Goal: Task Accomplishment & Management: Manage account settings

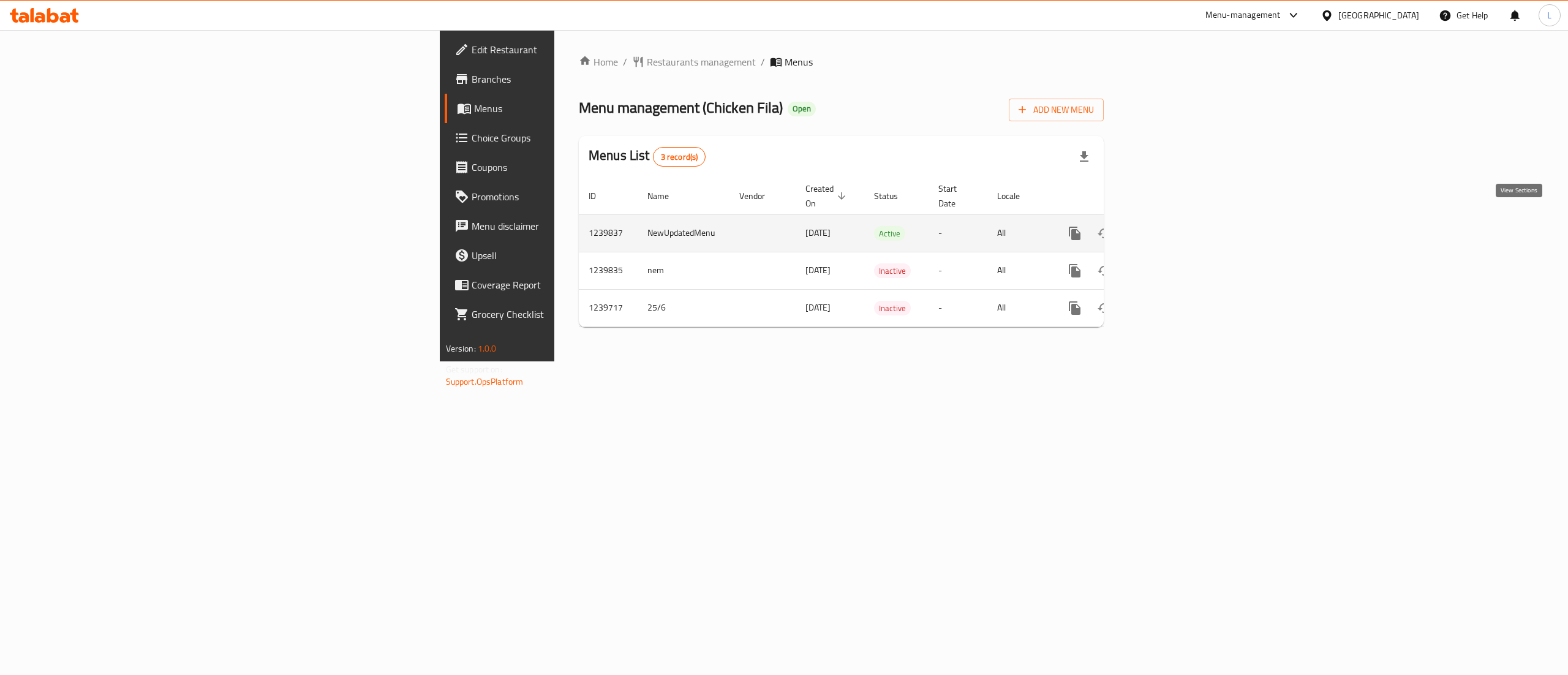
click at [1168, 228] on icon "enhanced table" at bounding box center [1163, 233] width 11 height 11
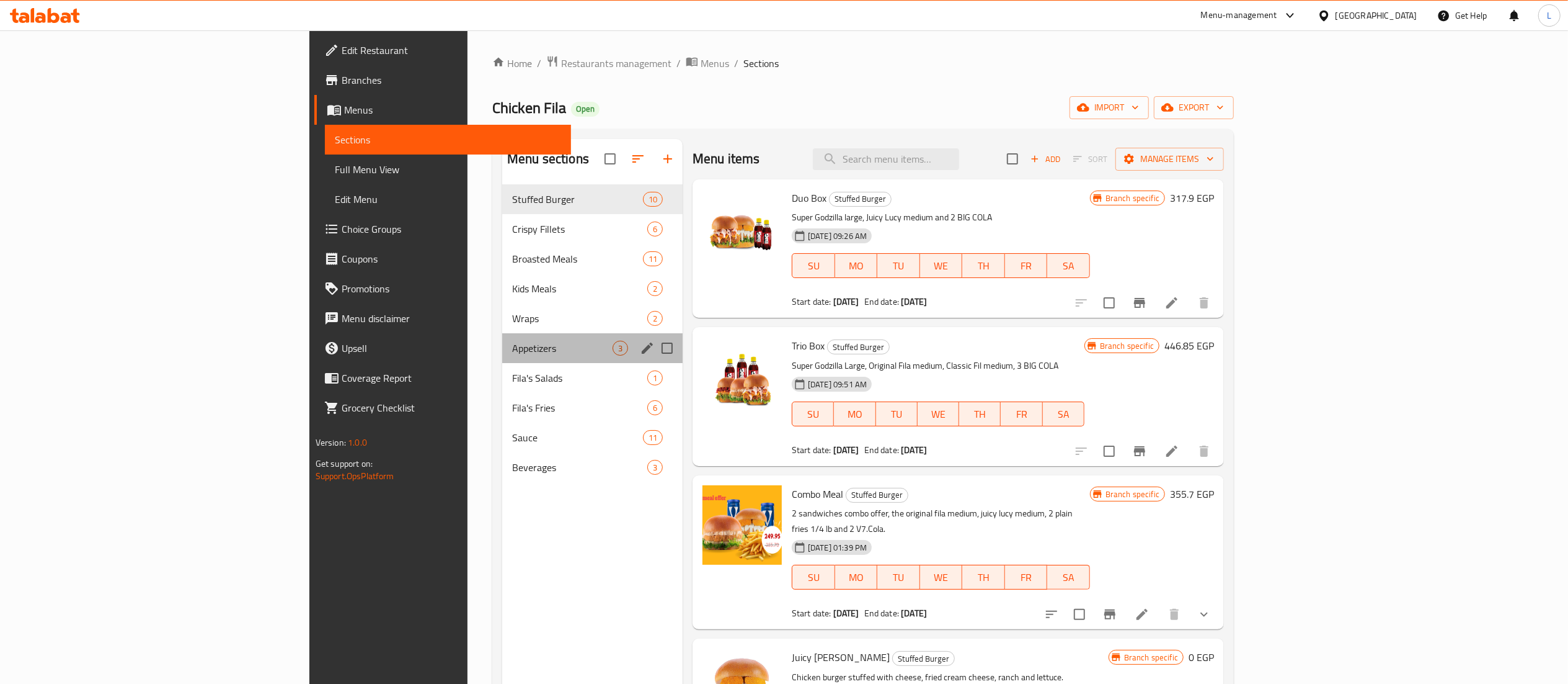
click at [502, 357] on div "Appetizers 3" at bounding box center [592, 348] width 181 height 30
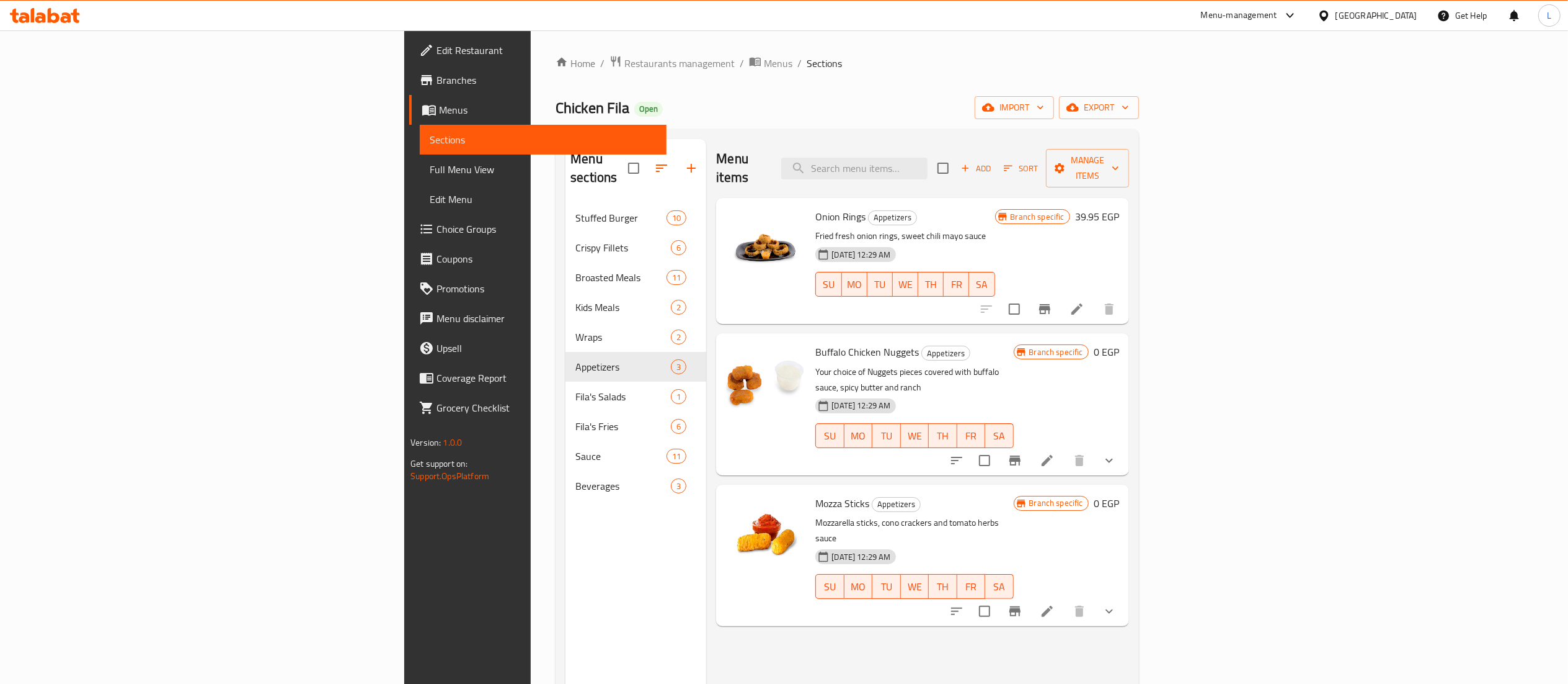
click at [1124, 597] on div at bounding box center [1033, 611] width 182 height 30
click at [1055, 603] on icon at bounding box center [1047, 610] width 15 height 15
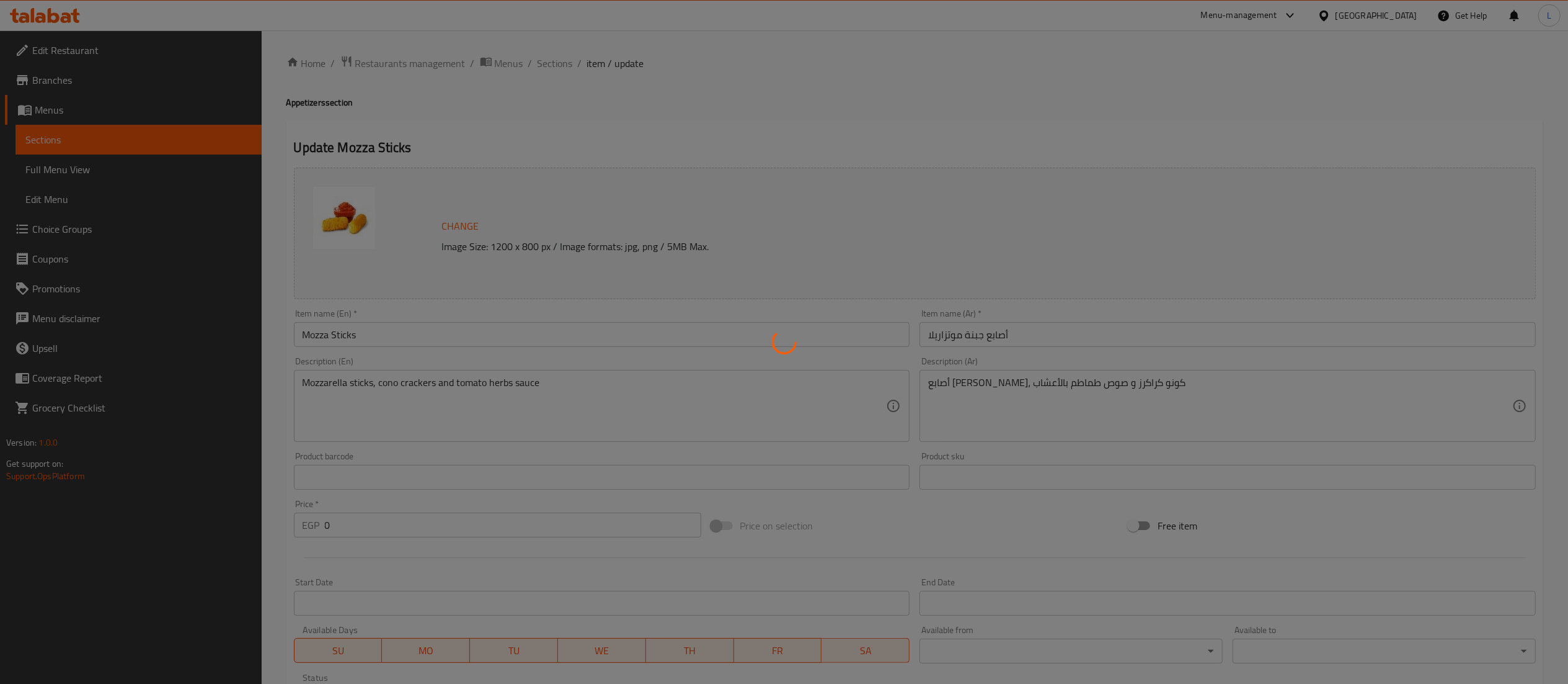
scroll to position [283, 0]
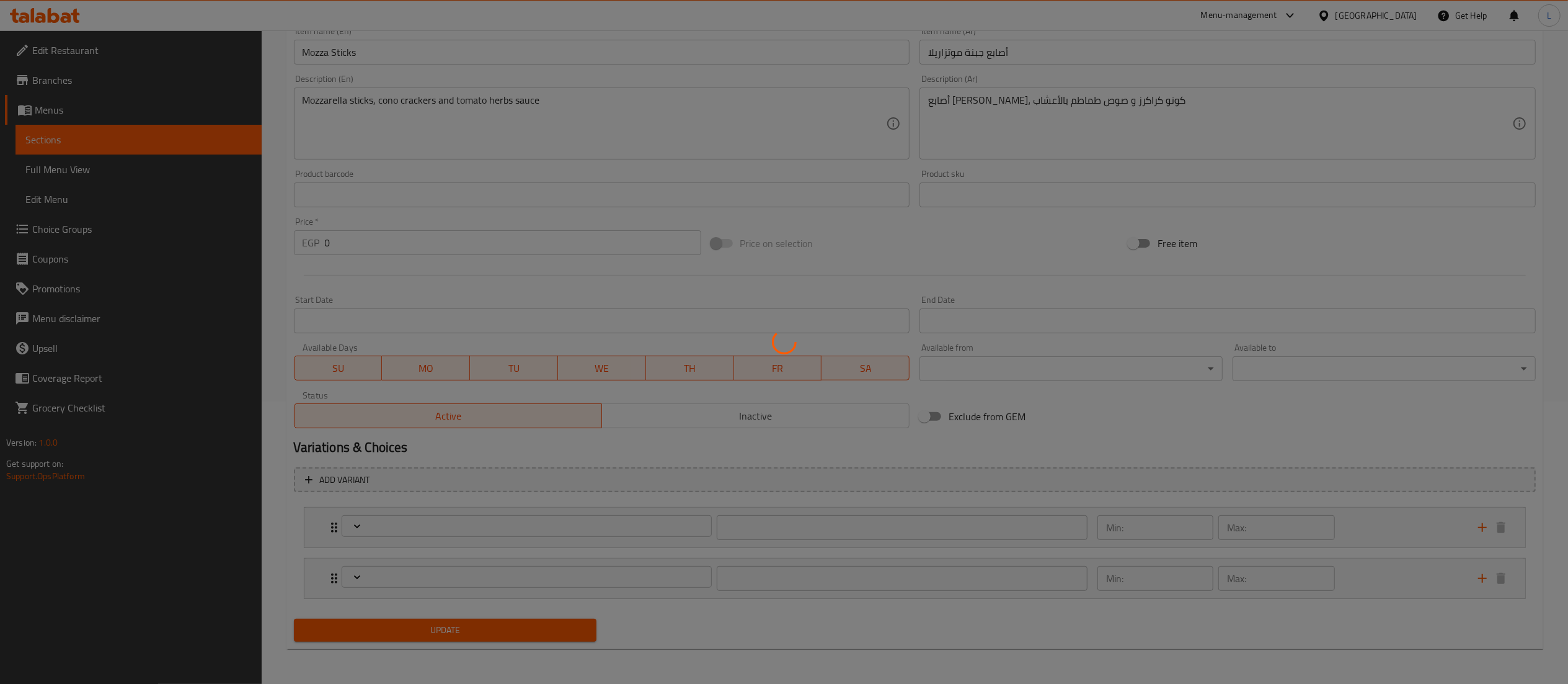
type input "الإضافات:"
type input "0"
type input "اختيارك من أصابع الموزاريلا:"
type input "1"
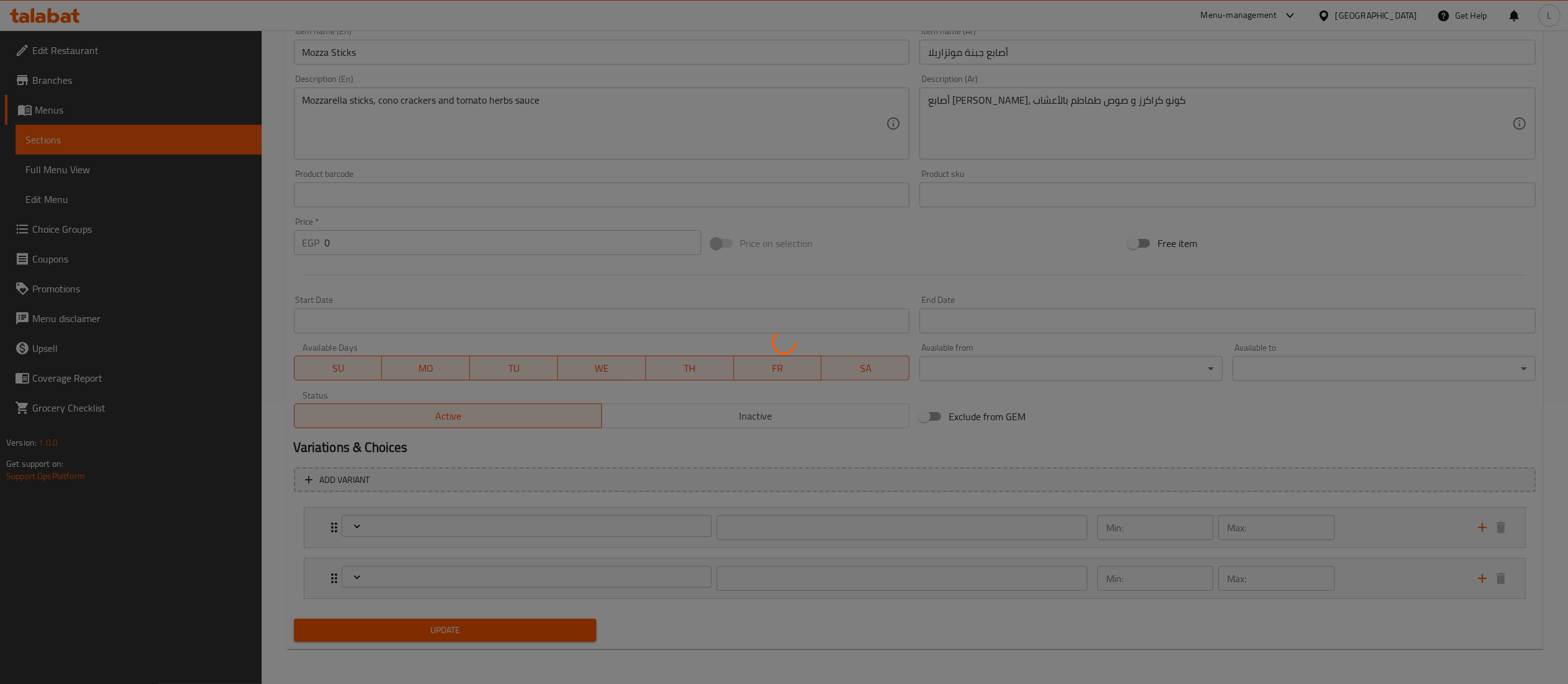
type input "1"
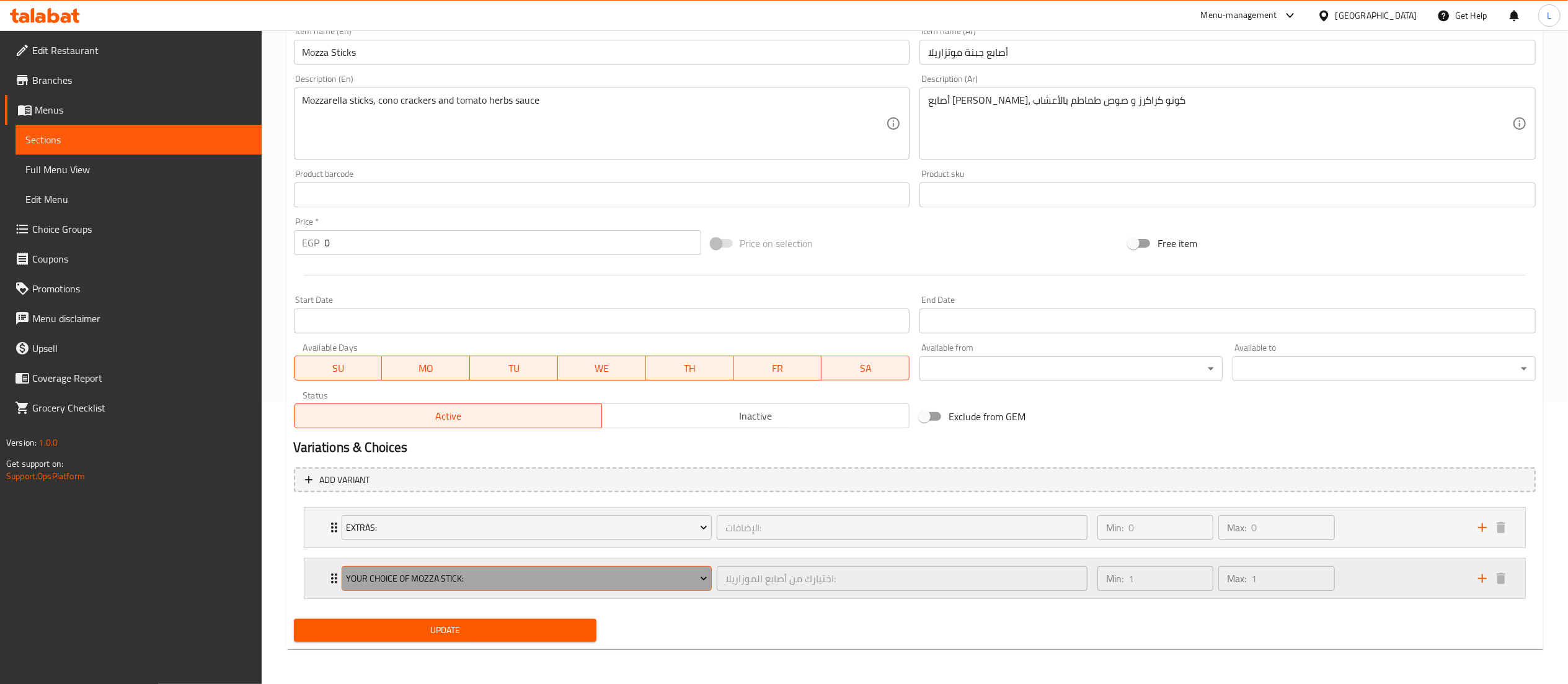
click at [661, 574] on span "Your Choice Of Mozza Stick:" at bounding box center [526, 578] width 362 height 15
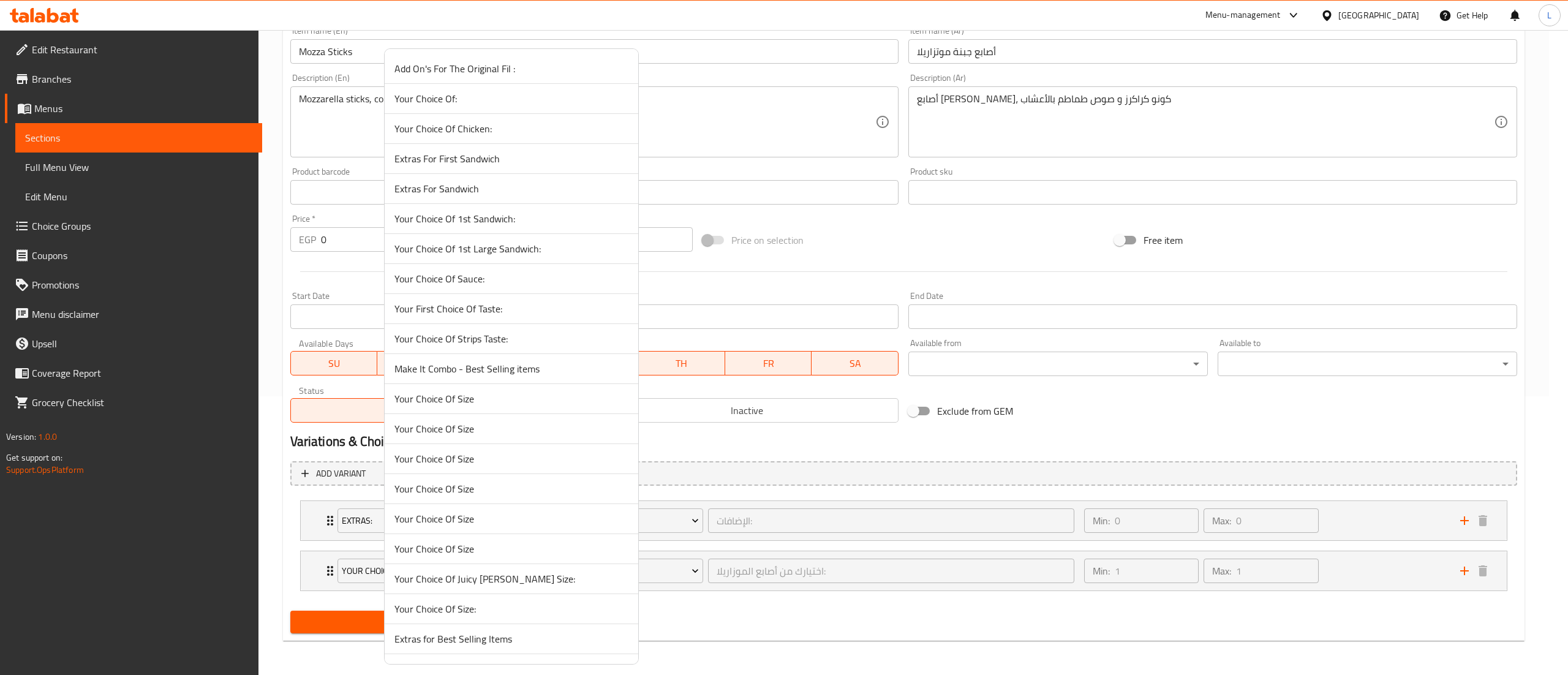
click at [807, 479] on div at bounding box center [784, 337] width 1568 height 675
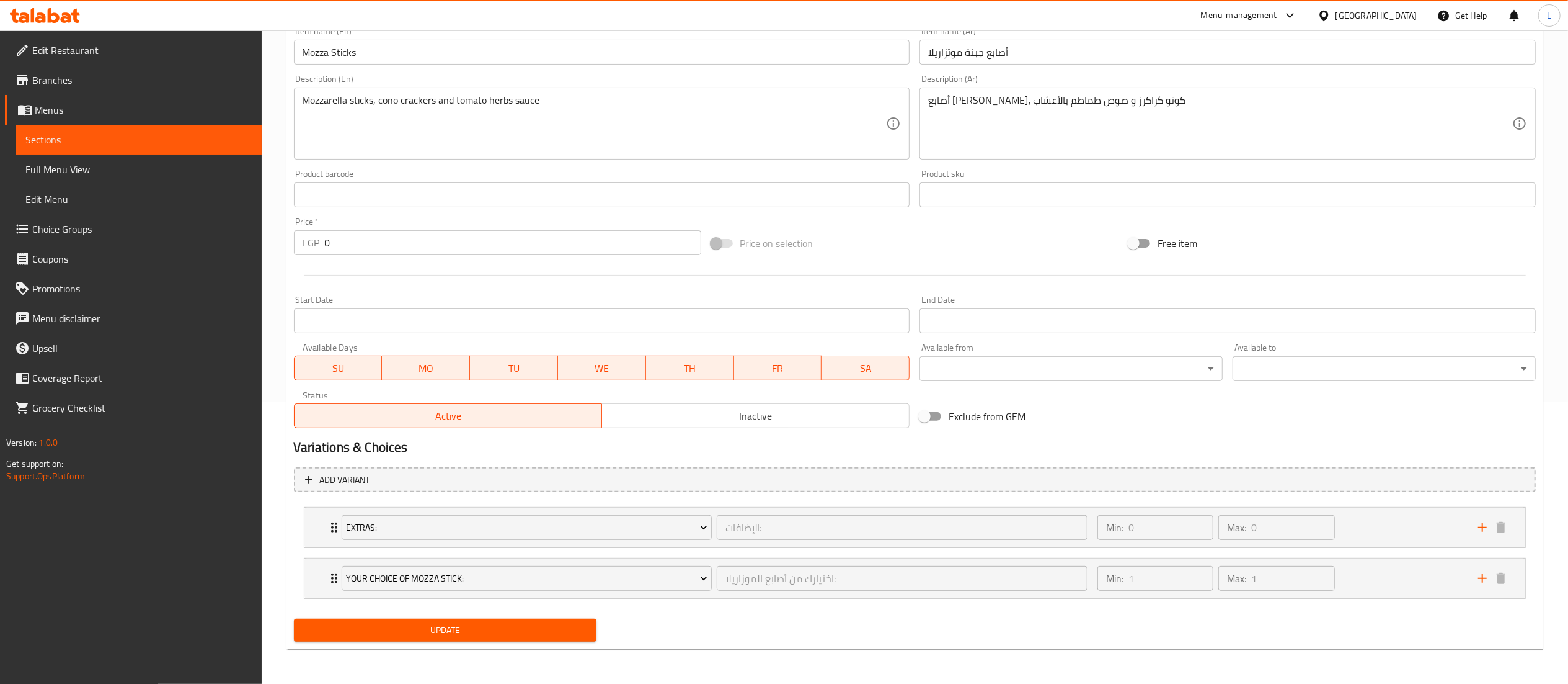
scroll to position [283, 0]
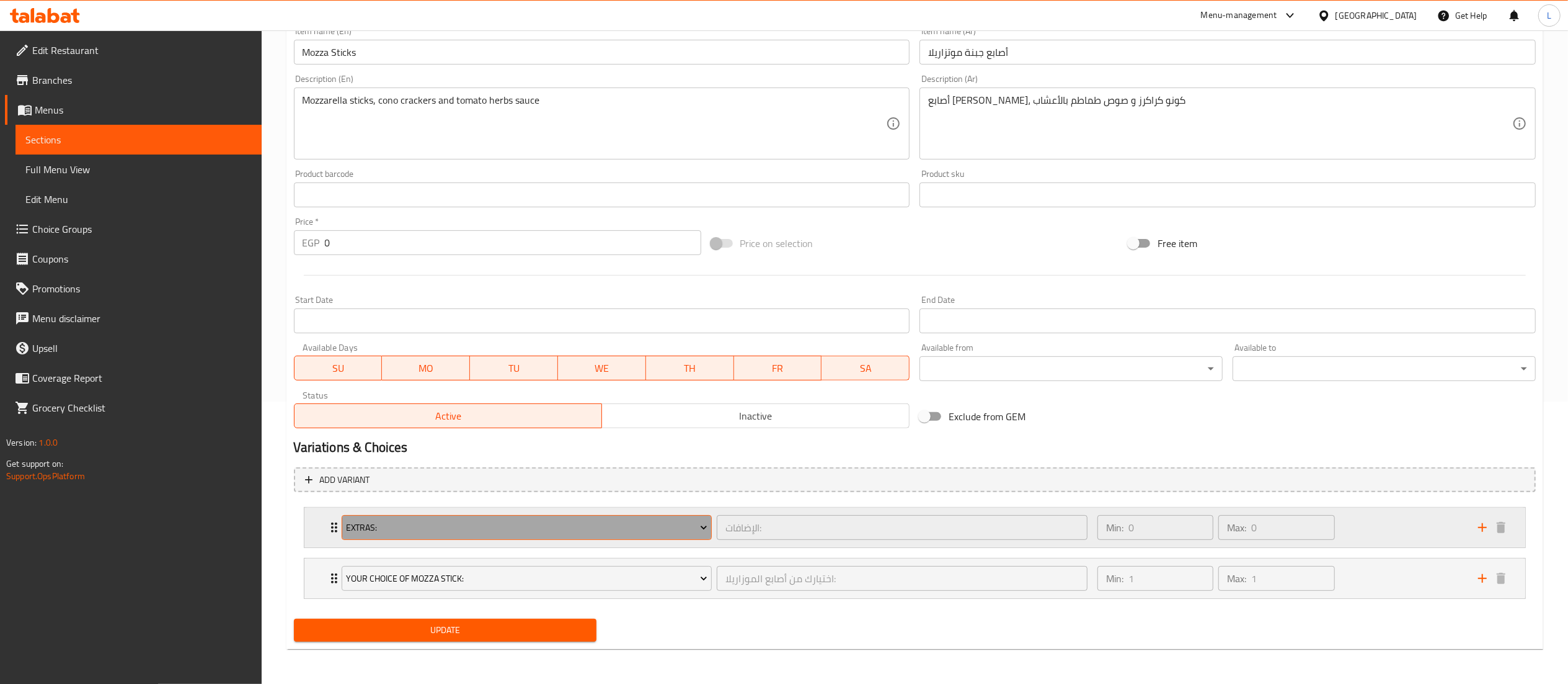
click at [698, 526] on icon "Expand" at bounding box center [704, 527] width 13 height 13
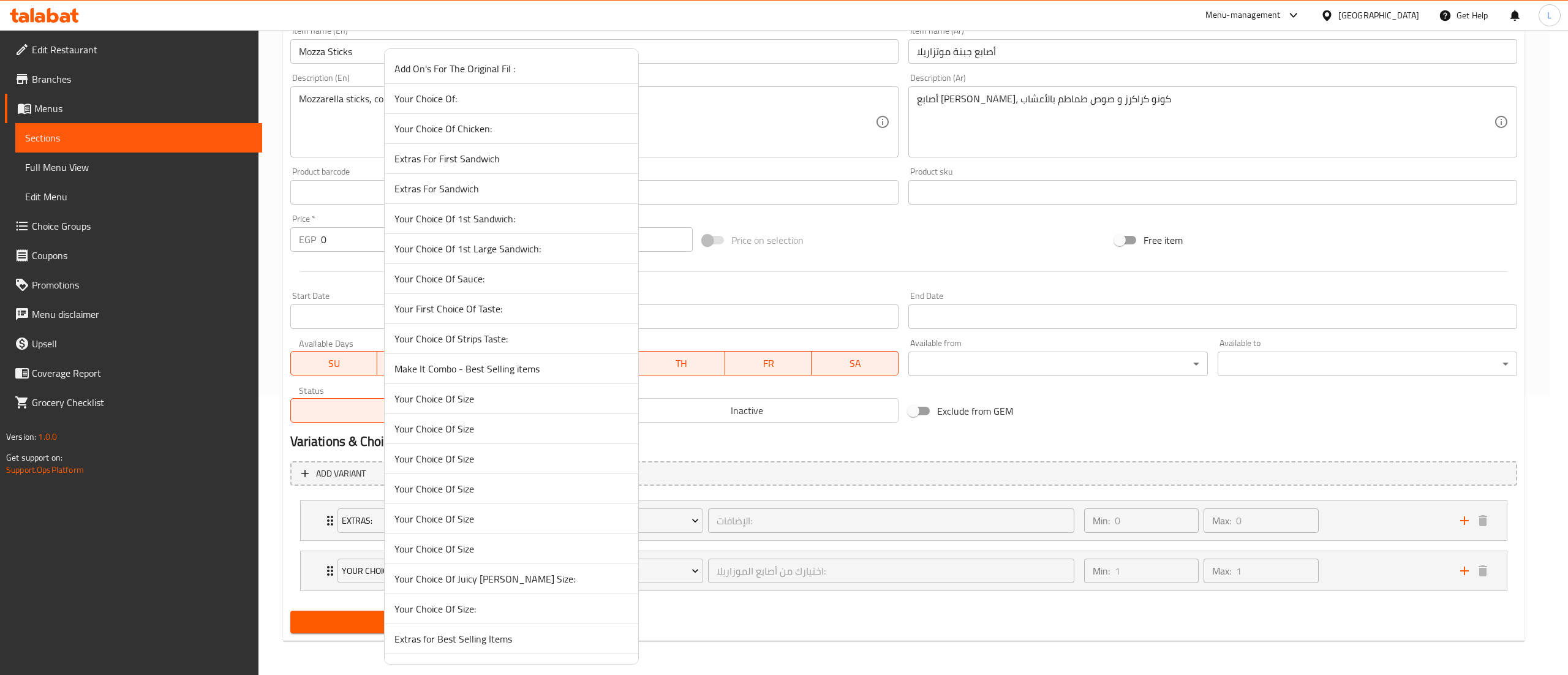
click at [870, 492] on div at bounding box center [784, 337] width 1568 height 675
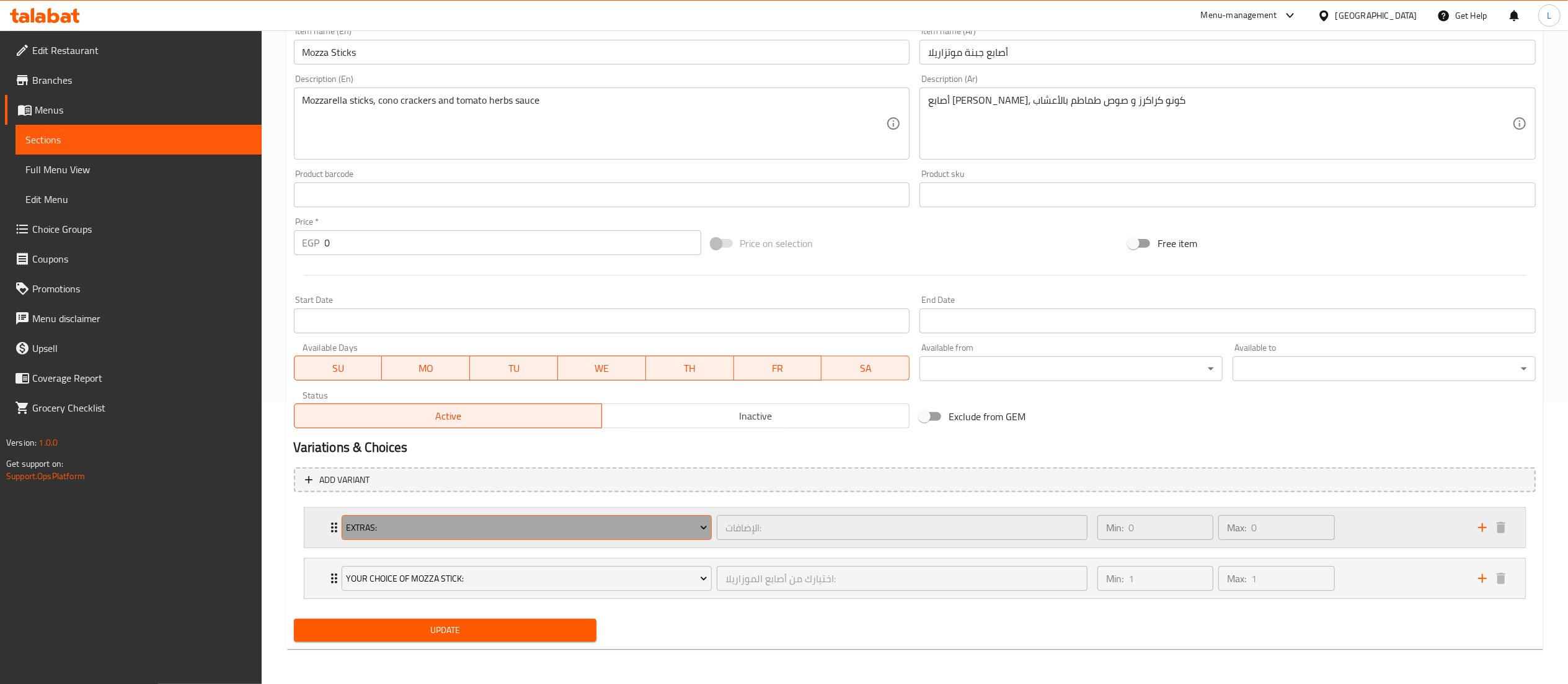
click at [501, 531] on span "Extras:" at bounding box center [526, 527] width 362 height 15
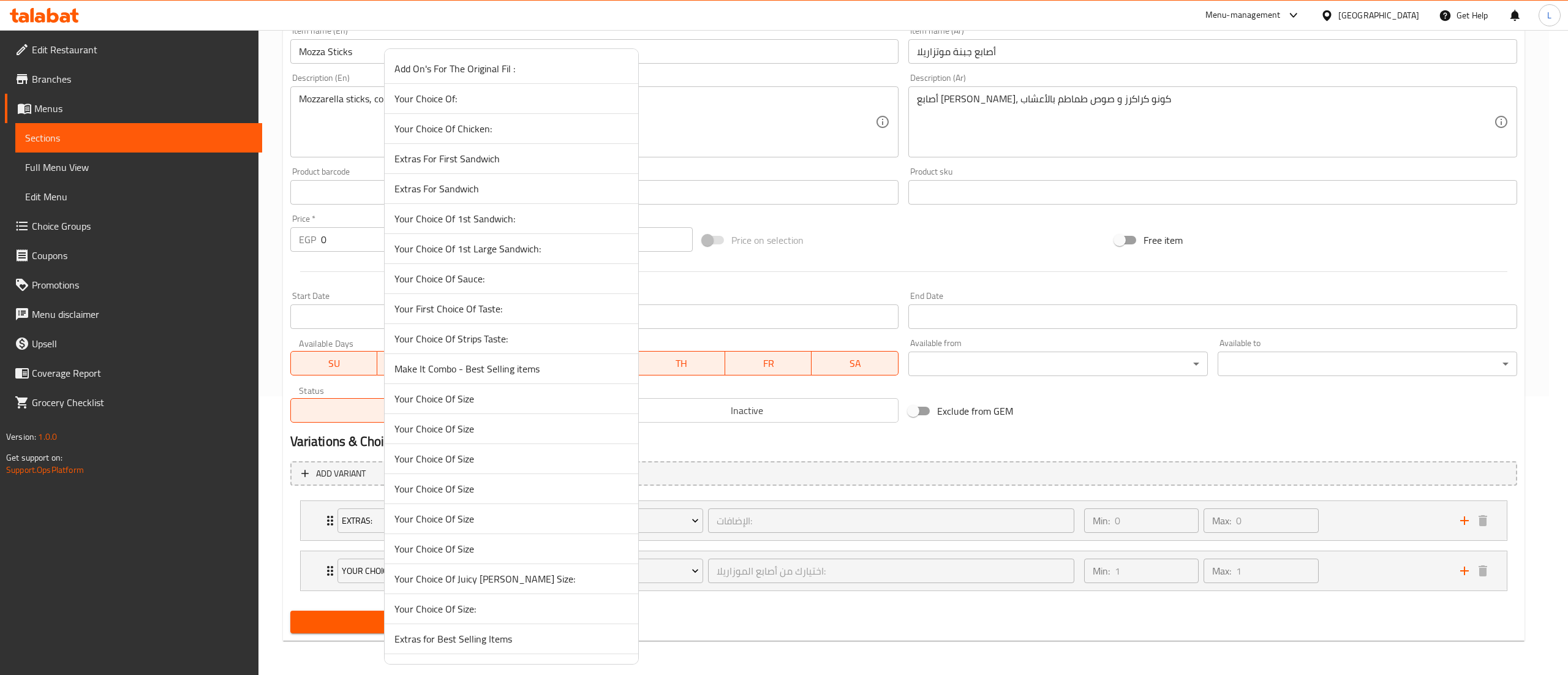
click at [464, 470] on li "Your Choice Of Size" at bounding box center [511, 459] width 253 height 30
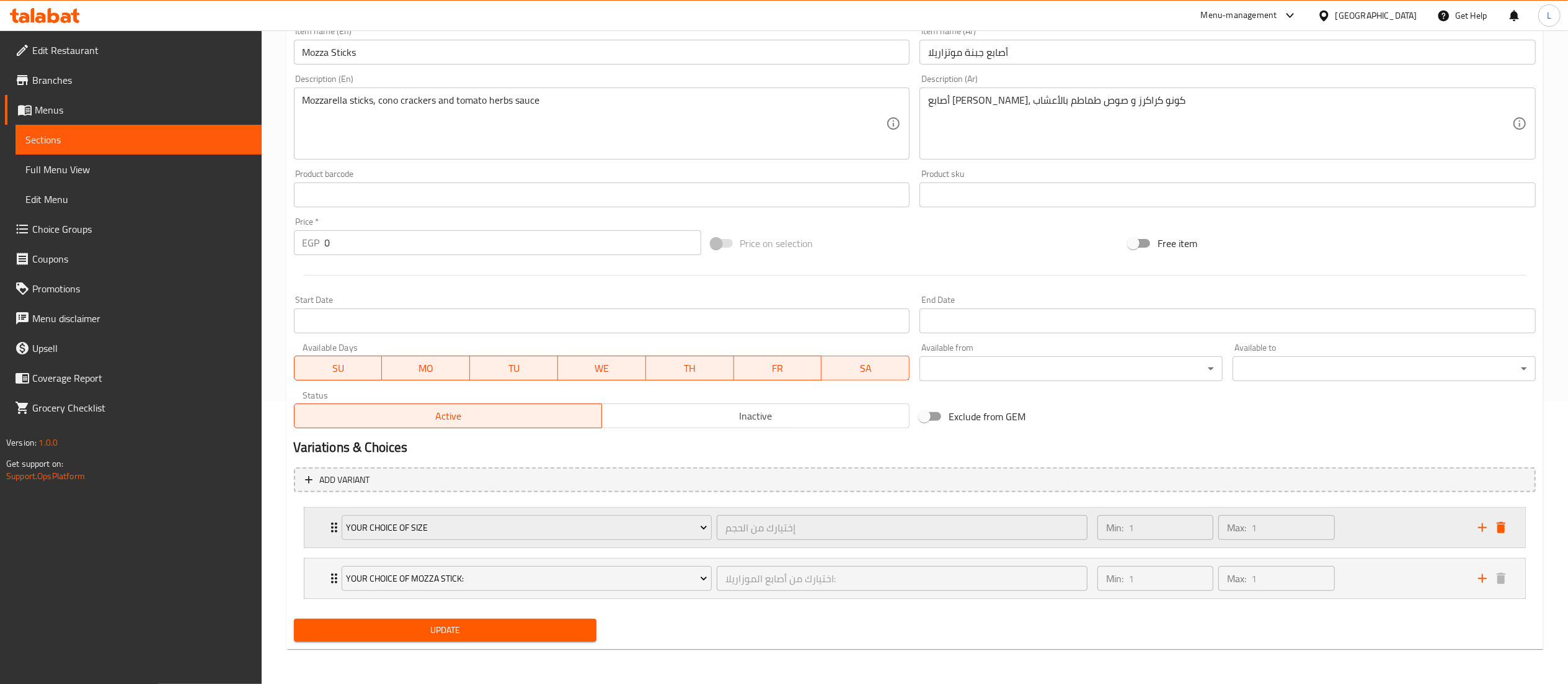
click at [1483, 542] on div "Your Choice Of Size إختيارك من الحجم ​ Min: 1 ​ Max: 1 ​" at bounding box center [919, 527] width 1183 height 40
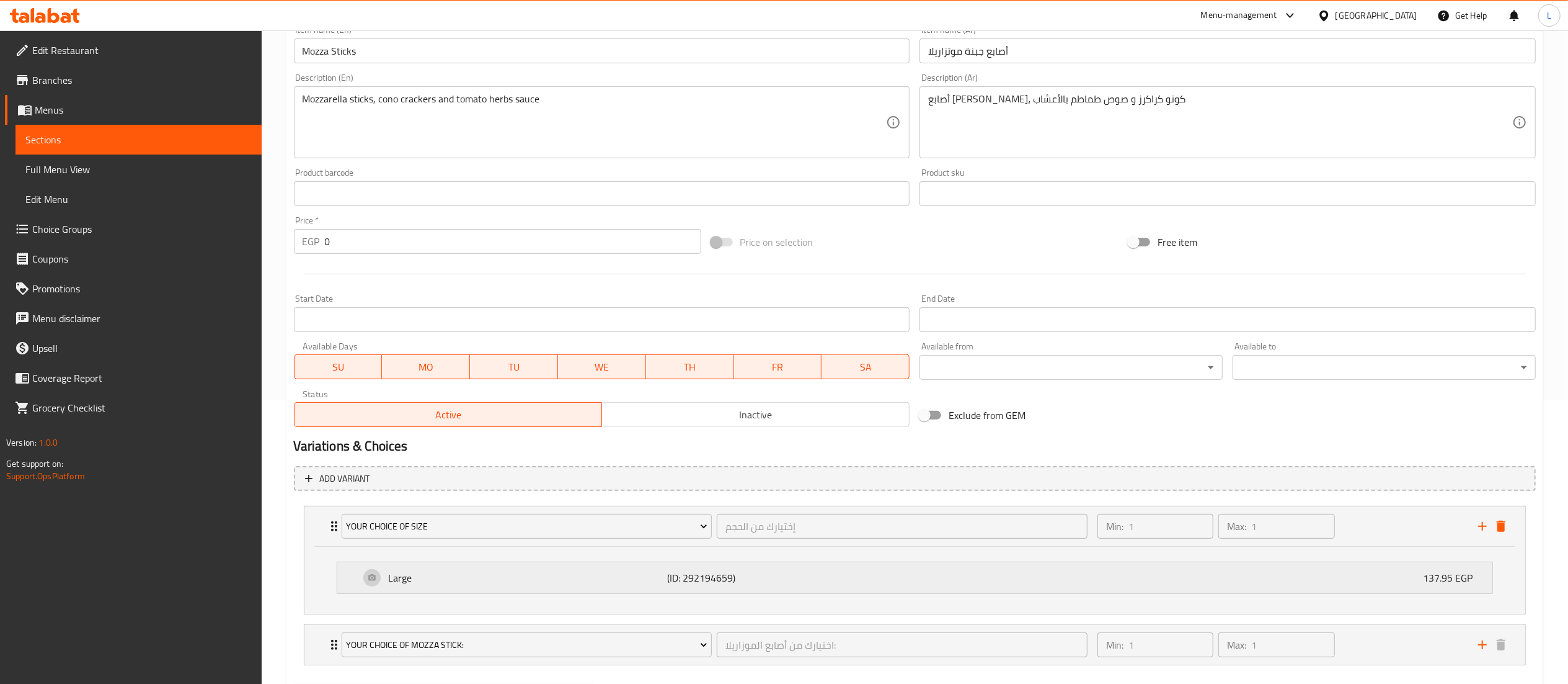
scroll to position [351, 0]
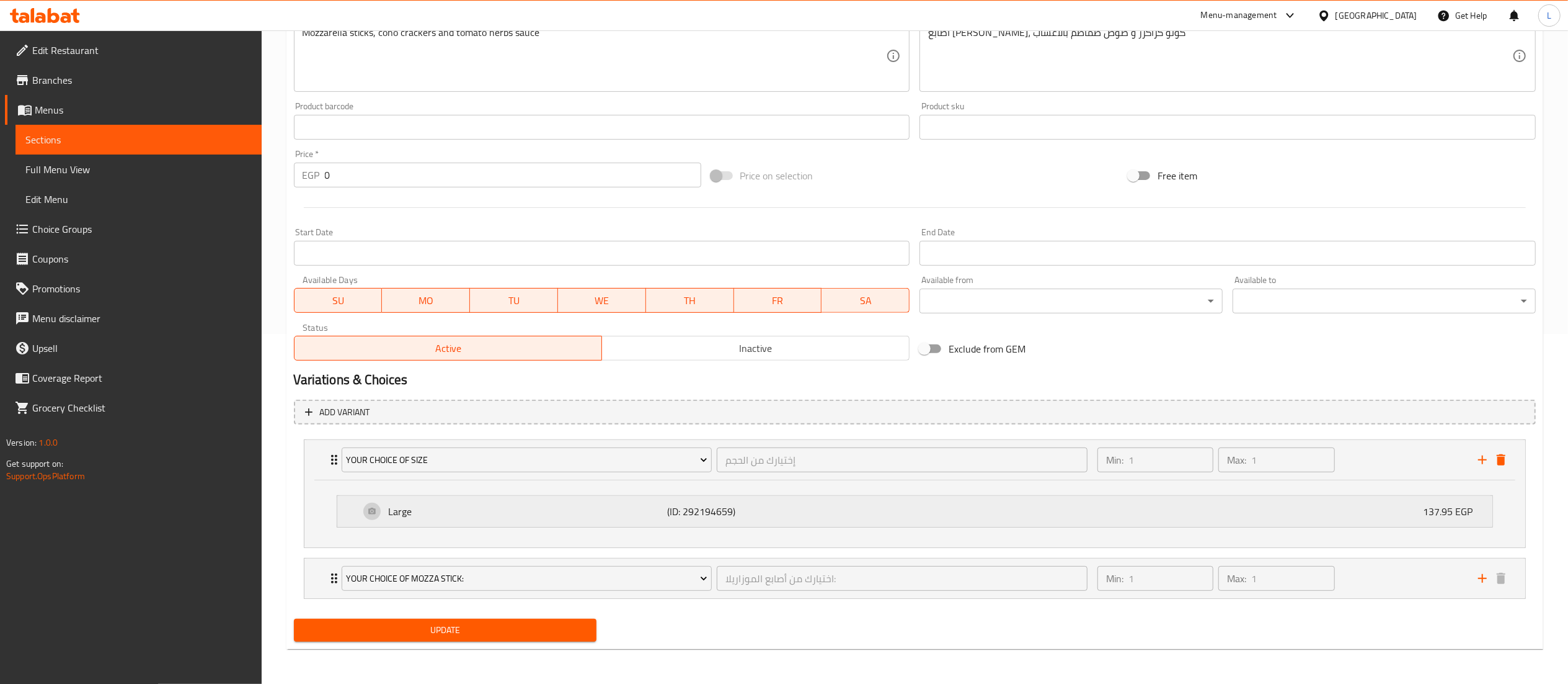
click at [1462, 512] on p "137.95 EGP" at bounding box center [1453, 511] width 60 height 15
click at [1484, 466] on button "add" at bounding box center [1482, 460] width 18 height 18
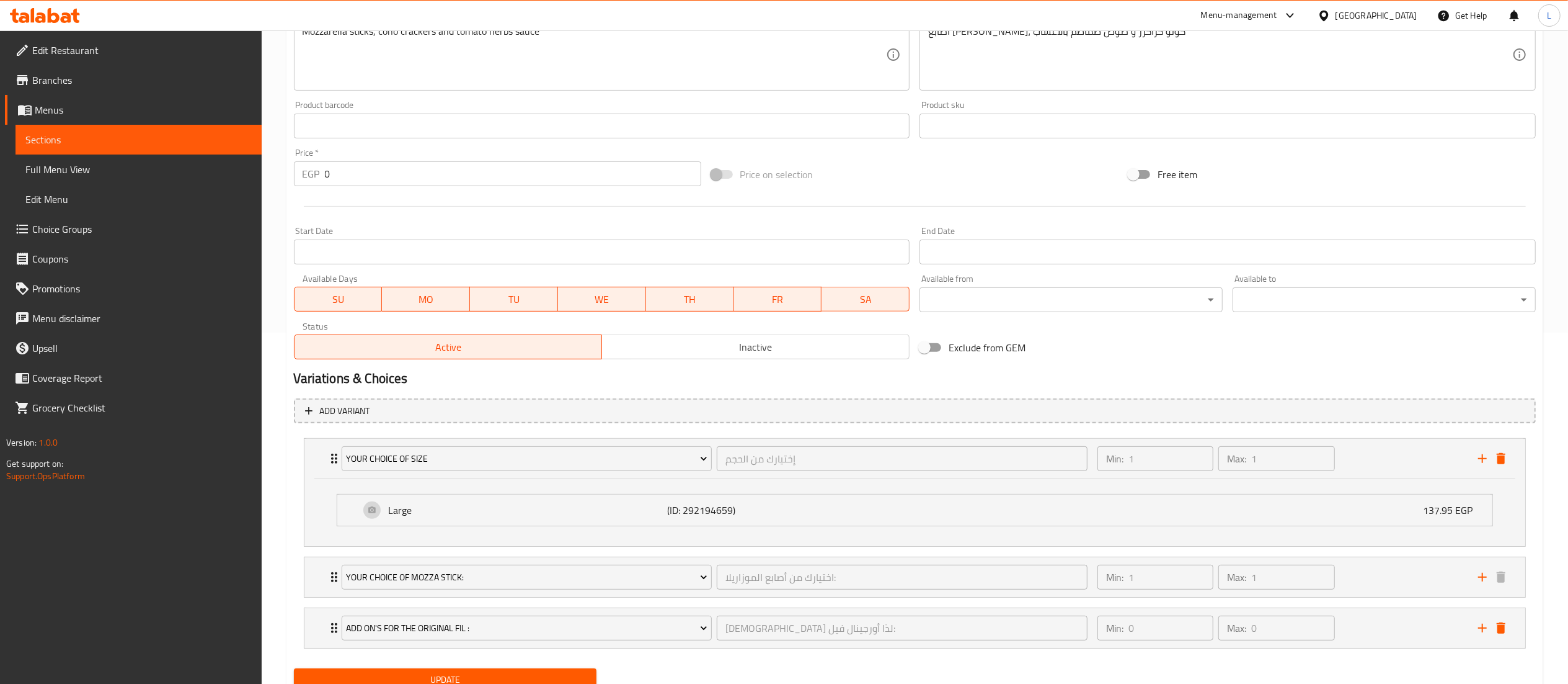
scroll to position [403, 0]
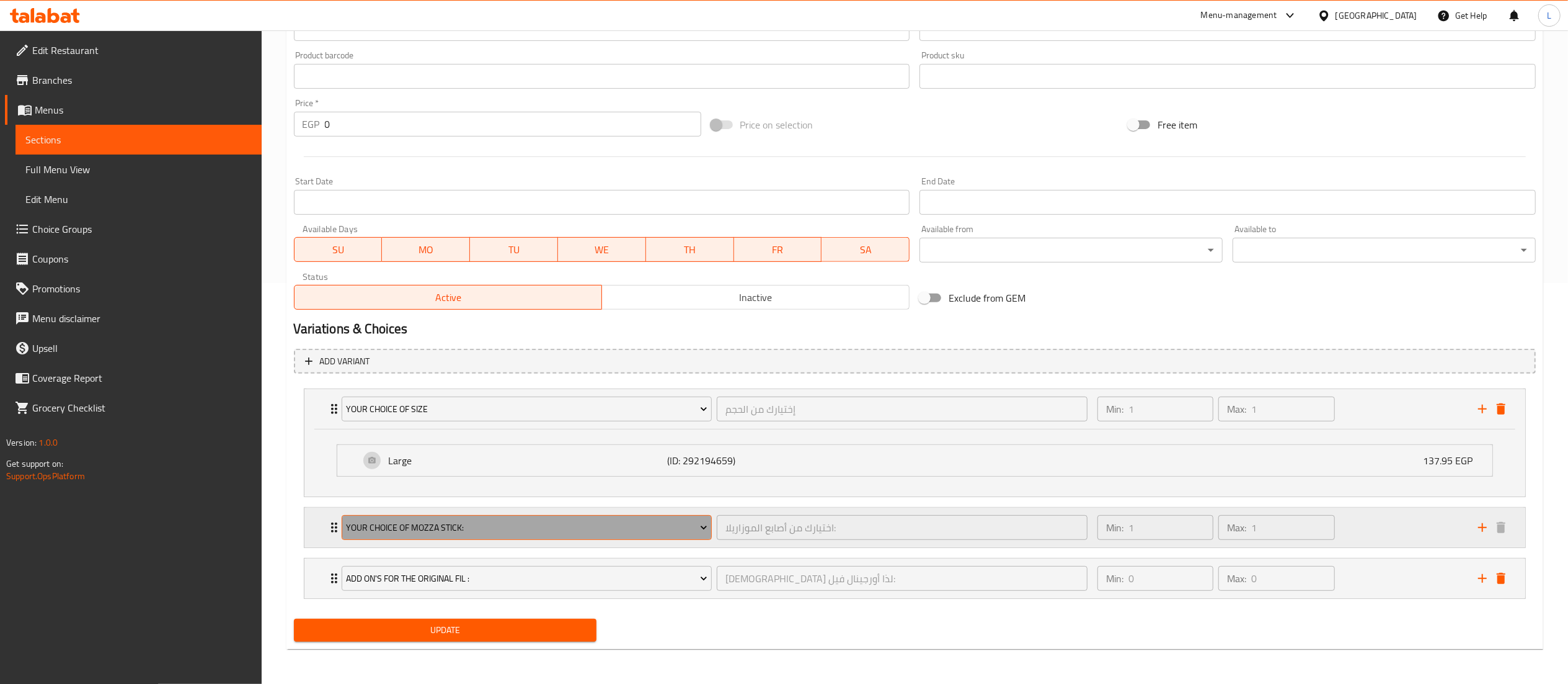
click at [701, 526] on icon "Expand" at bounding box center [704, 528] width 6 height 4
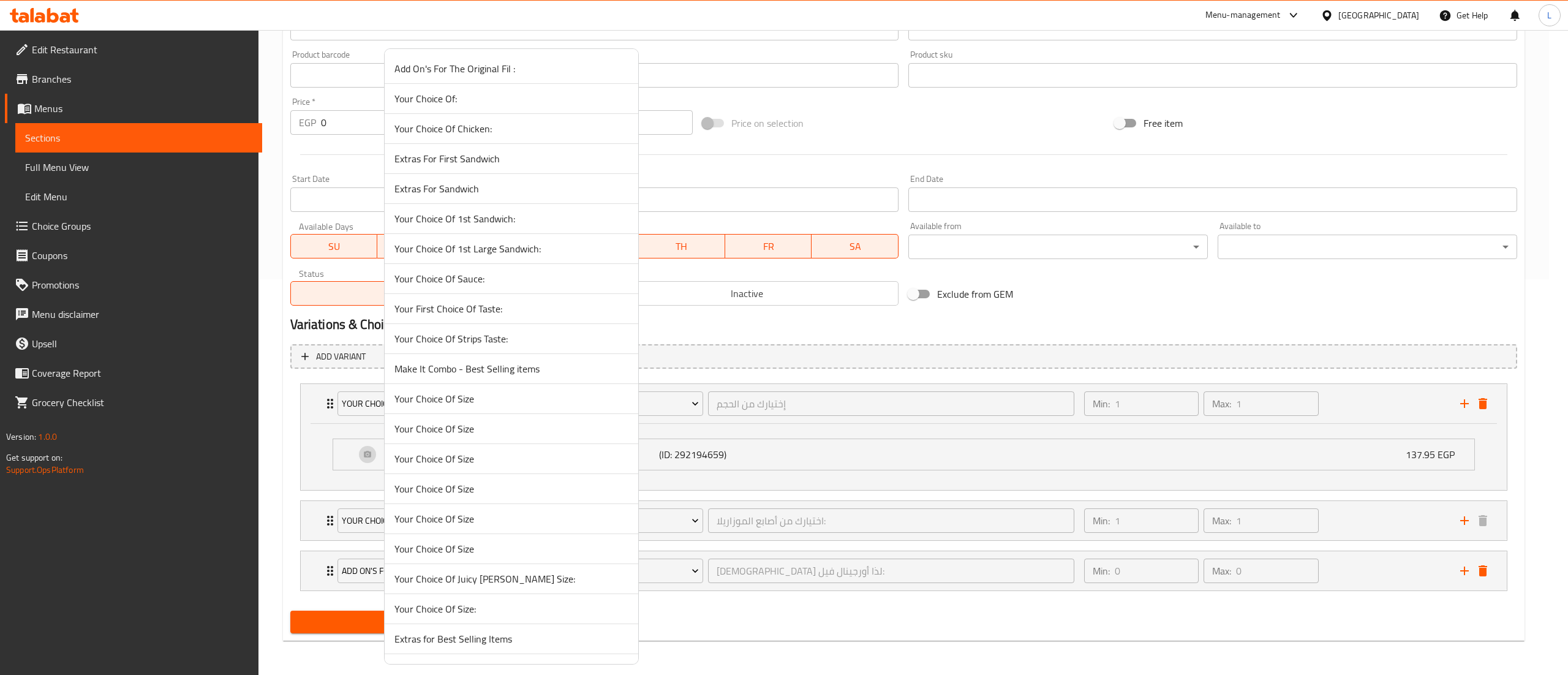
click at [787, 485] on div at bounding box center [784, 337] width 1568 height 675
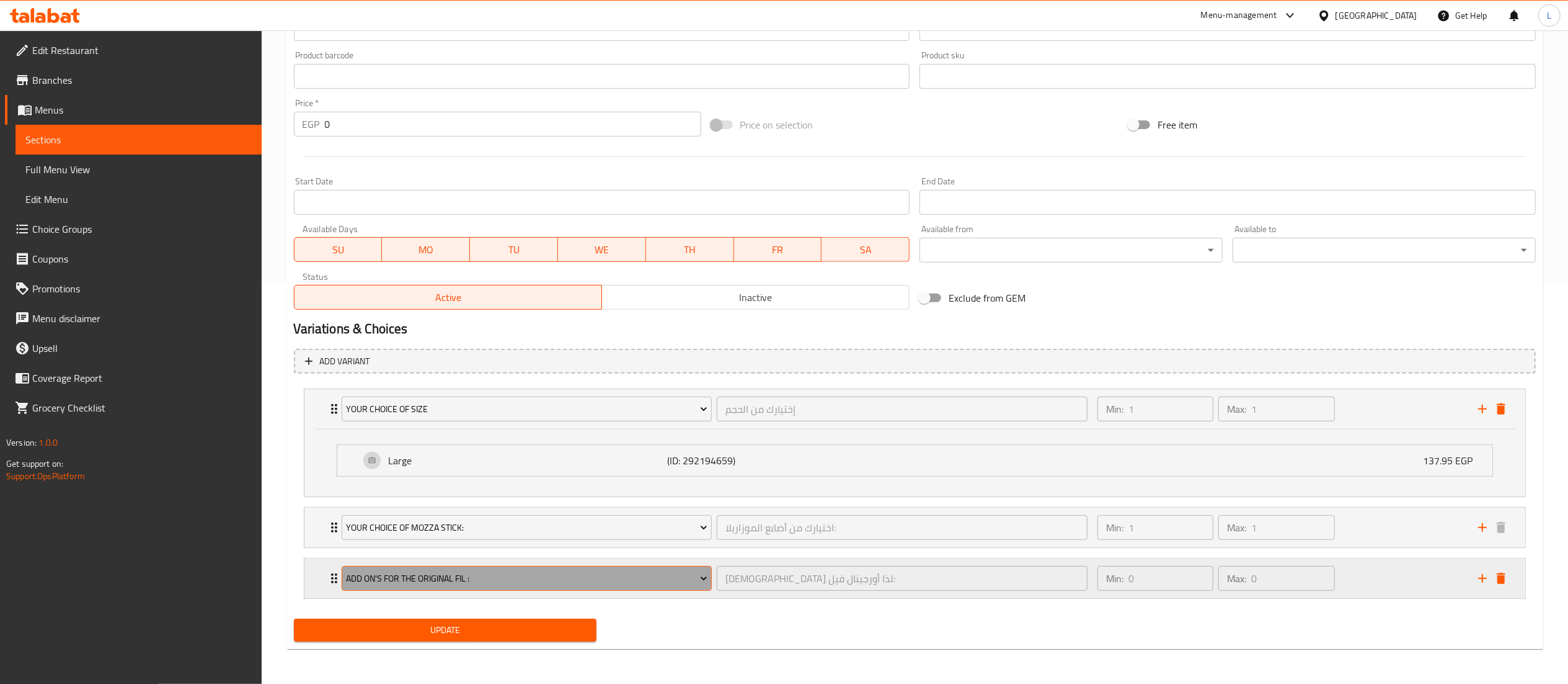
click at [708, 582] on icon "Expand" at bounding box center [704, 578] width 13 height 13
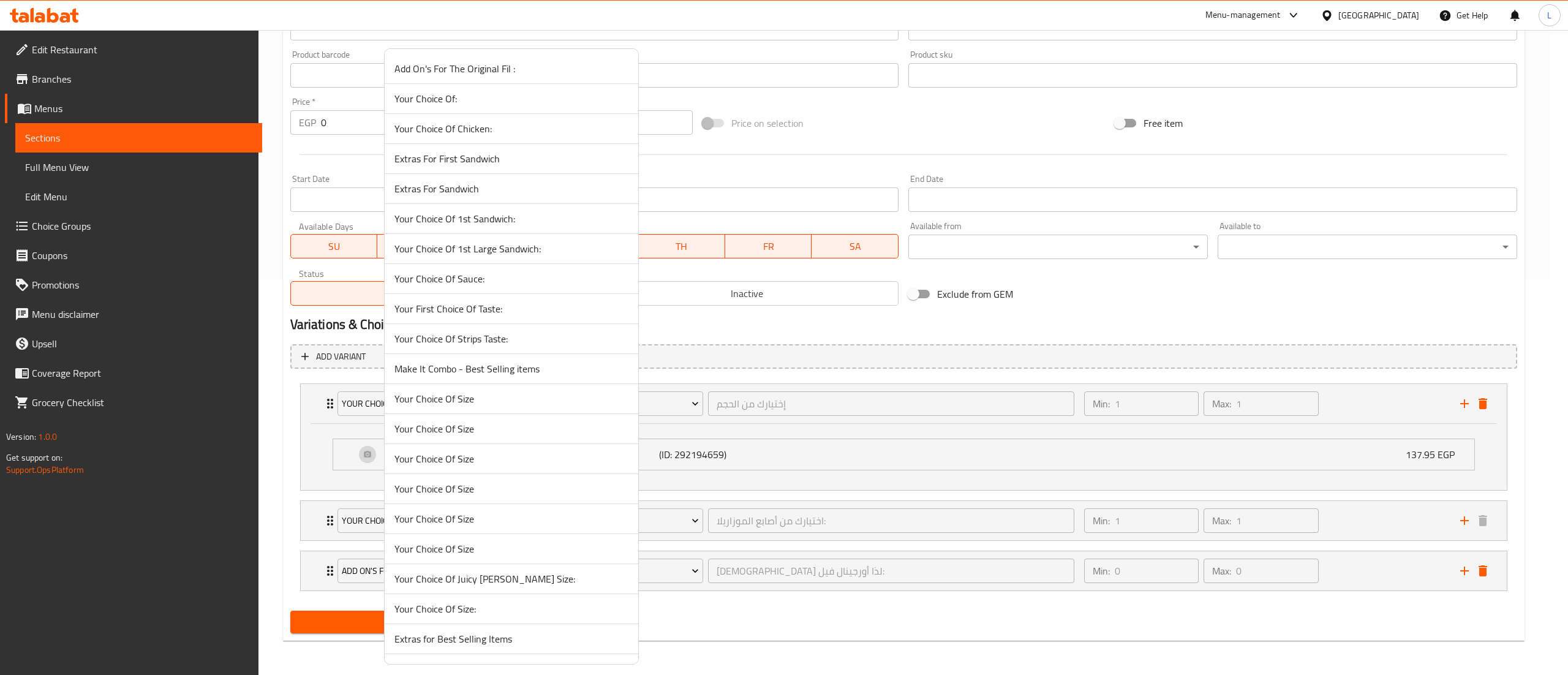
click at [937, 467] on div at bounding box center [784, 337] width 1568 height 675
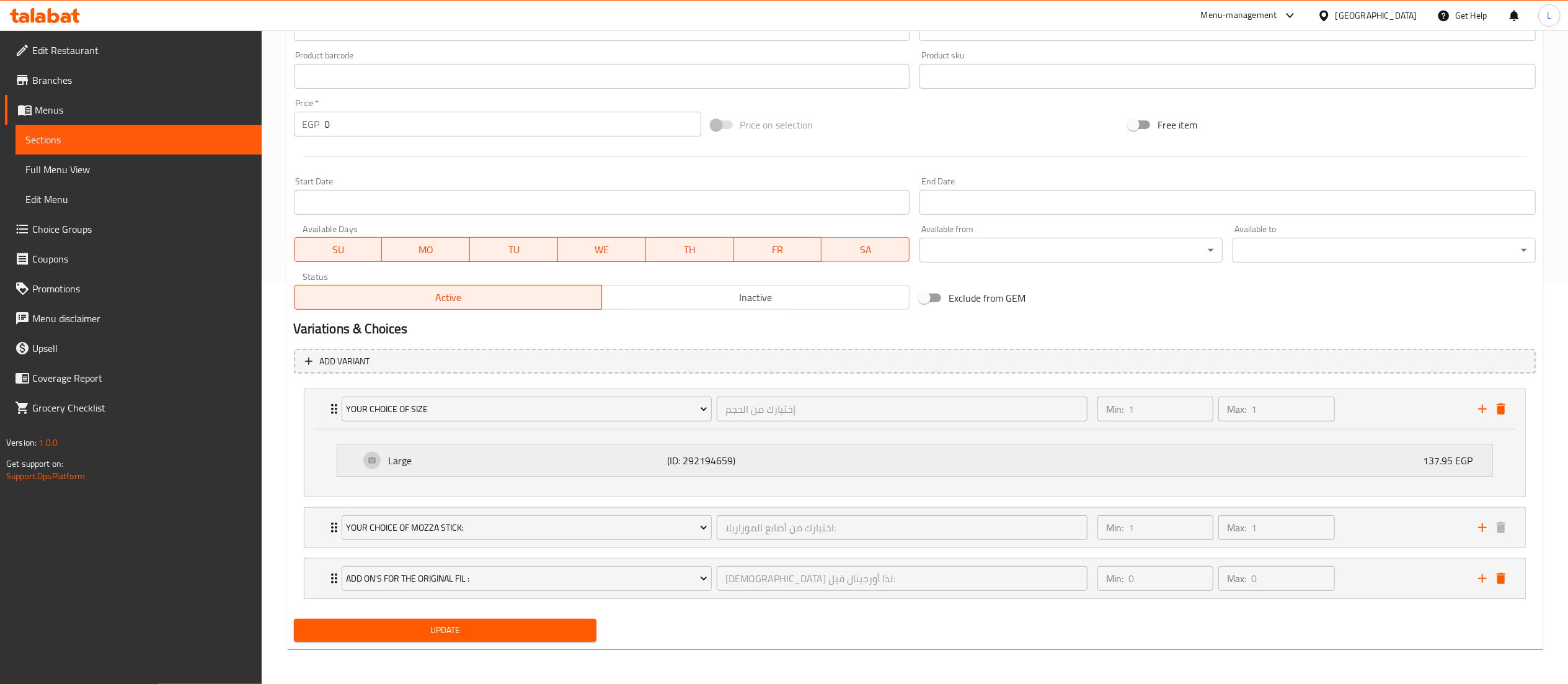
click at [1006, 468] on div "Large (ID: 292194659) 137.95 EGP" at bounding box center [919, 460] width 1118 height 31
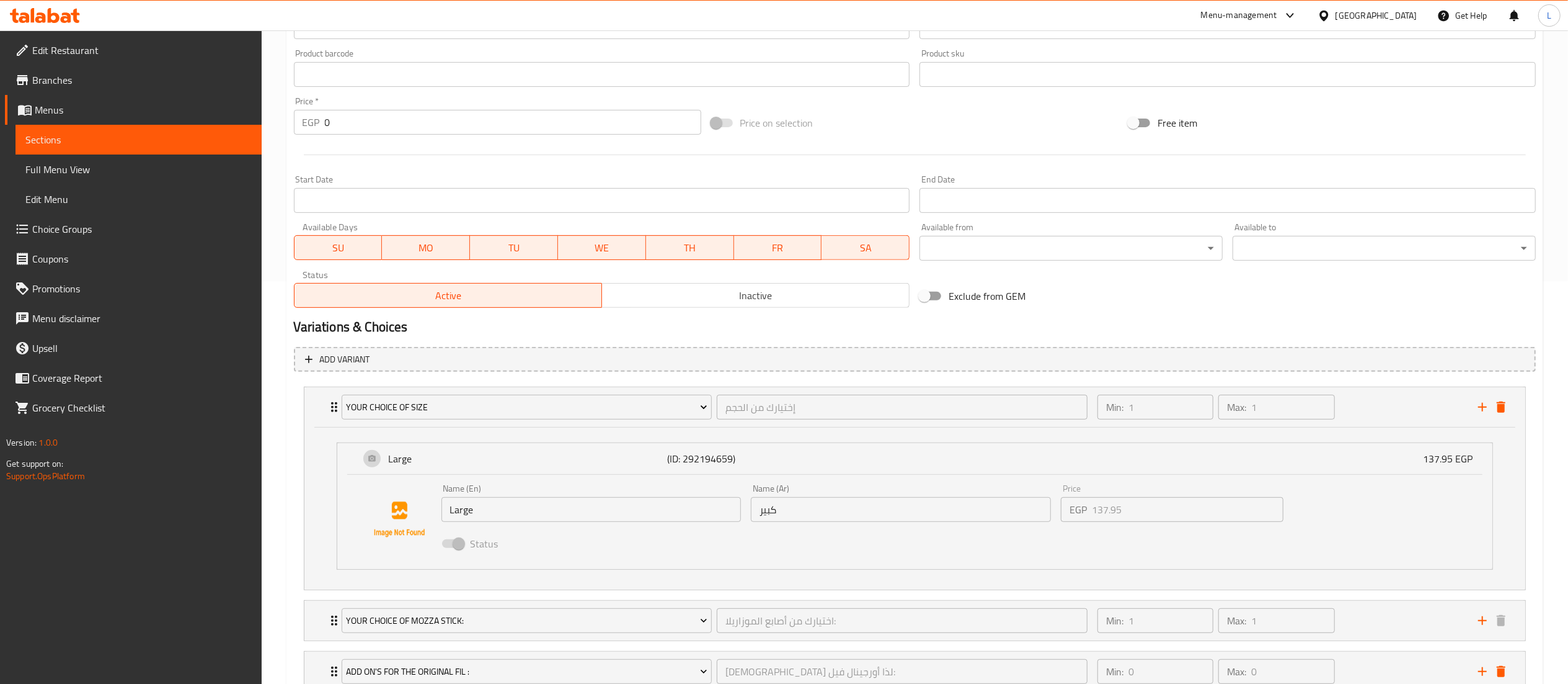
click at [985, 592] on li "Your Choice Of Size إختيارك من الحجم ​ Min: 1 ​ Max: 1 ​ Large (ID: 292194659) …" at bounding box center [915, 488] width 1242 height 214
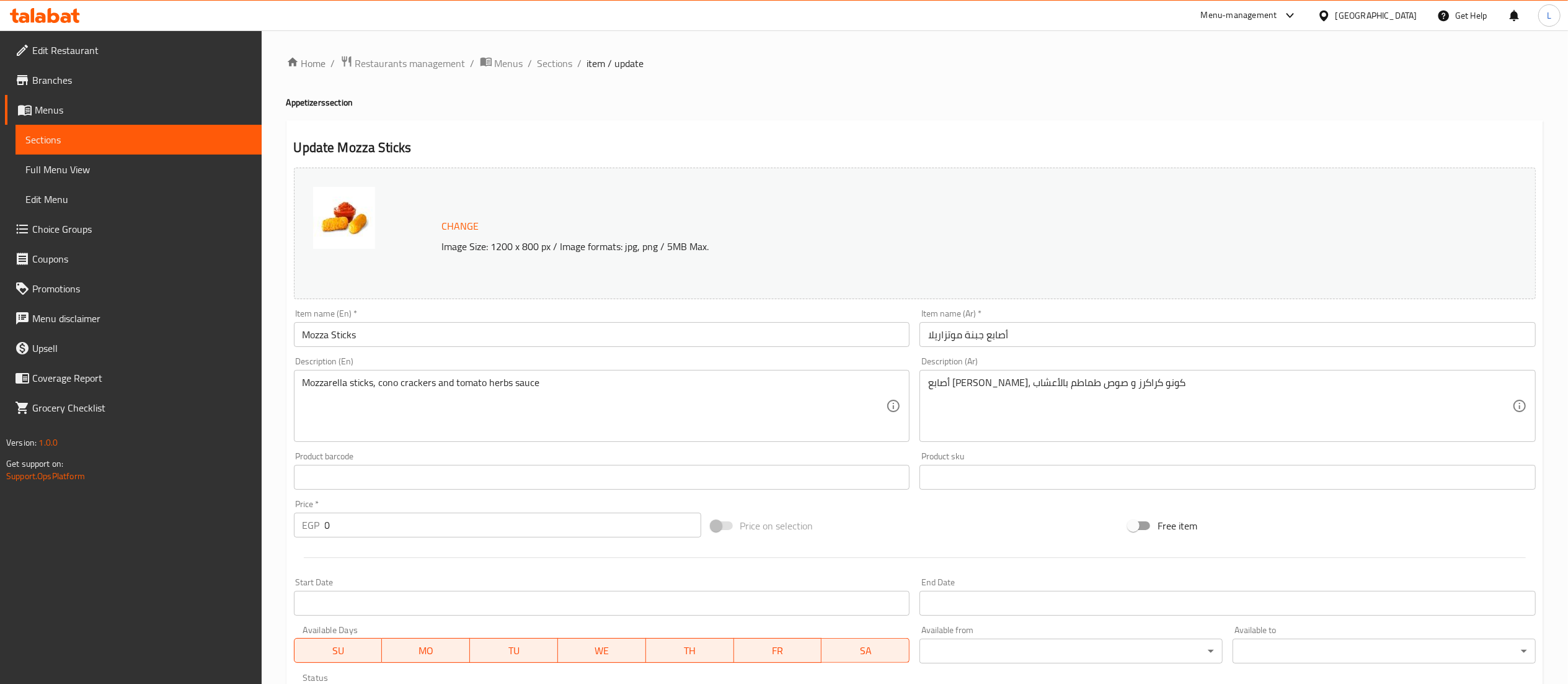
scroll to position [498, 0]
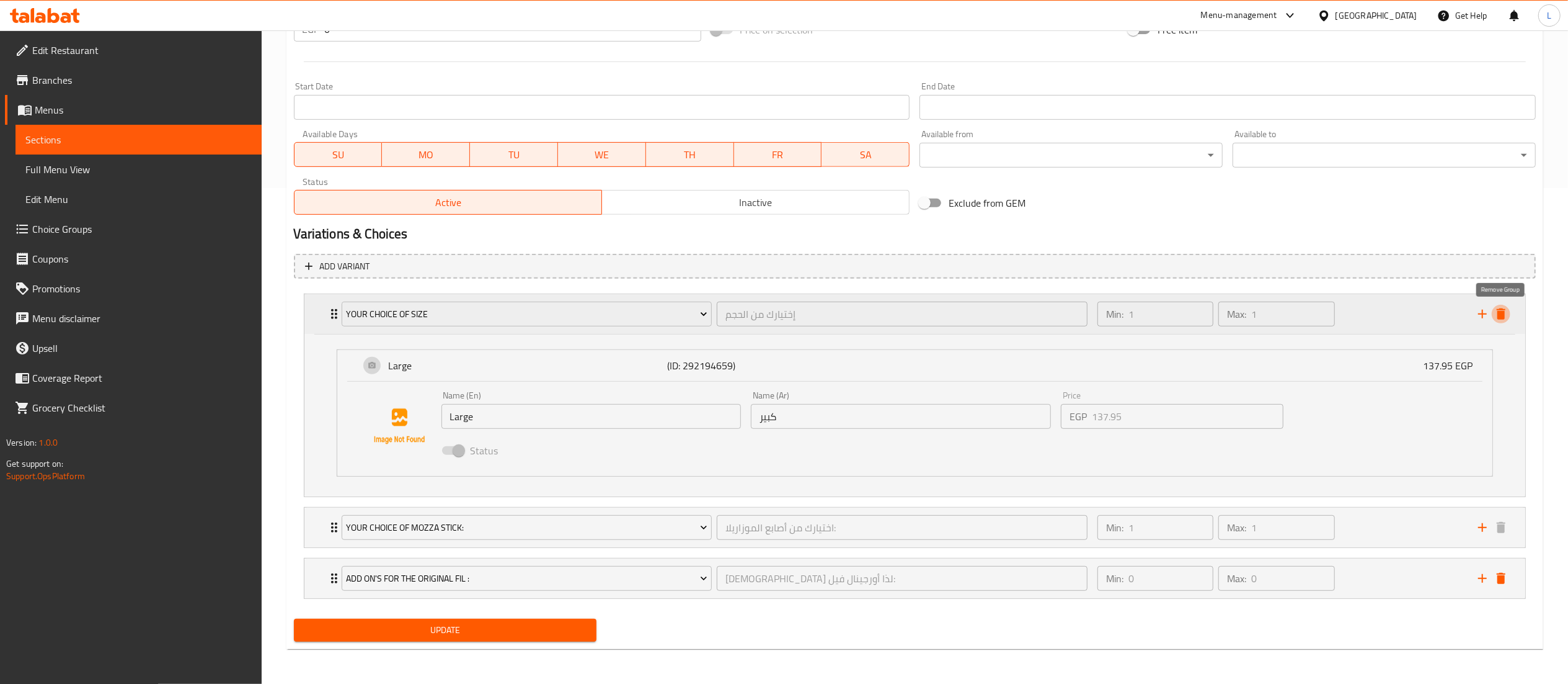
click at [1501, 309] on icon "delete" at bounding box center [1501, 313] width 15 height 15
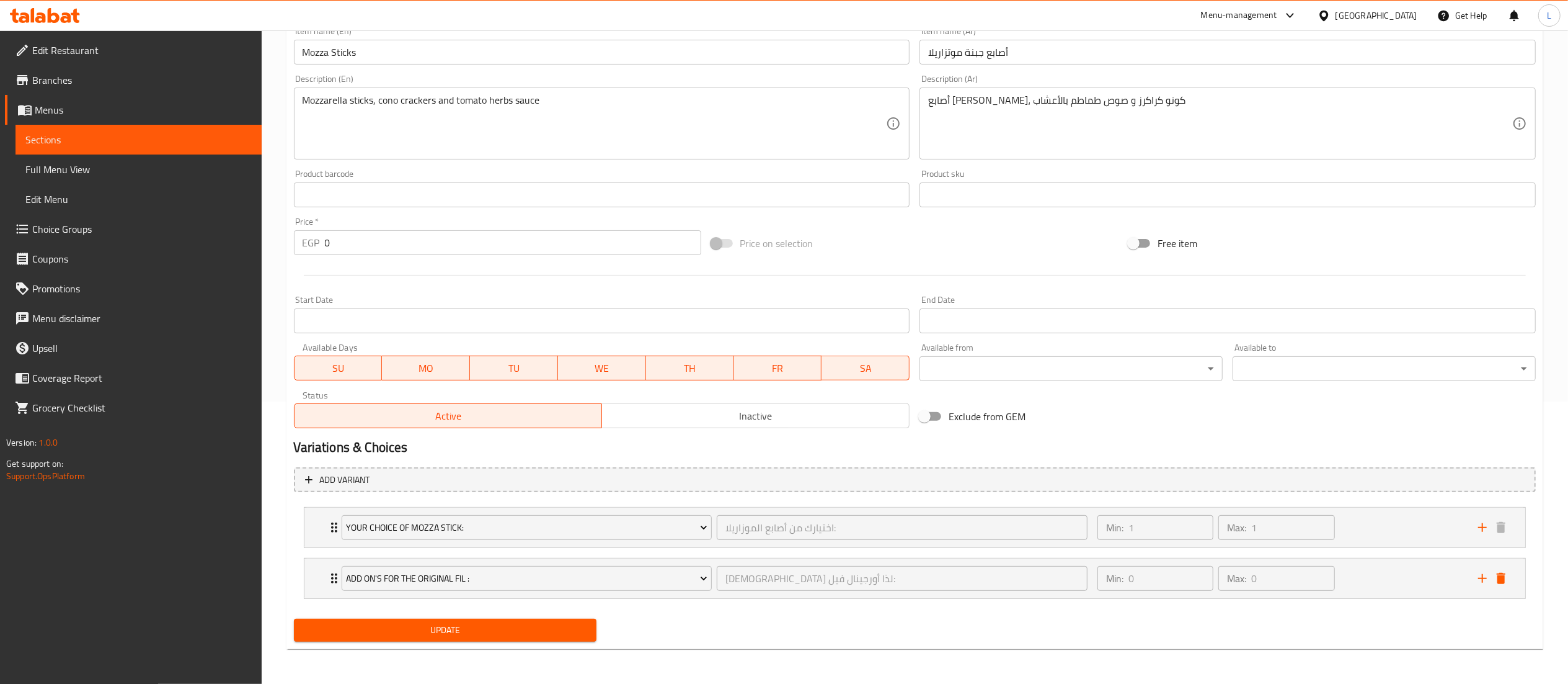
scroll to position [283, 0]
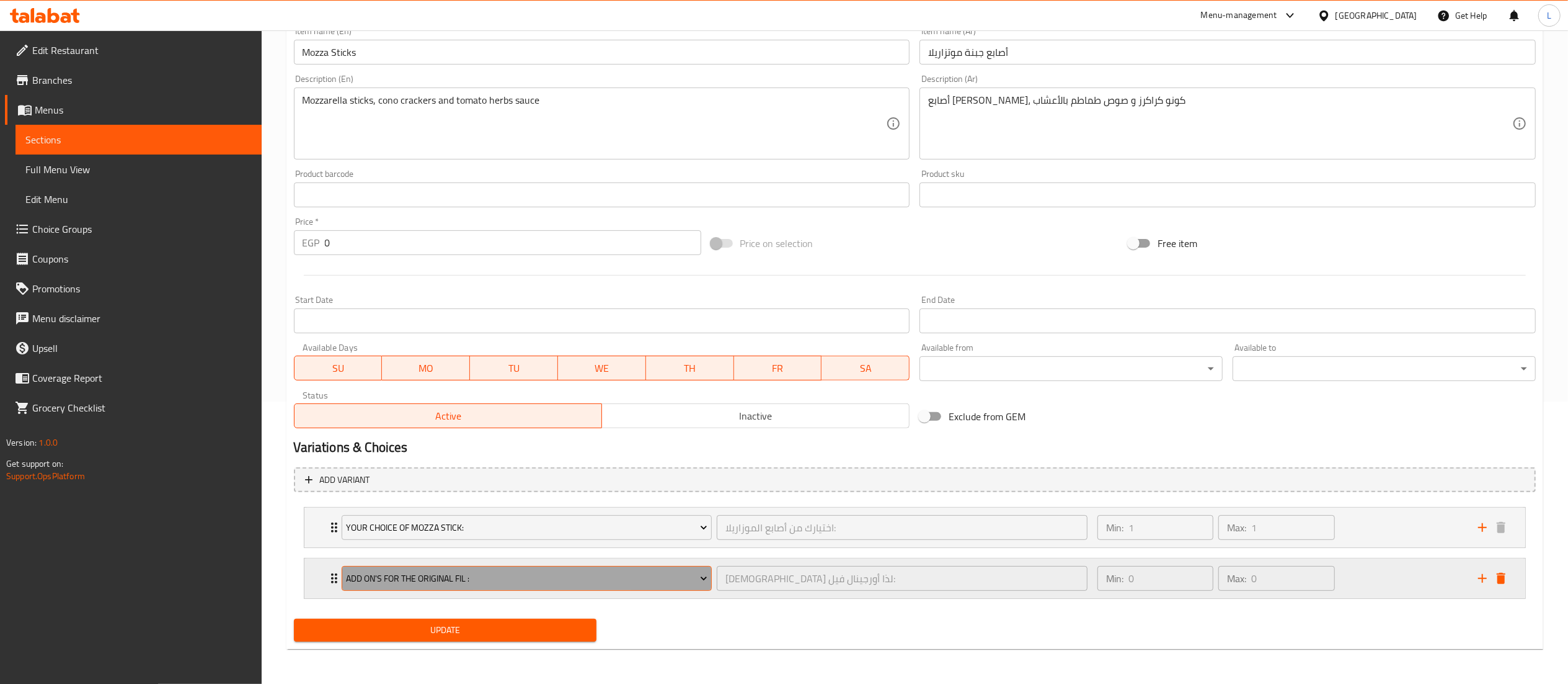
click at [703, 573] on icon "Expand" at bounding box center [704, 578] width 13 height 13
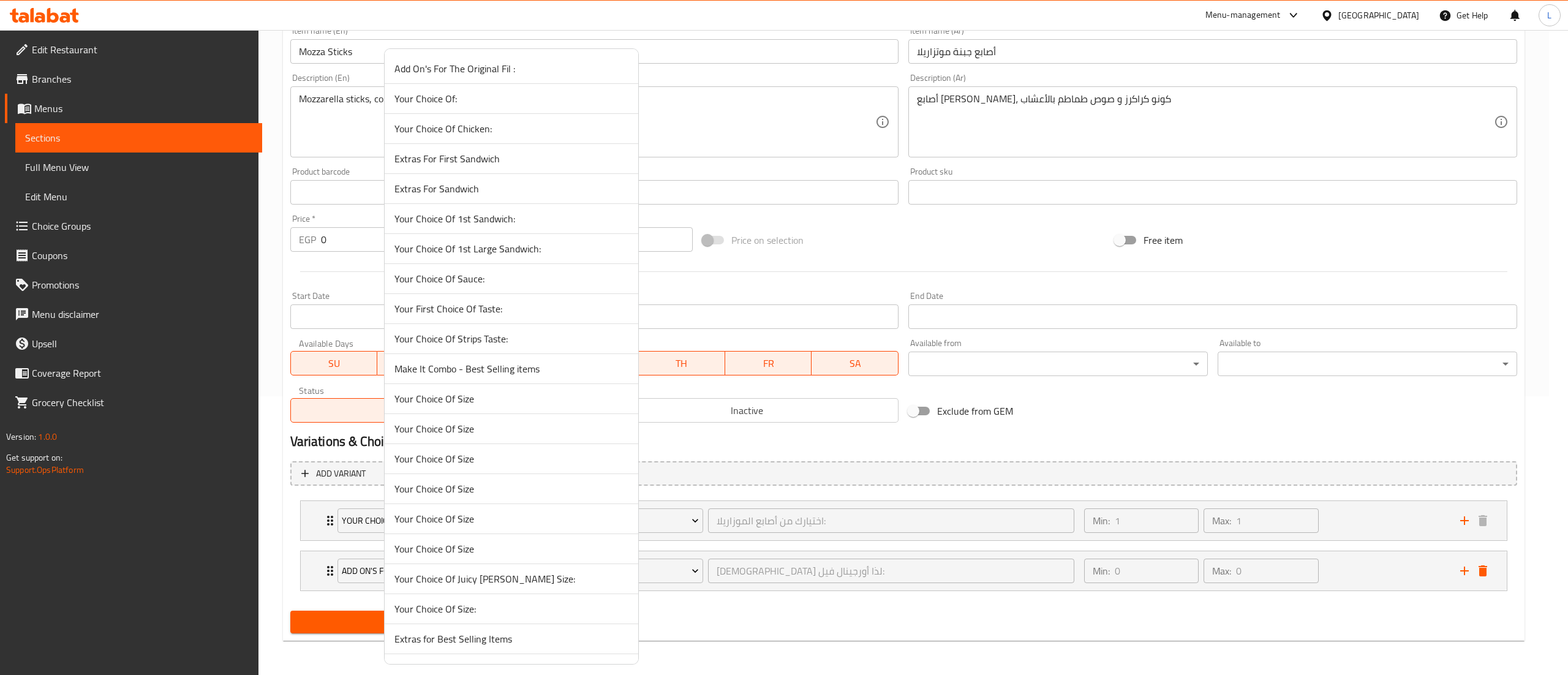
click at [955, 447] on div at bounding box center [784, 337] width 1568 height 675
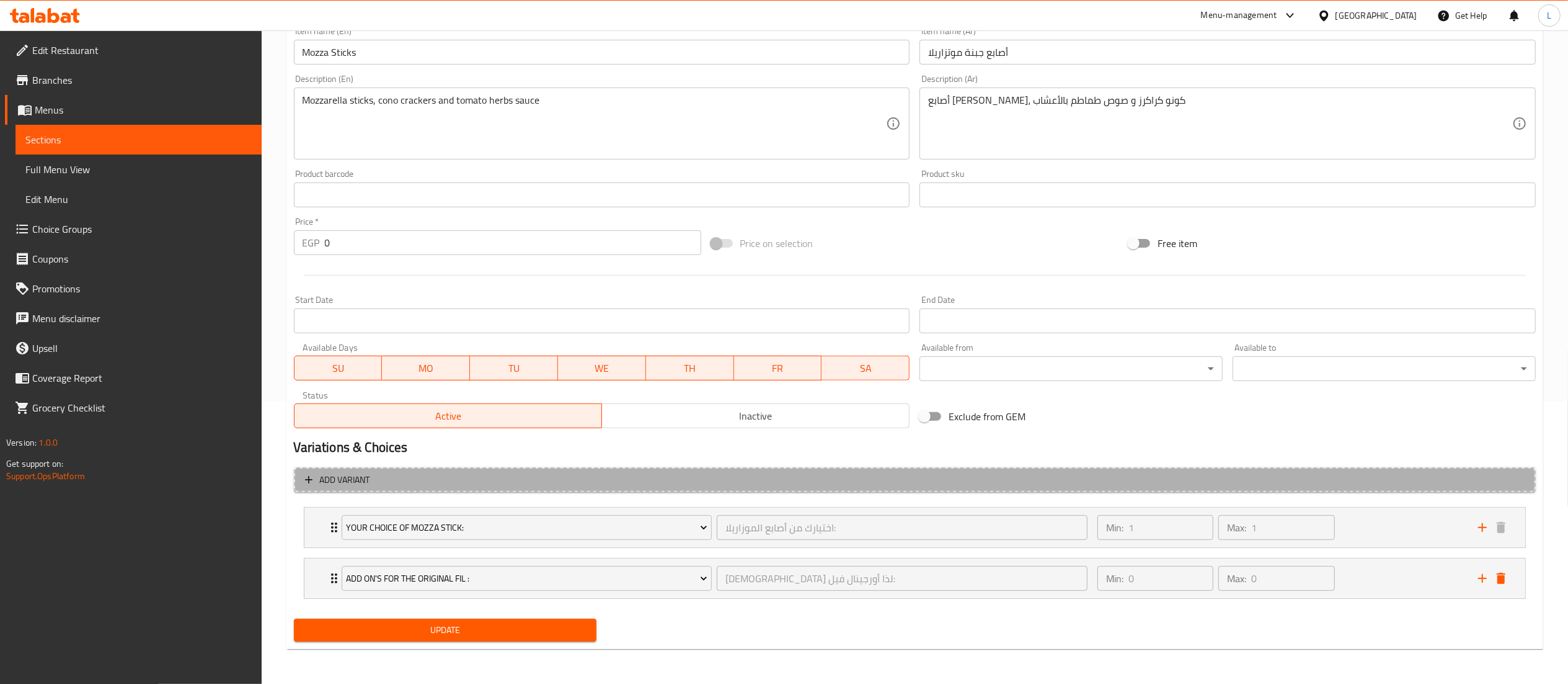
click at [348, 477] on span "Add variant" at bounding box center [345, 480] width 50 height 15
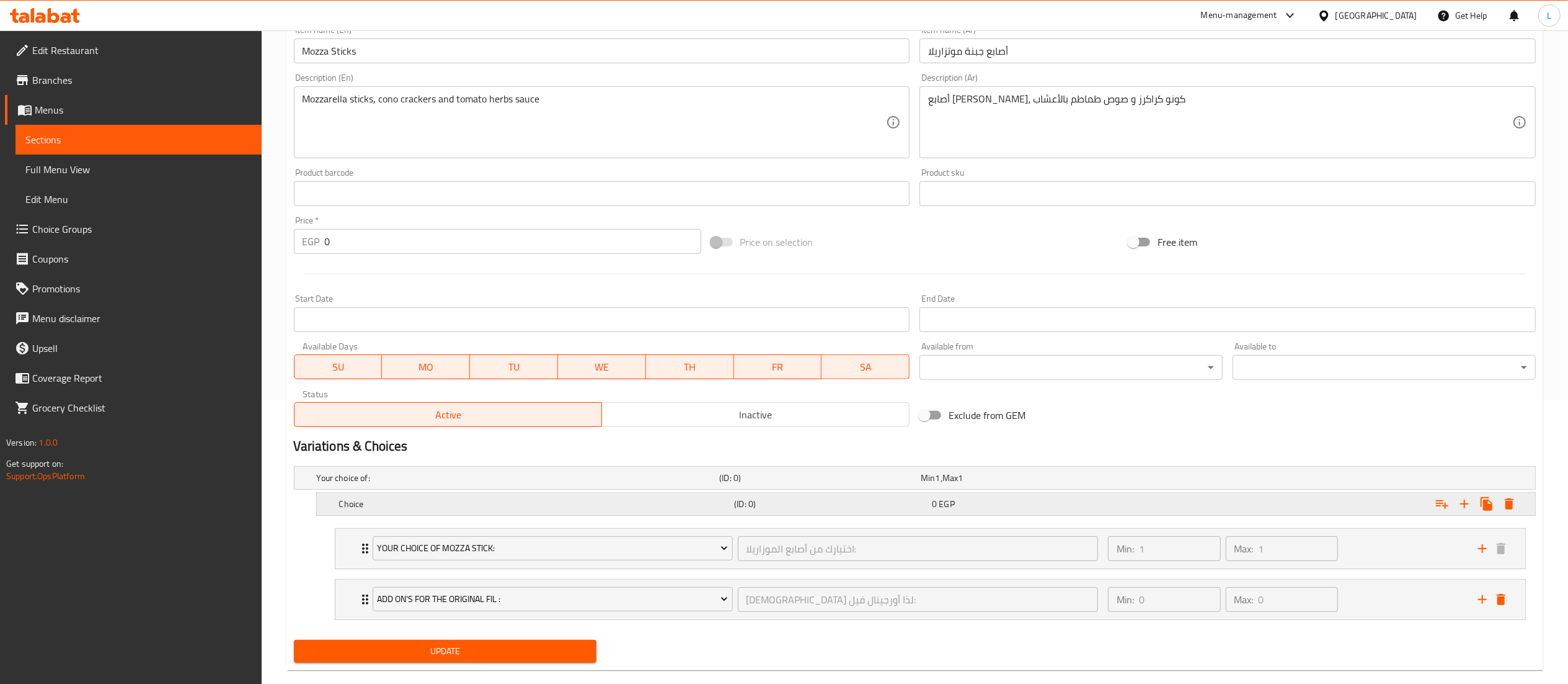
click at [592, 501] on h5 "Choice" at bounding box center [534, 504] width 391 height 13
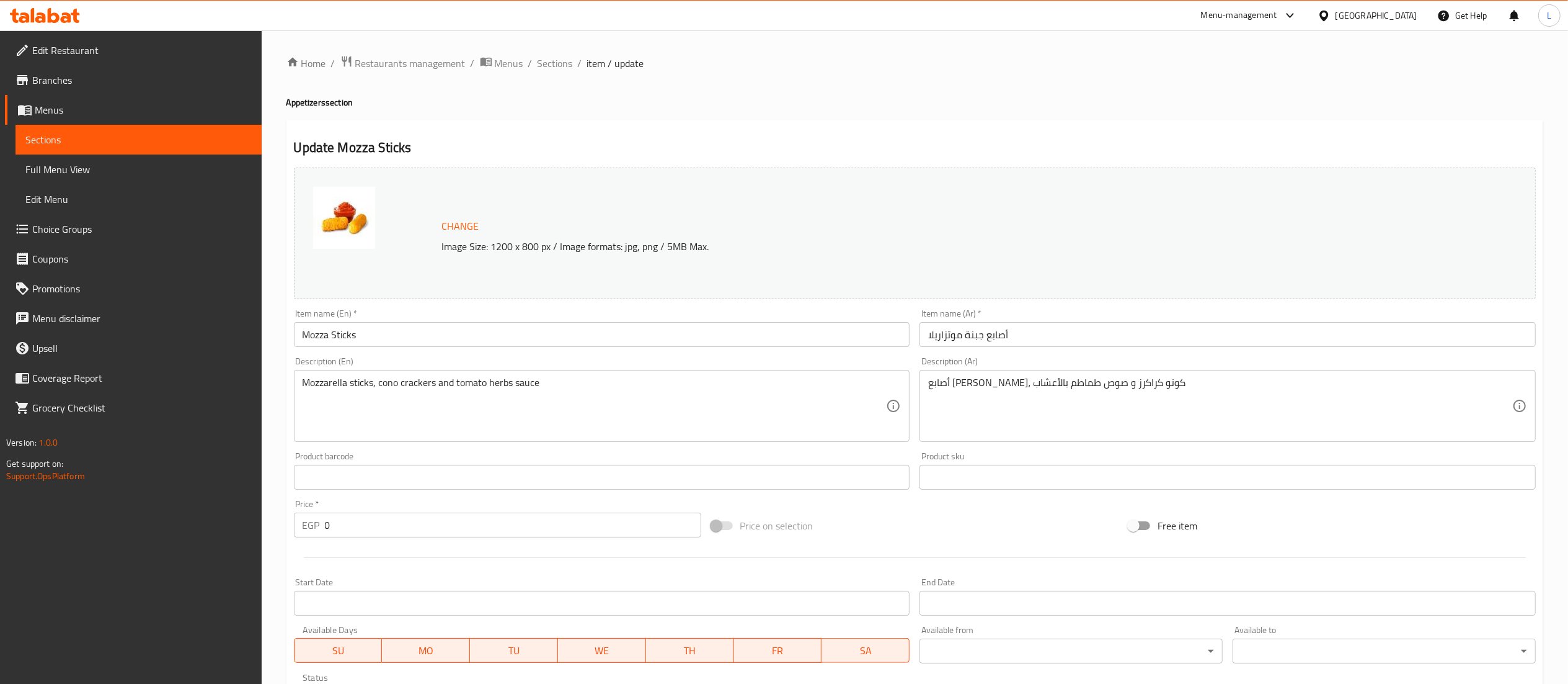
scroll to position [361, 0]
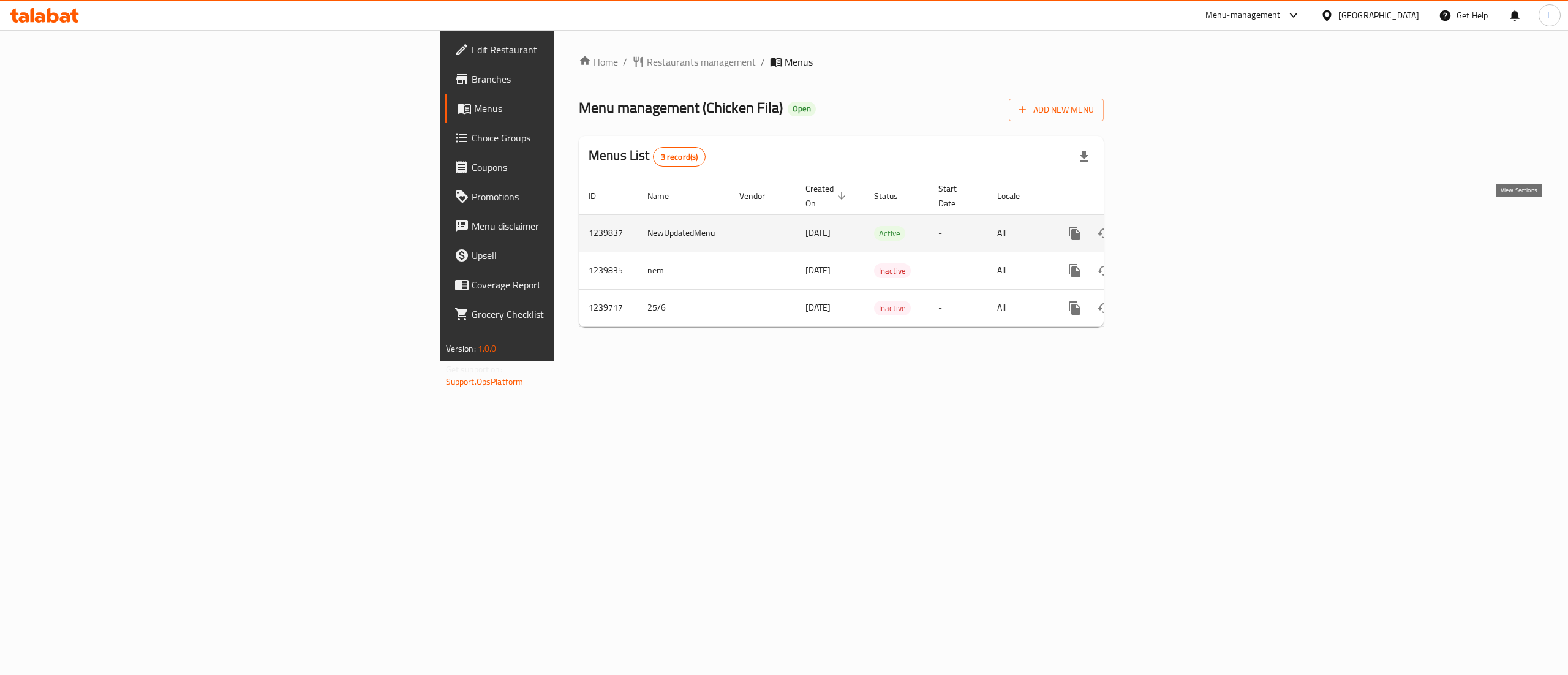
click at [1170, 226] on icon "enhanced table" at bounding box center [1163, 233] width 14 height 14
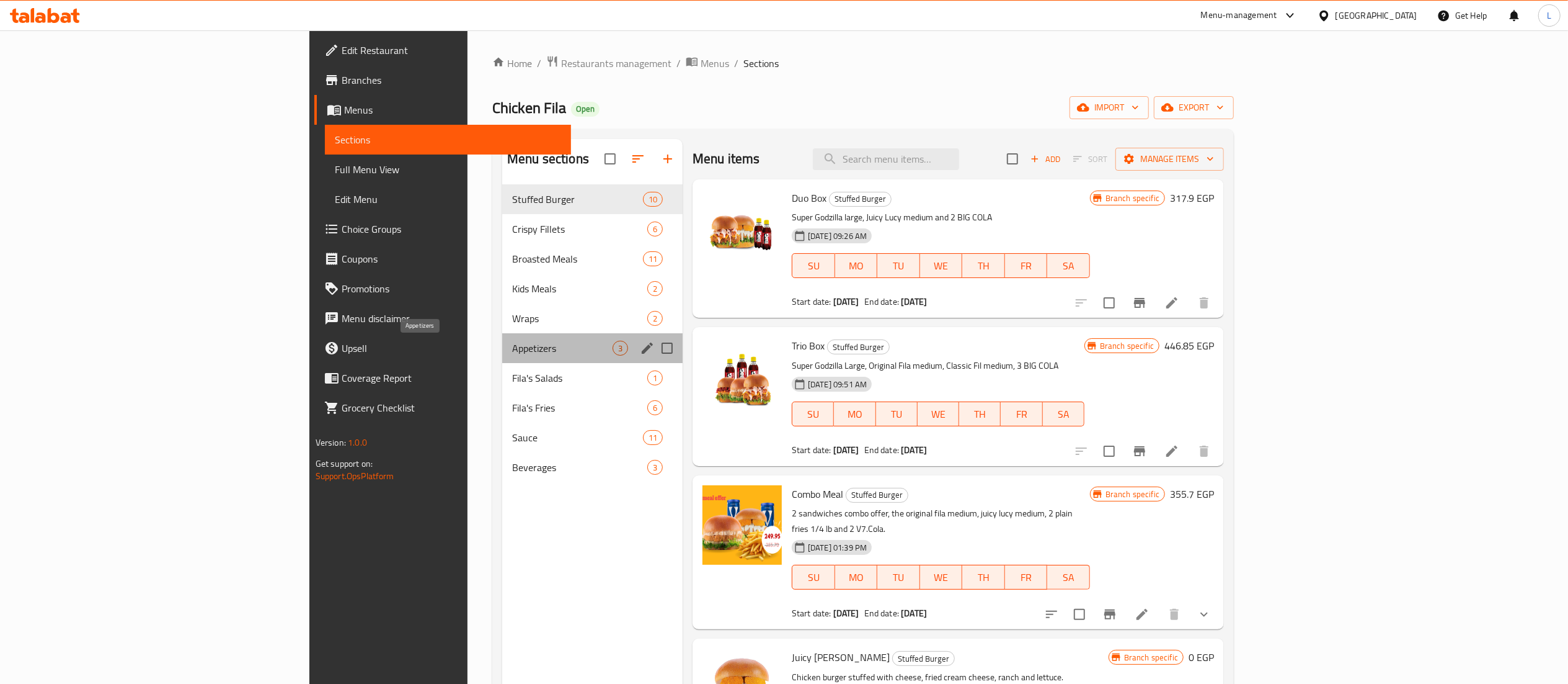
click at [512, 347] on span "Appetizers" at bounding box center [562, 347] width 101 height 15
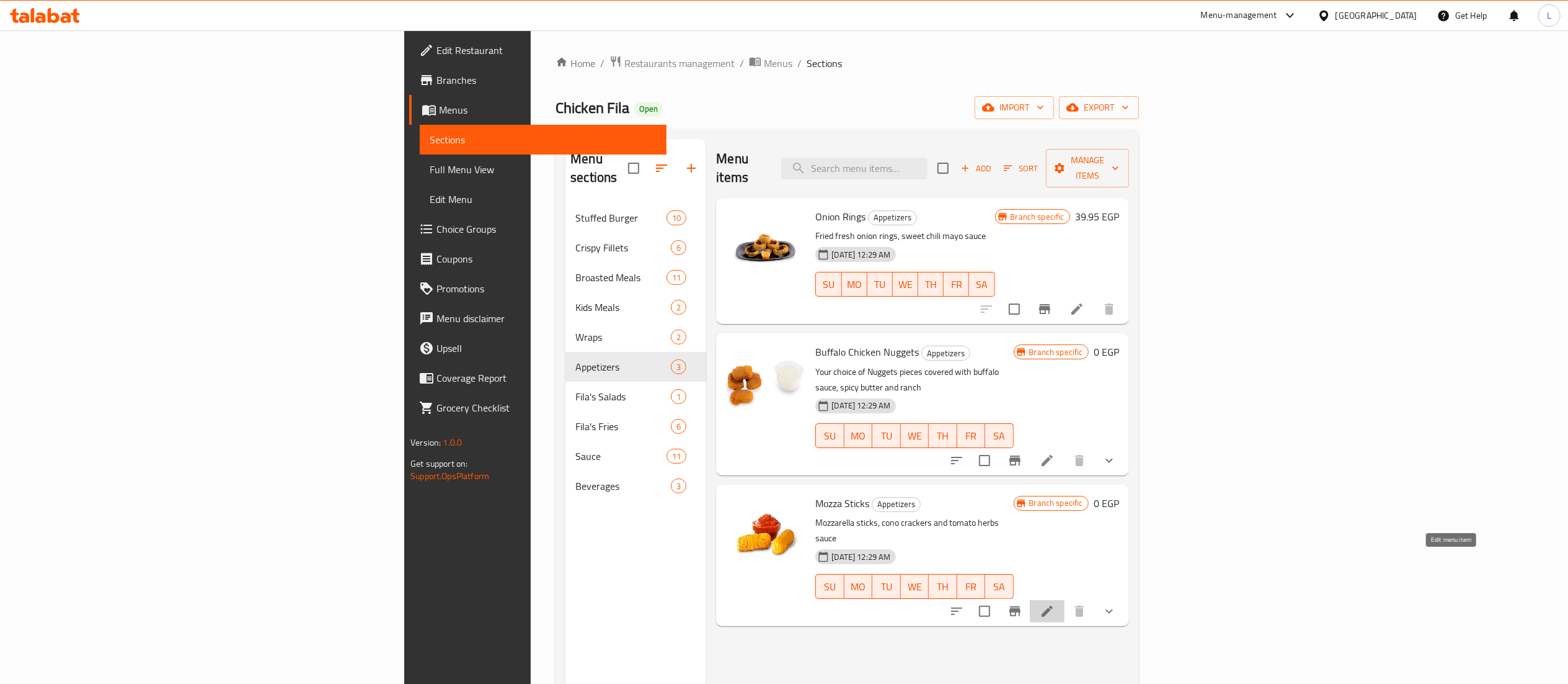
click at [1053, 605] on icon at bounding box center [1047, 611] width 11 height 11
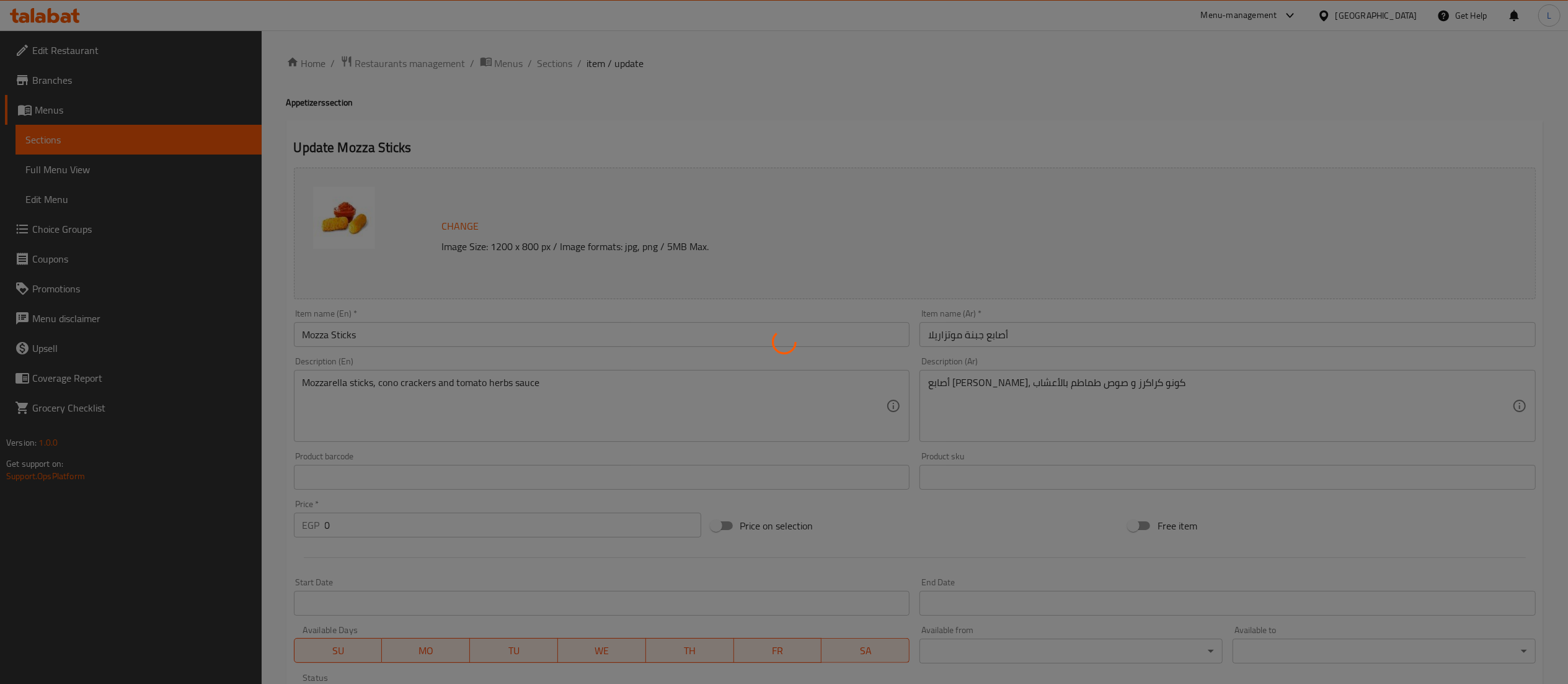
scroll to position [283, 0]
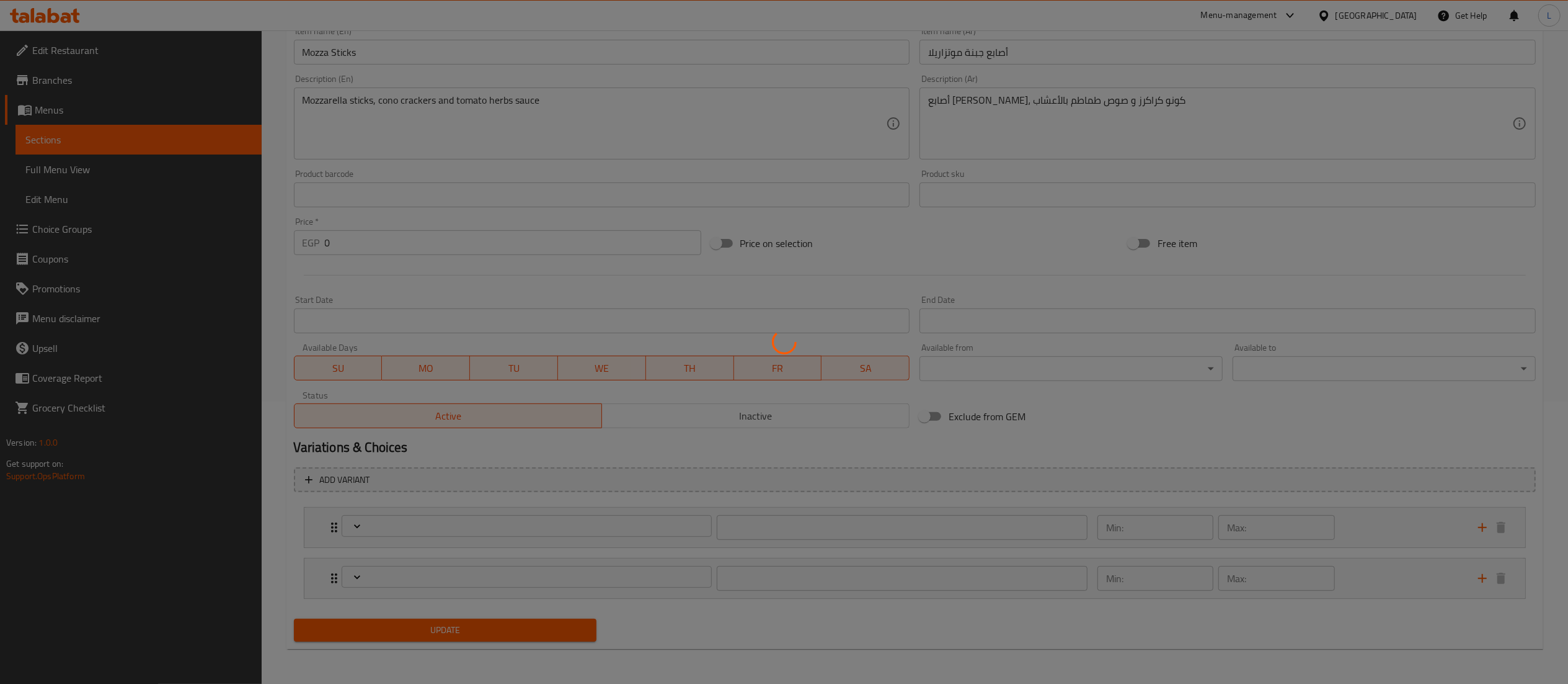
type input "الإضافات:"
type input "0"
type input "اختيارك من أصابع الموزاريلا:"
type input "1"
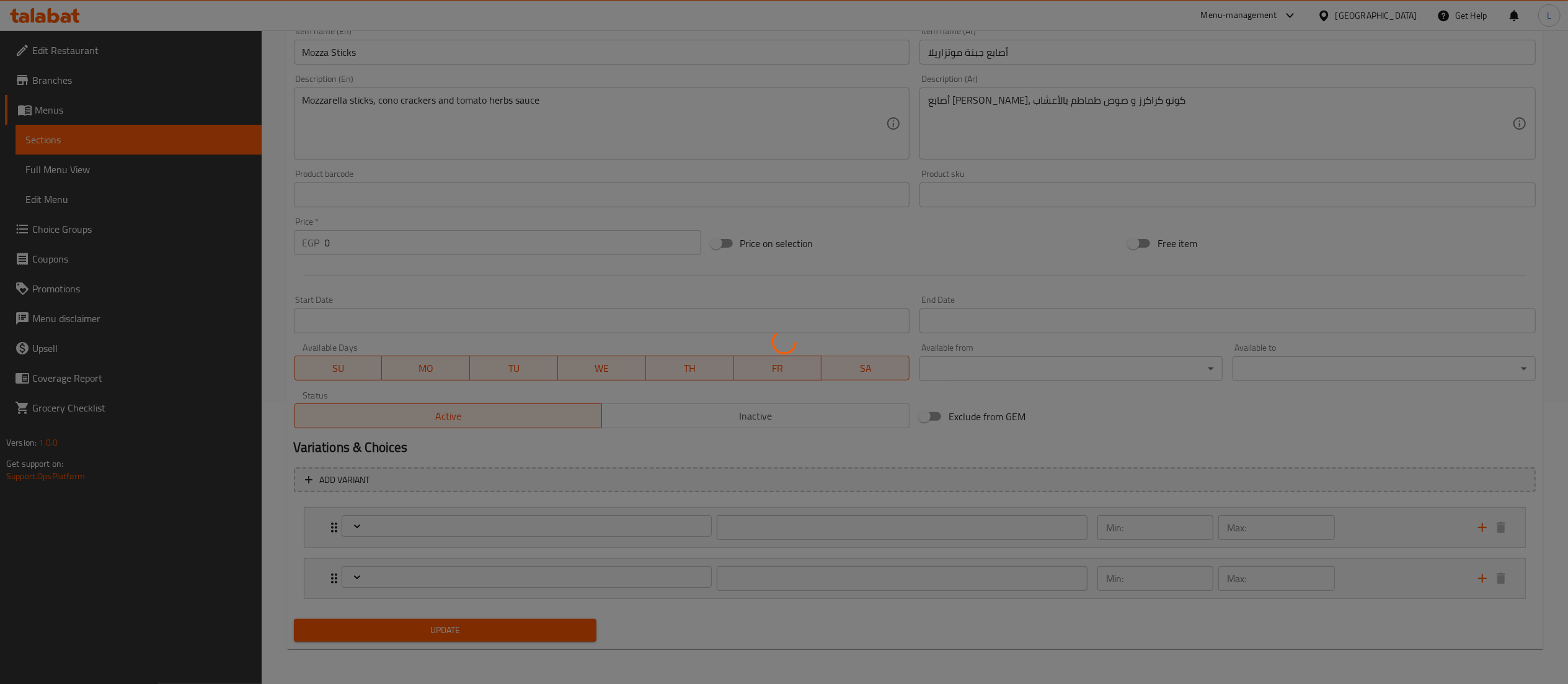
type input "1"
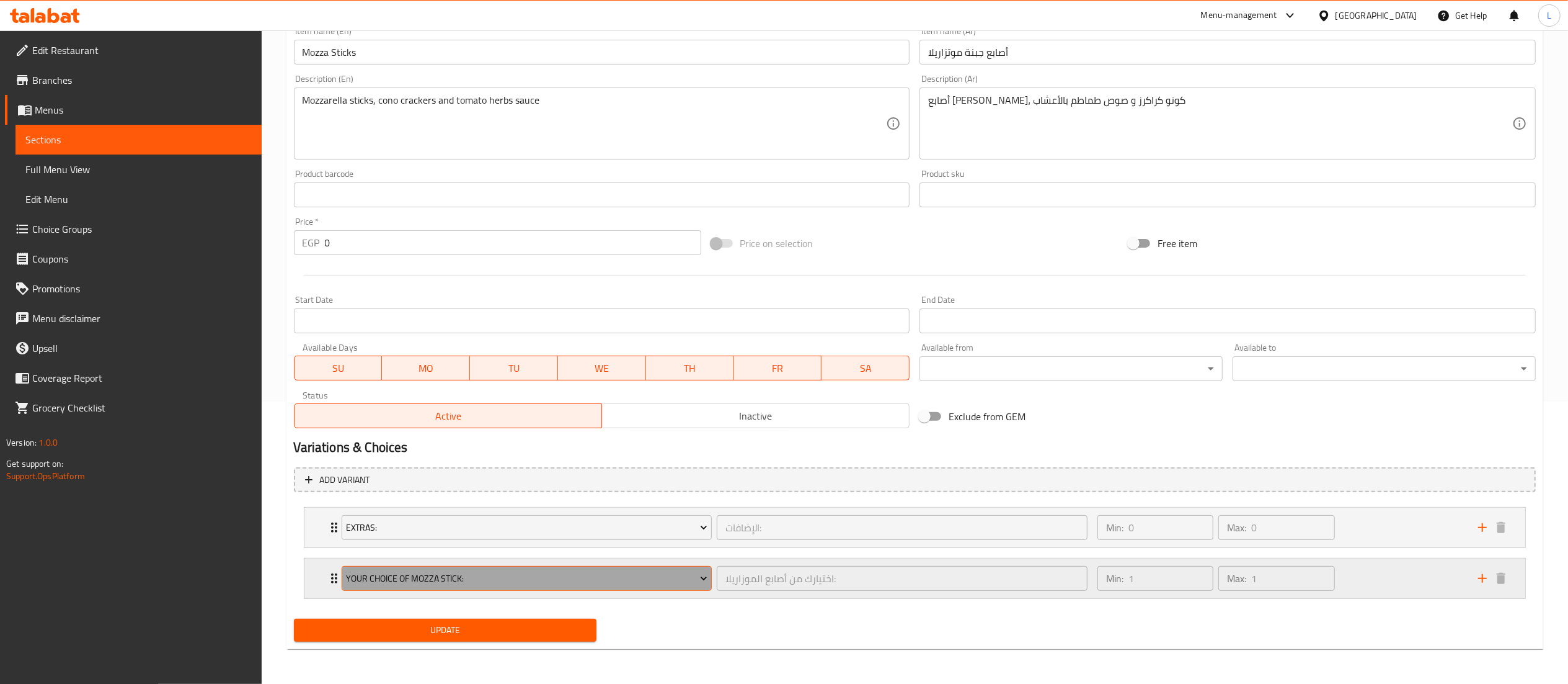
click at [702, 580] on icon "Expand" at bounding box center [704, 578] width 13 height 13
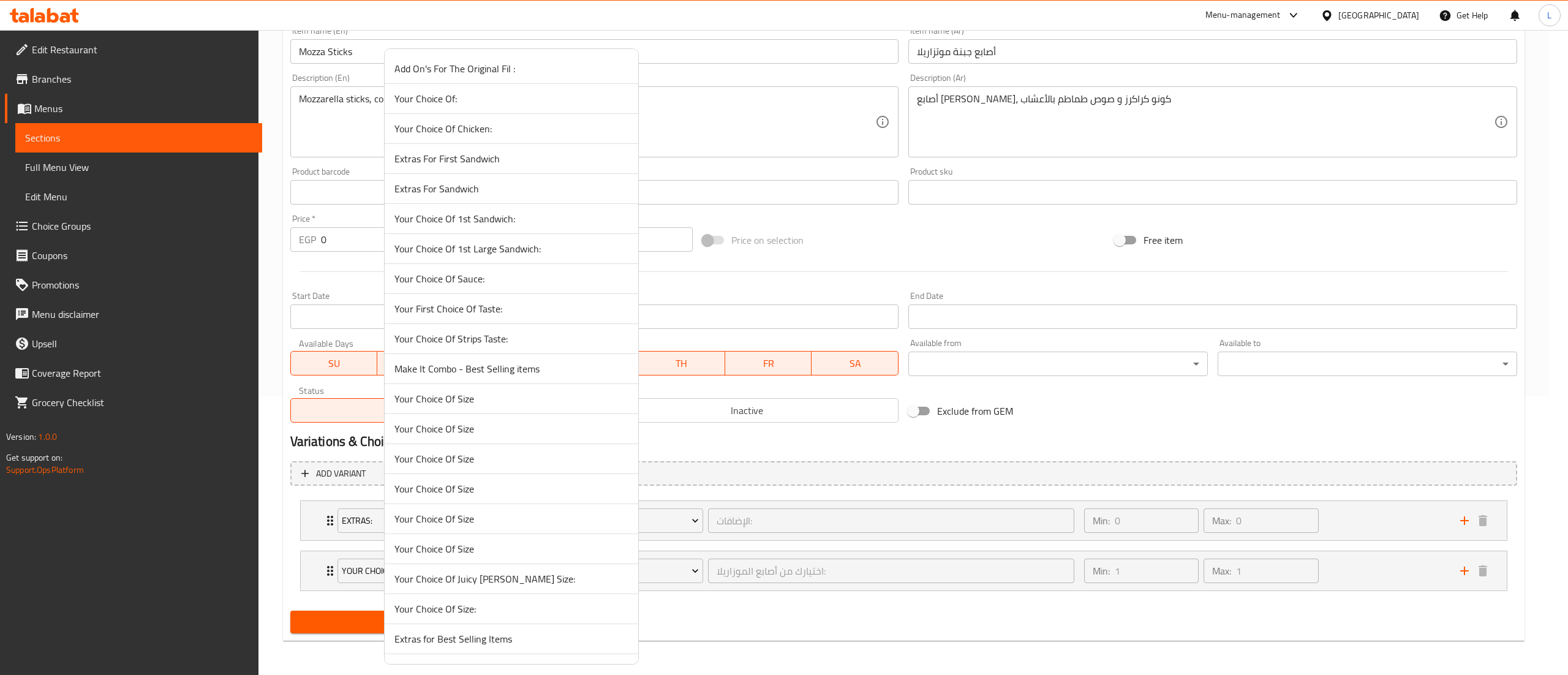
click at [814, 569] on div at bounding box center [784, 337] width 1568 height 675
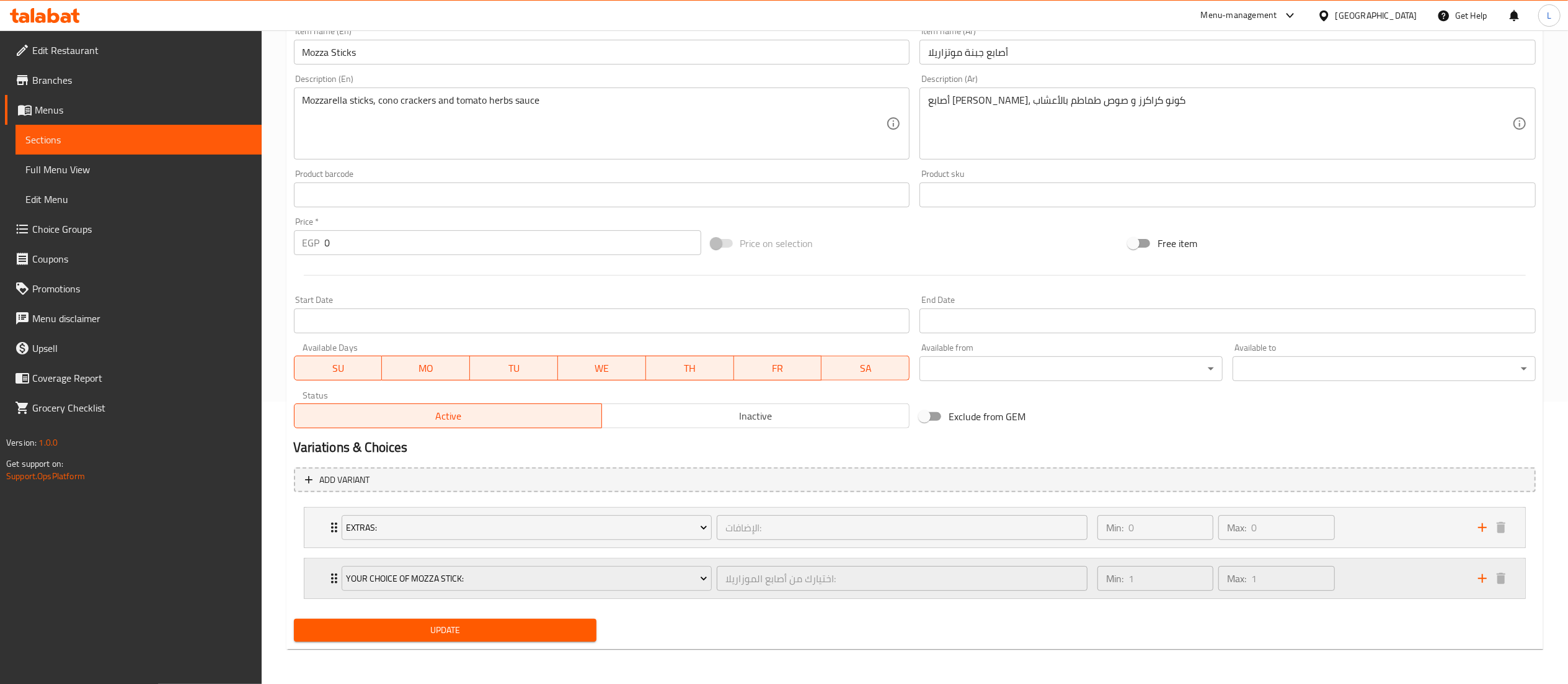
scroll to position [283, 0]
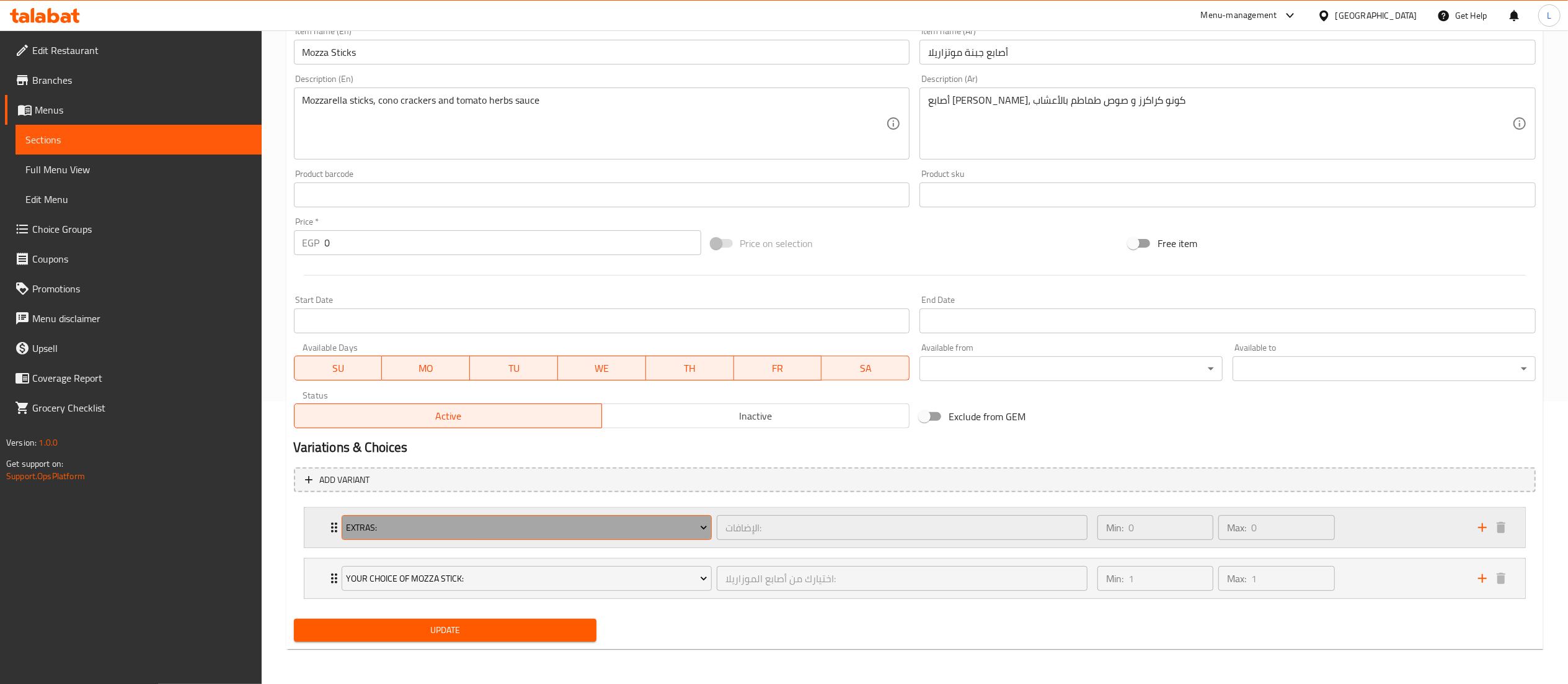
click at [698, 522] on icon "Expand" at bounding box center [704, 527] width 13 height 13
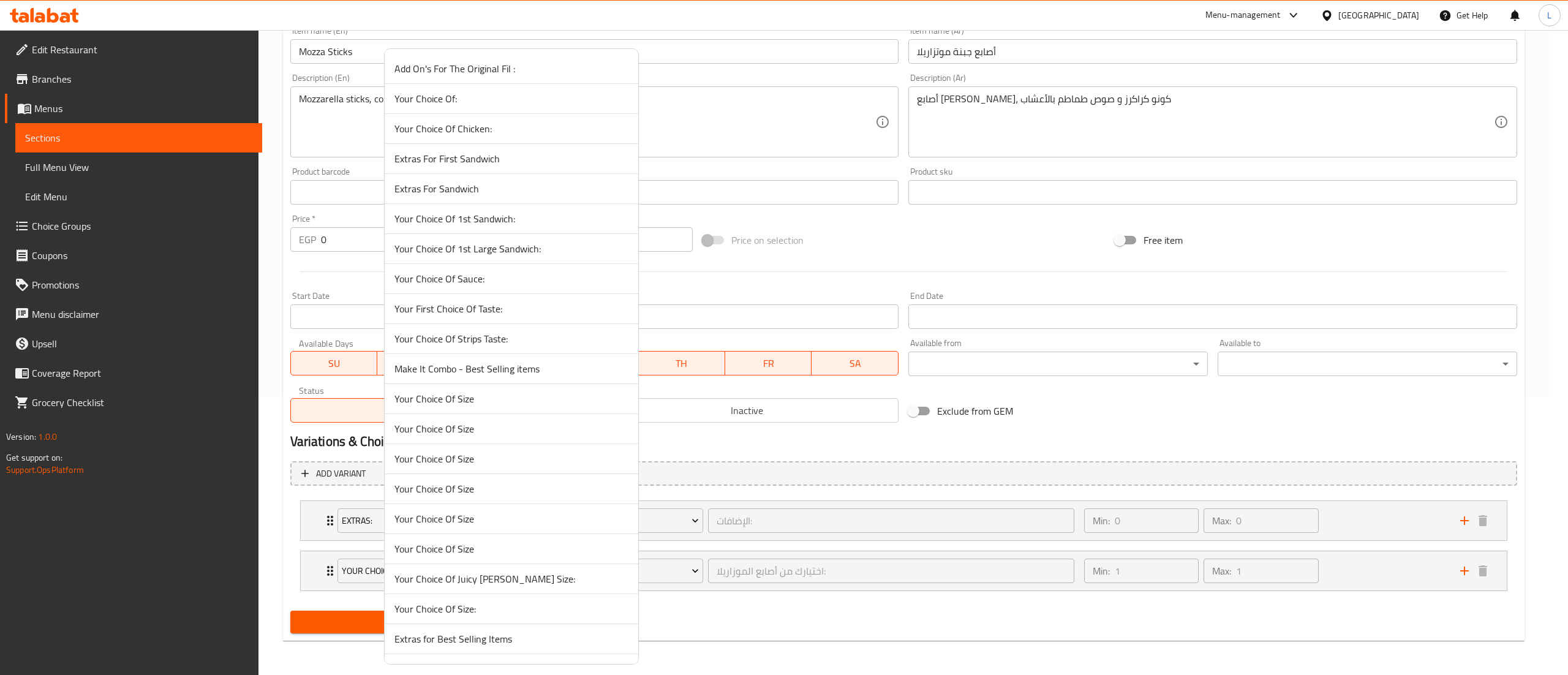
click at [820, 536] on div at bounding box center [784, 337] width 1568 height 675
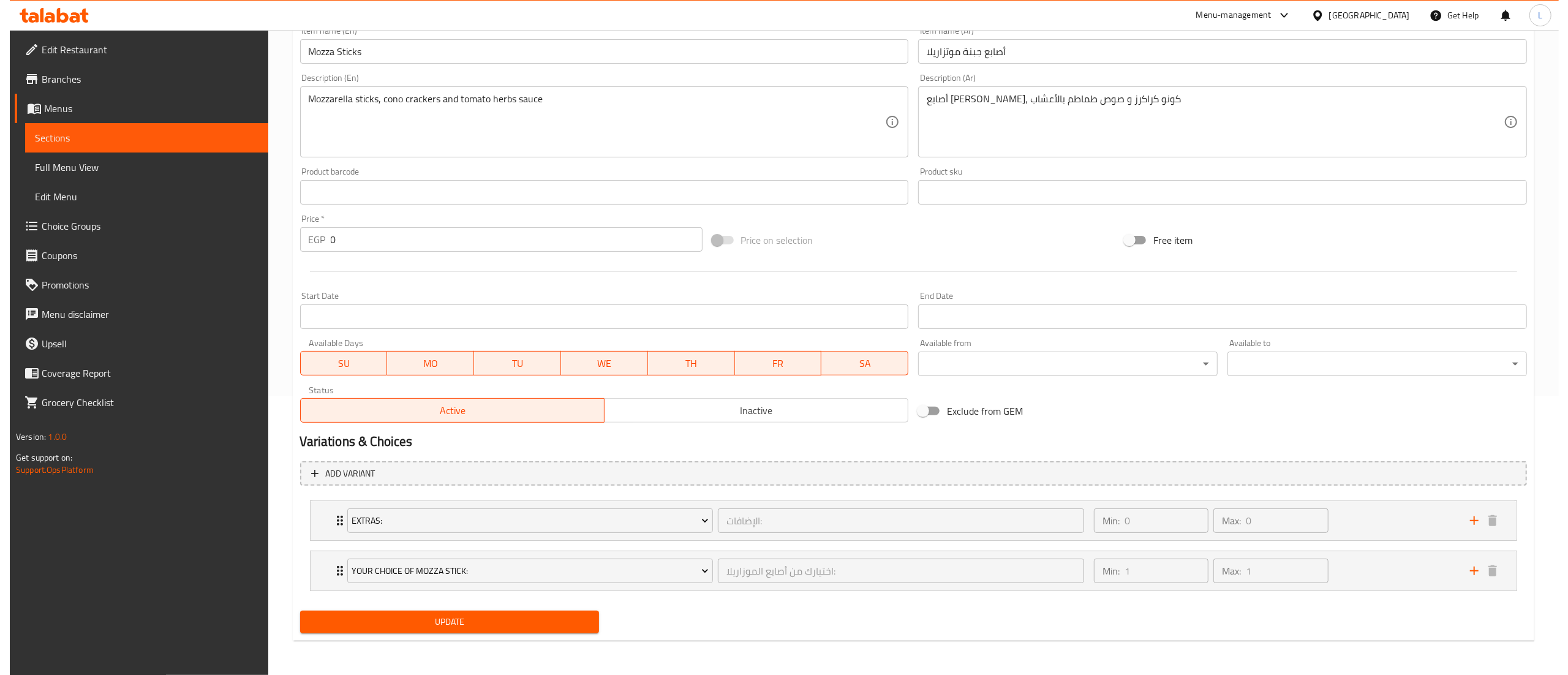
scroll to position [0, 0]
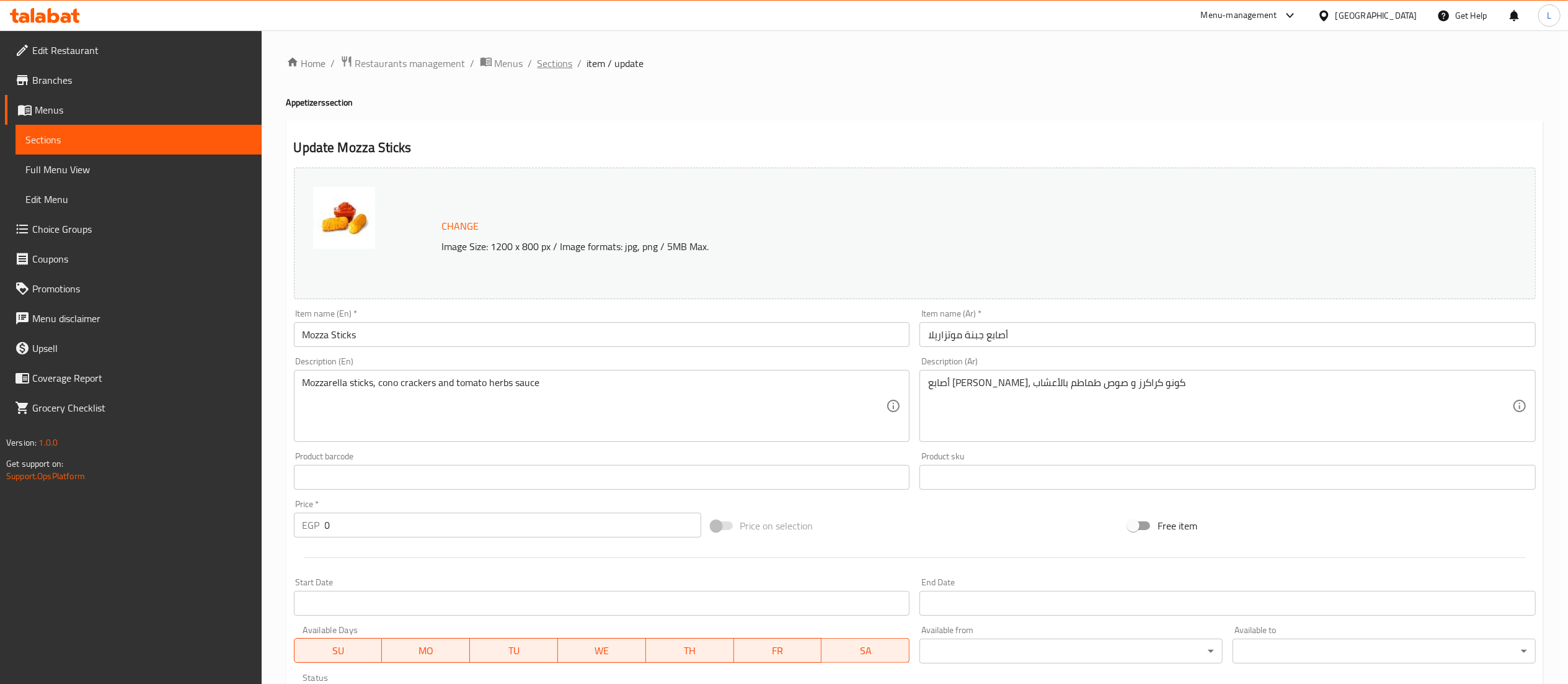
click at [558, 57] on span "Sections" at bounding box center [556, 63] width 35 height 15
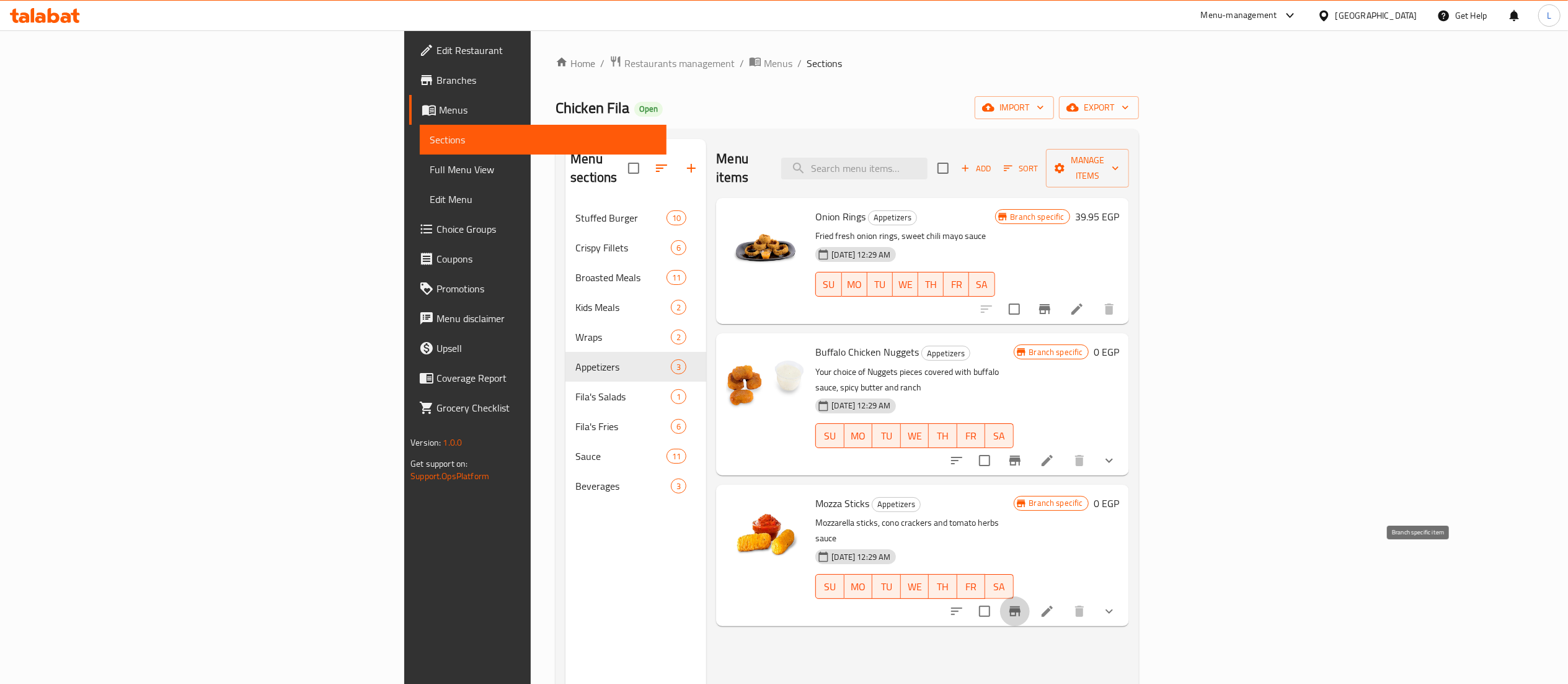
click at [1023, 603] on icon "Branch-specific-item" at bounding box center [1014, 610] width 15 height 15
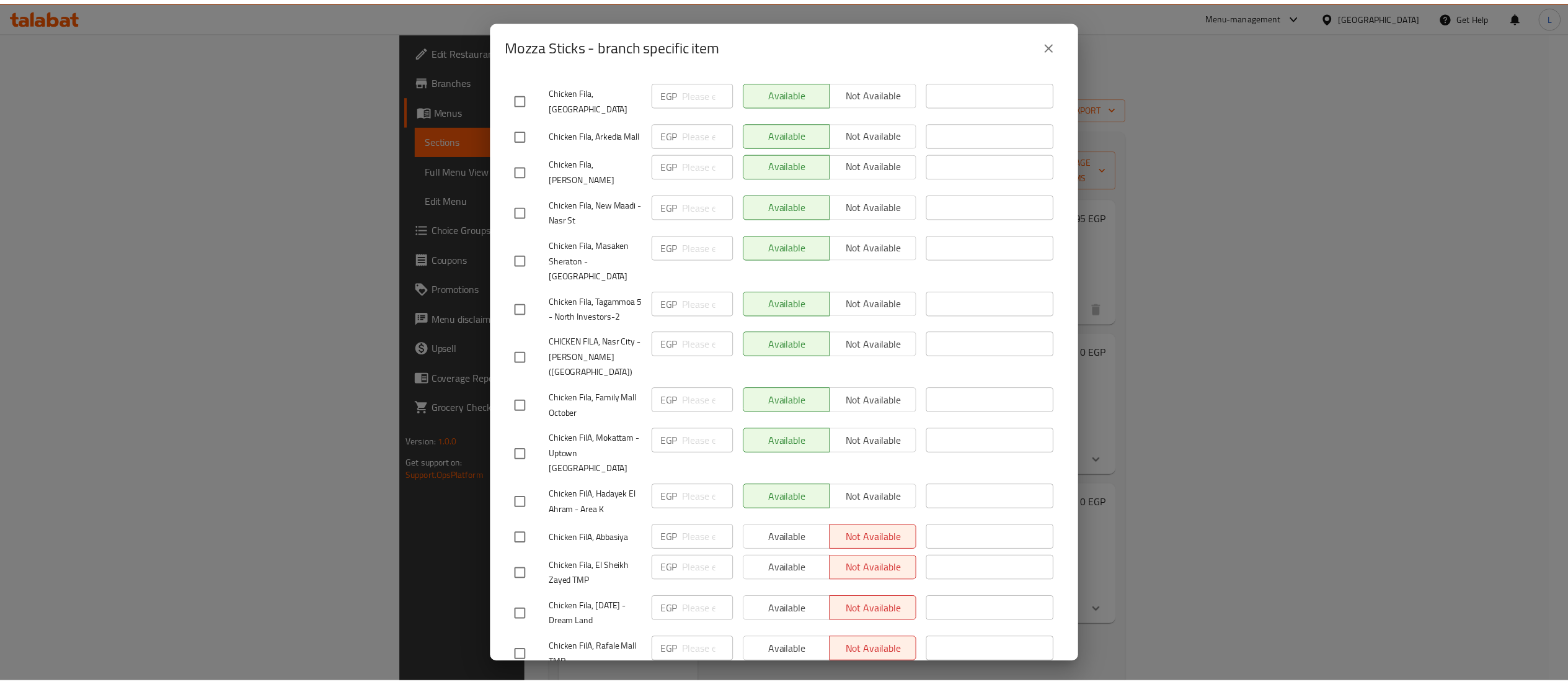
scroll to position [1319, 0]
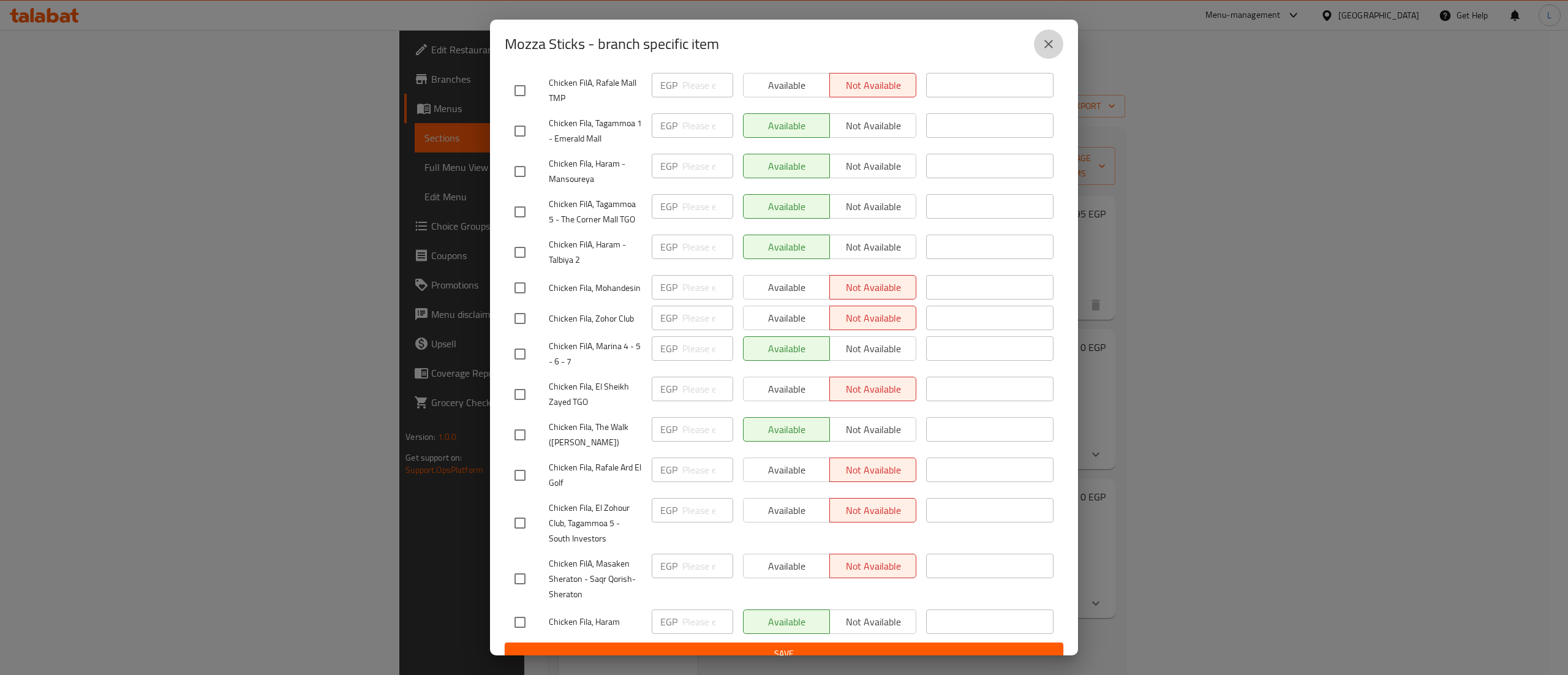
click at [1052, 49] on icon "close" at bounding box center [1048, 44] width 14 height 14
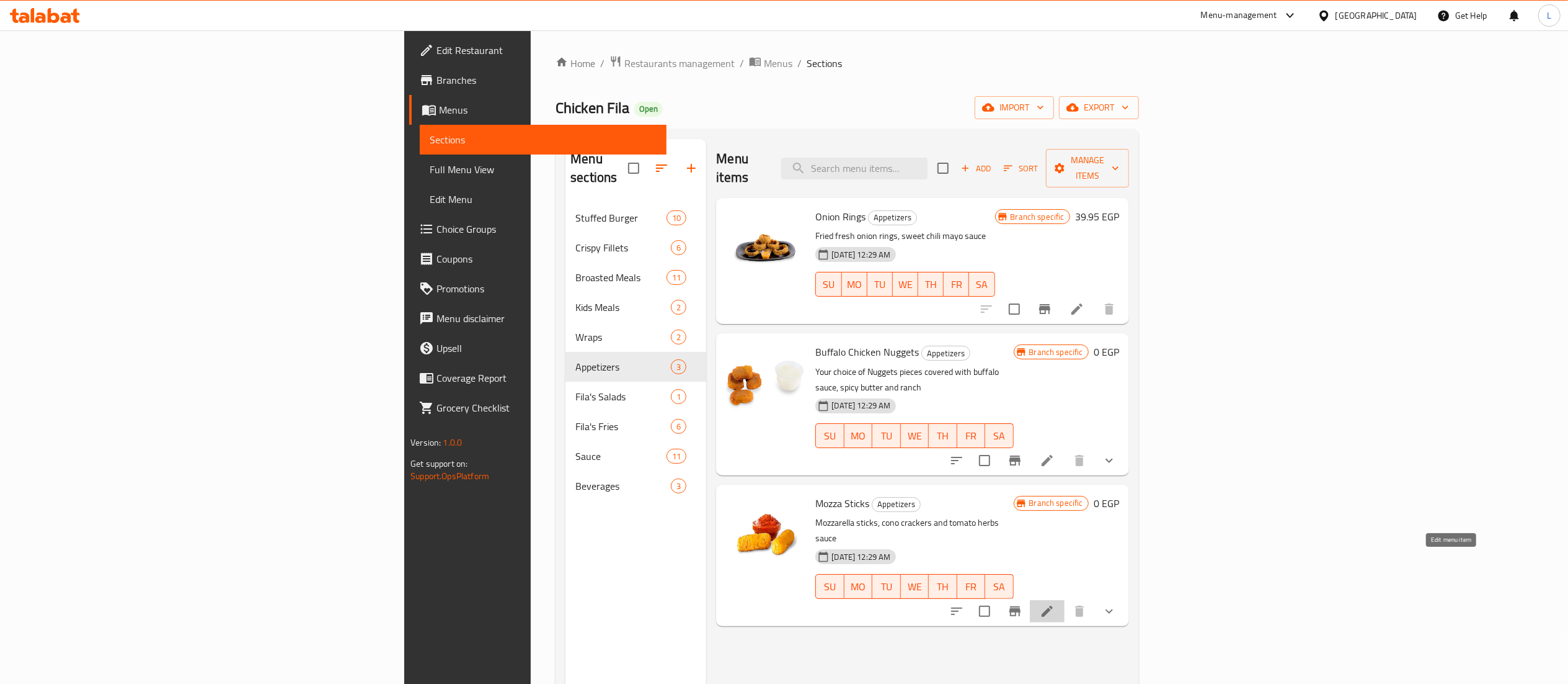
click at [1053, 605] on icon at bounding box center [1047, 611] width 11 height 11
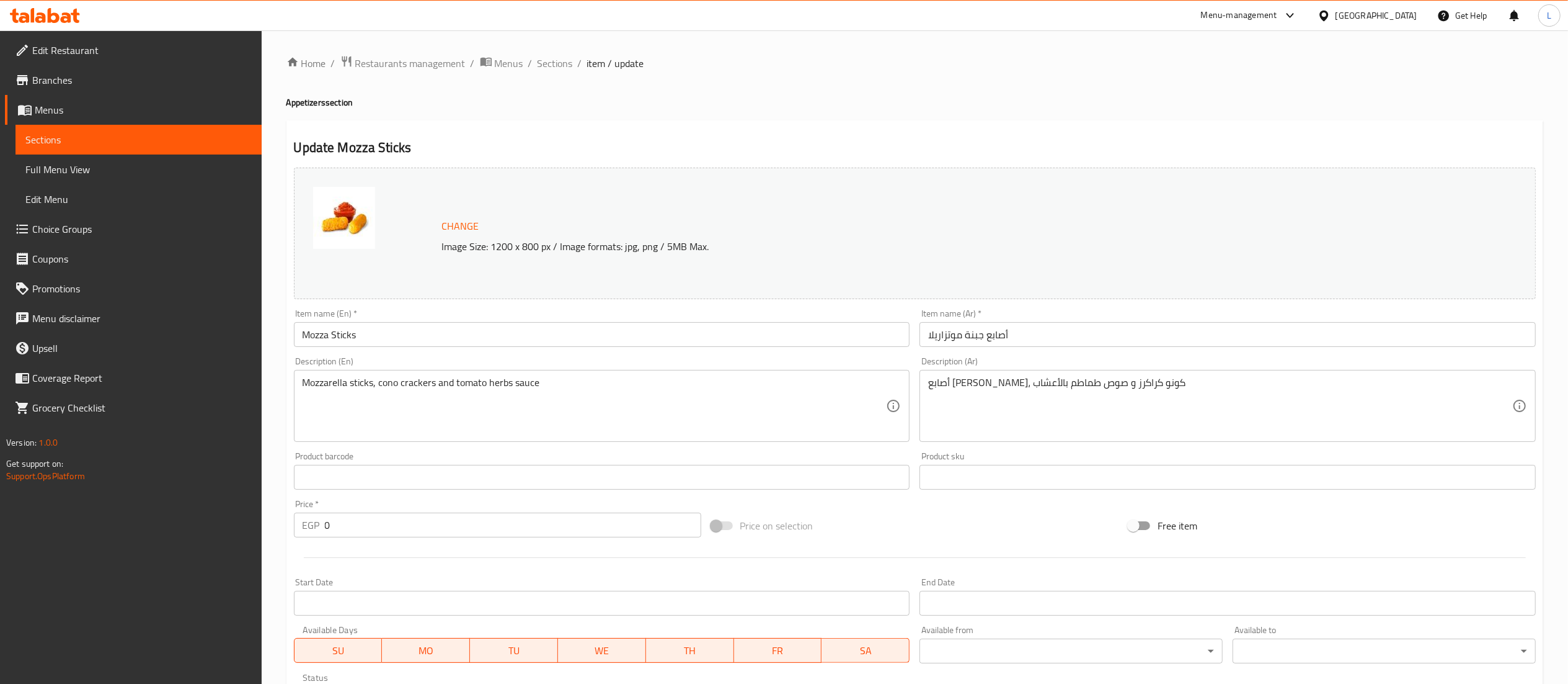
scroll to position [283, 0]
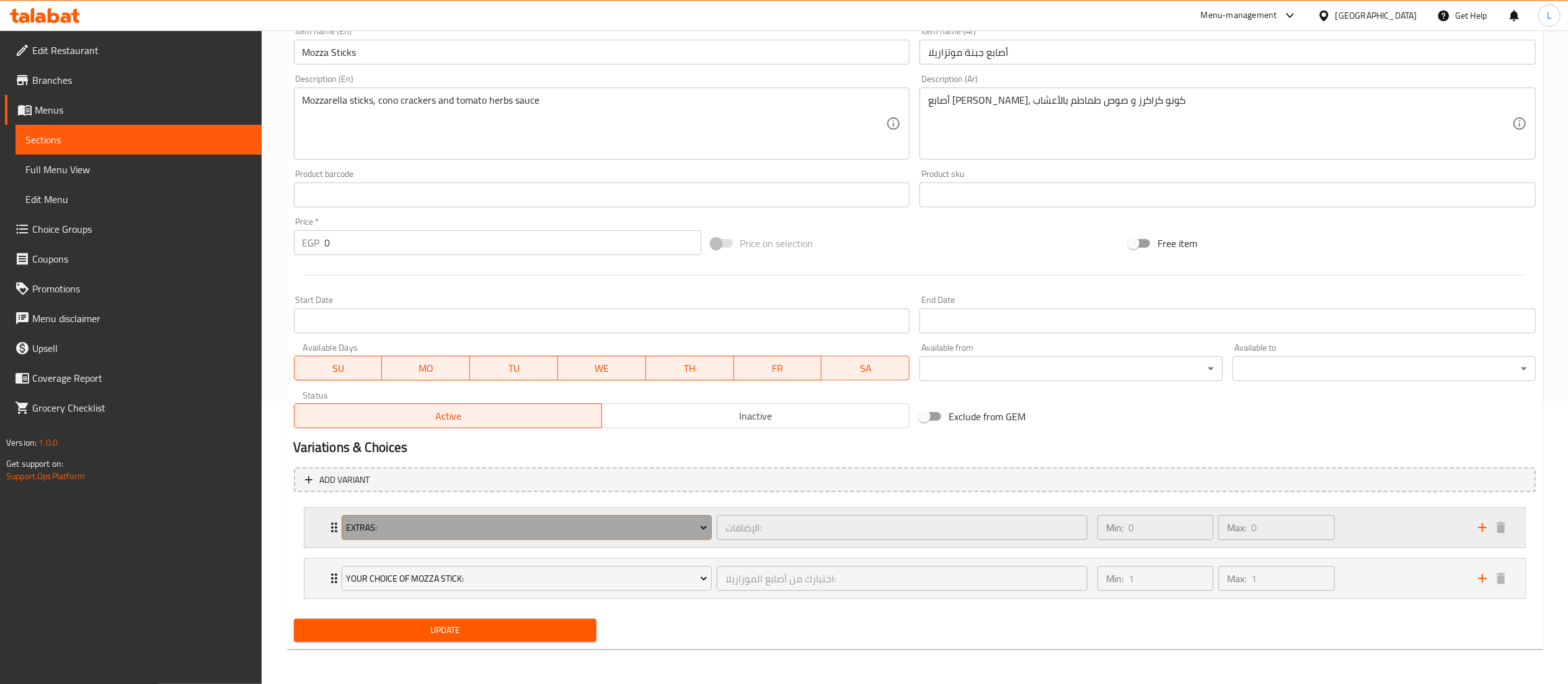
click at [701, 528] on icon "Expand" at bounding box center [704, 527] width 13 height 13
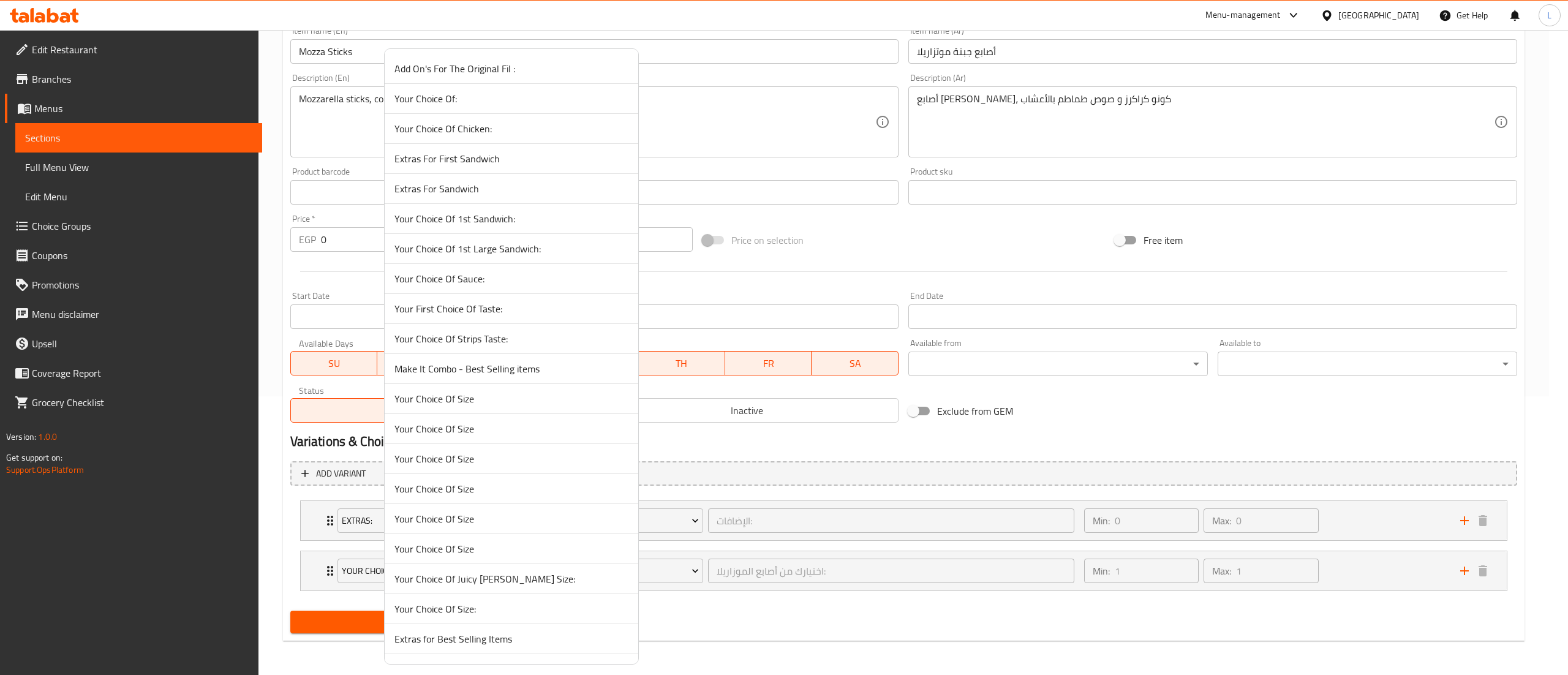
click at [1112, 527] on div at bounding box center [784, 337] width 1568 height 675
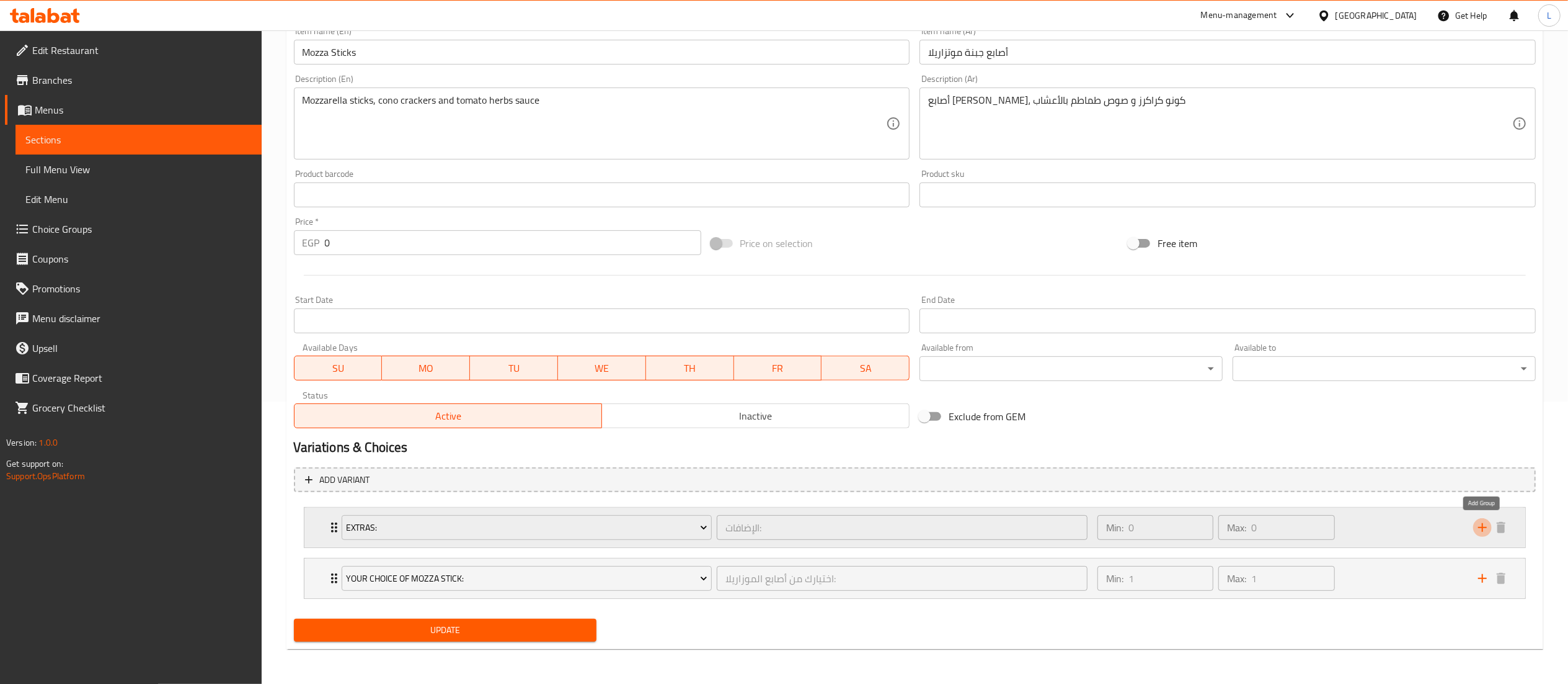
click at [1484, 527] on icon "add" at bounding box center [1482, 527] width 15 height 15
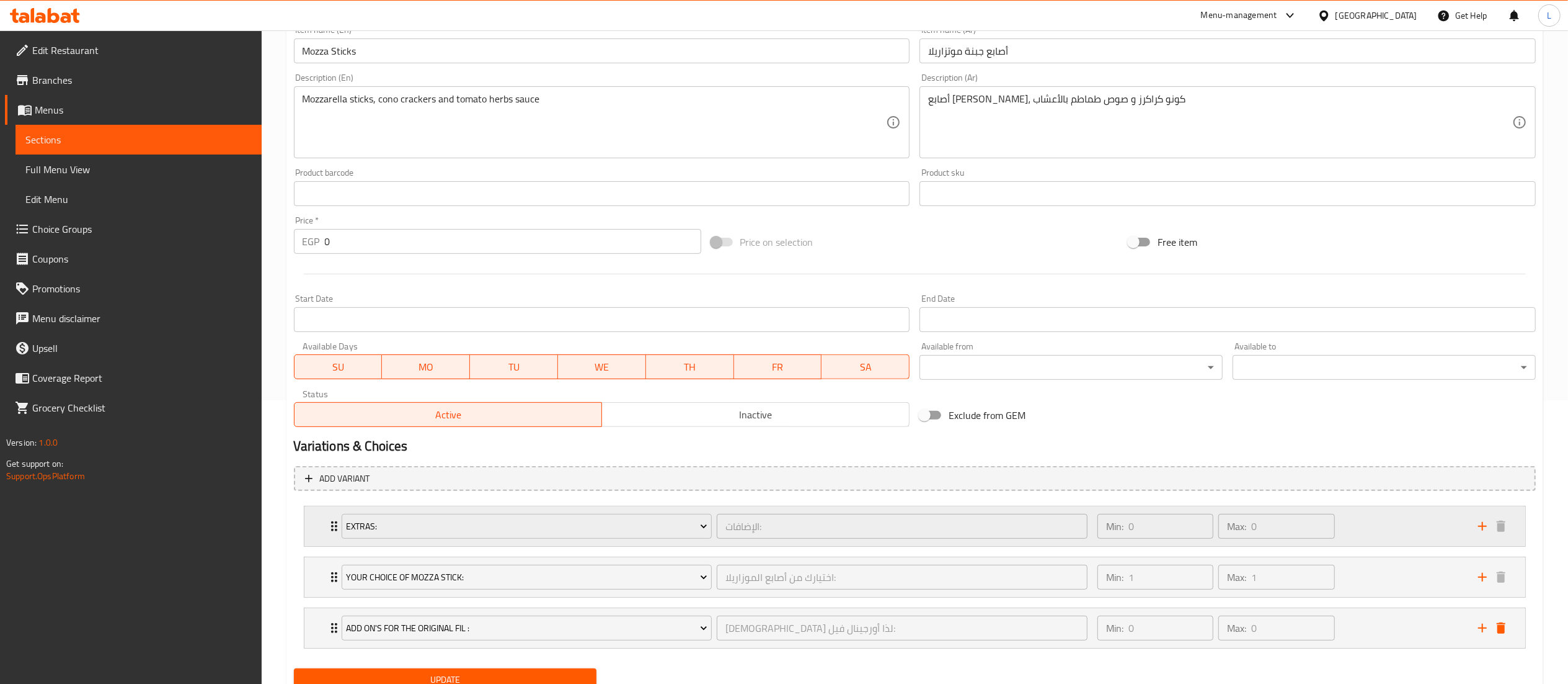
scroll to position [335, 0]
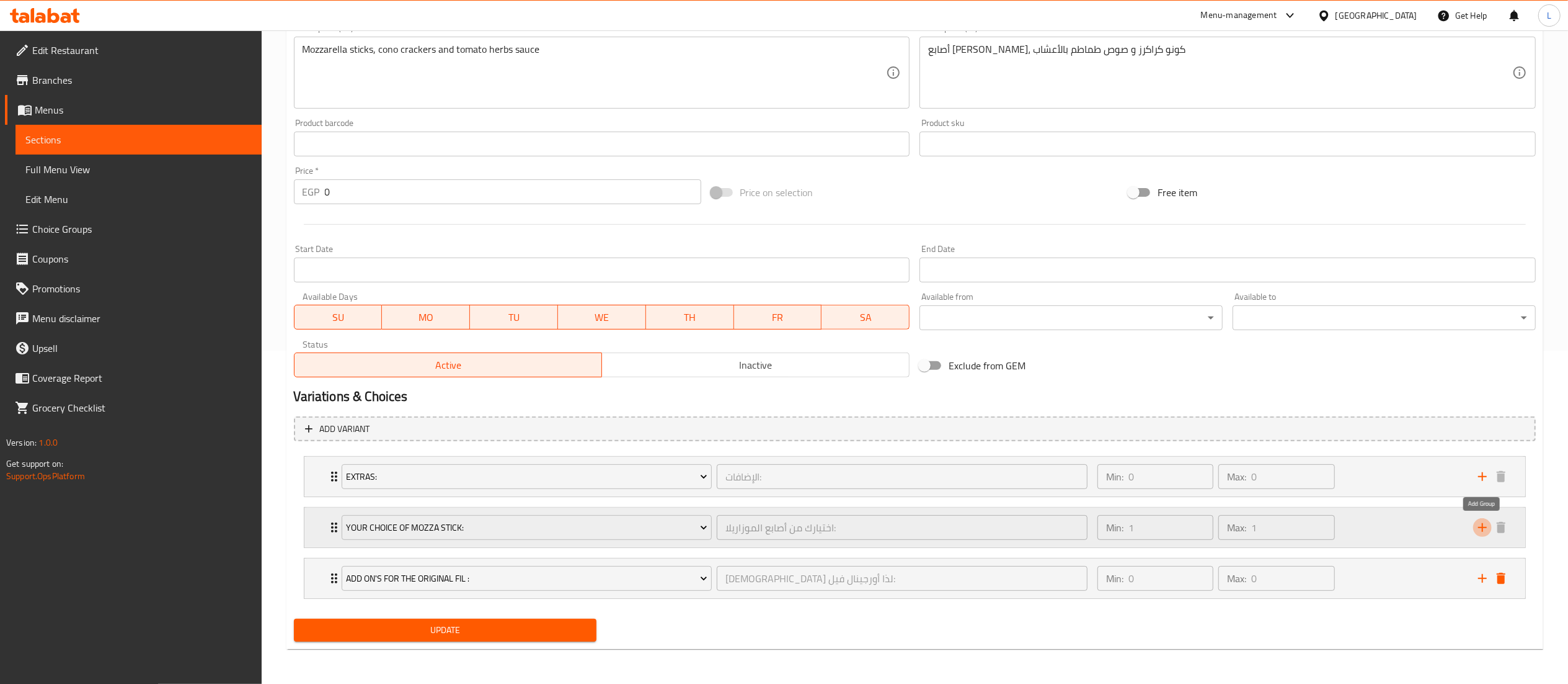
click at [1484, 526] on icon "add" at bounding box center [1482, 527] width 15 height 15
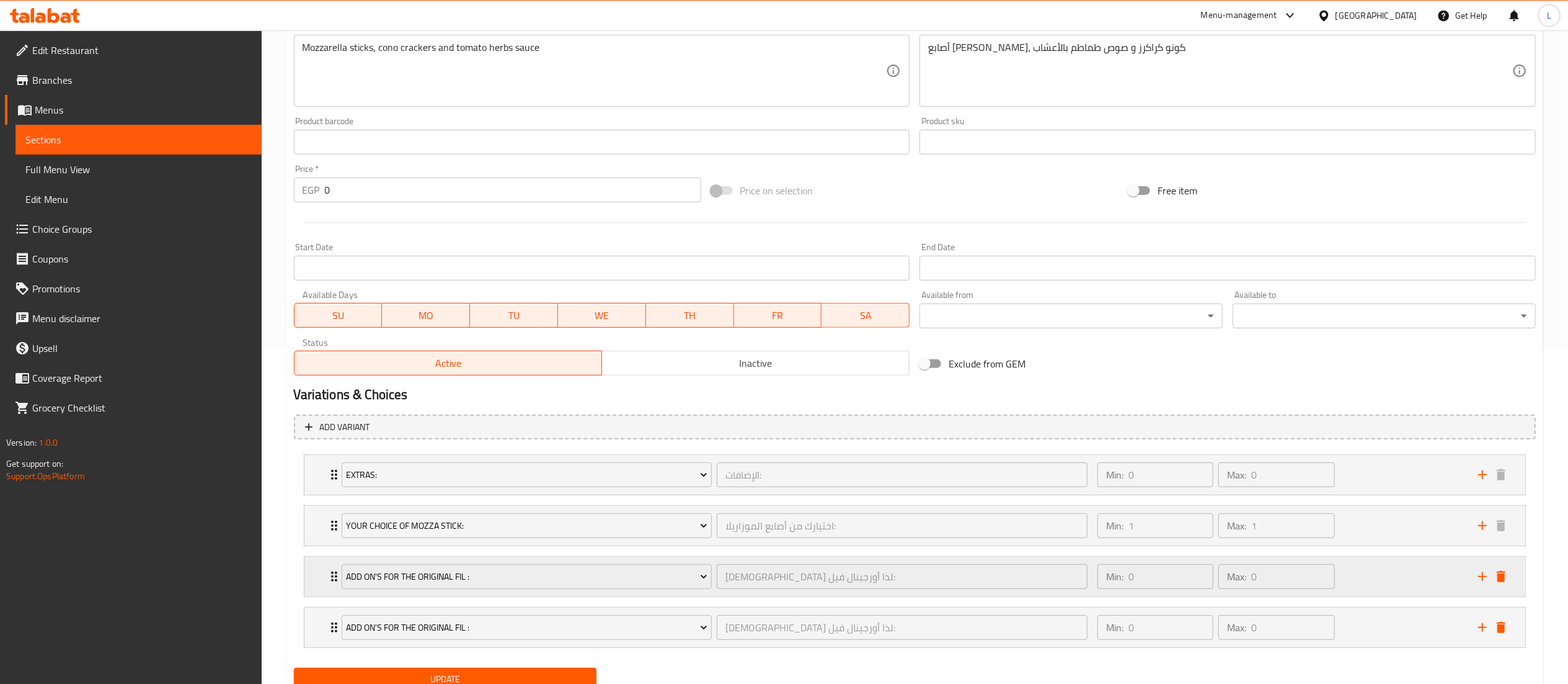
scroll to position [386, 0]
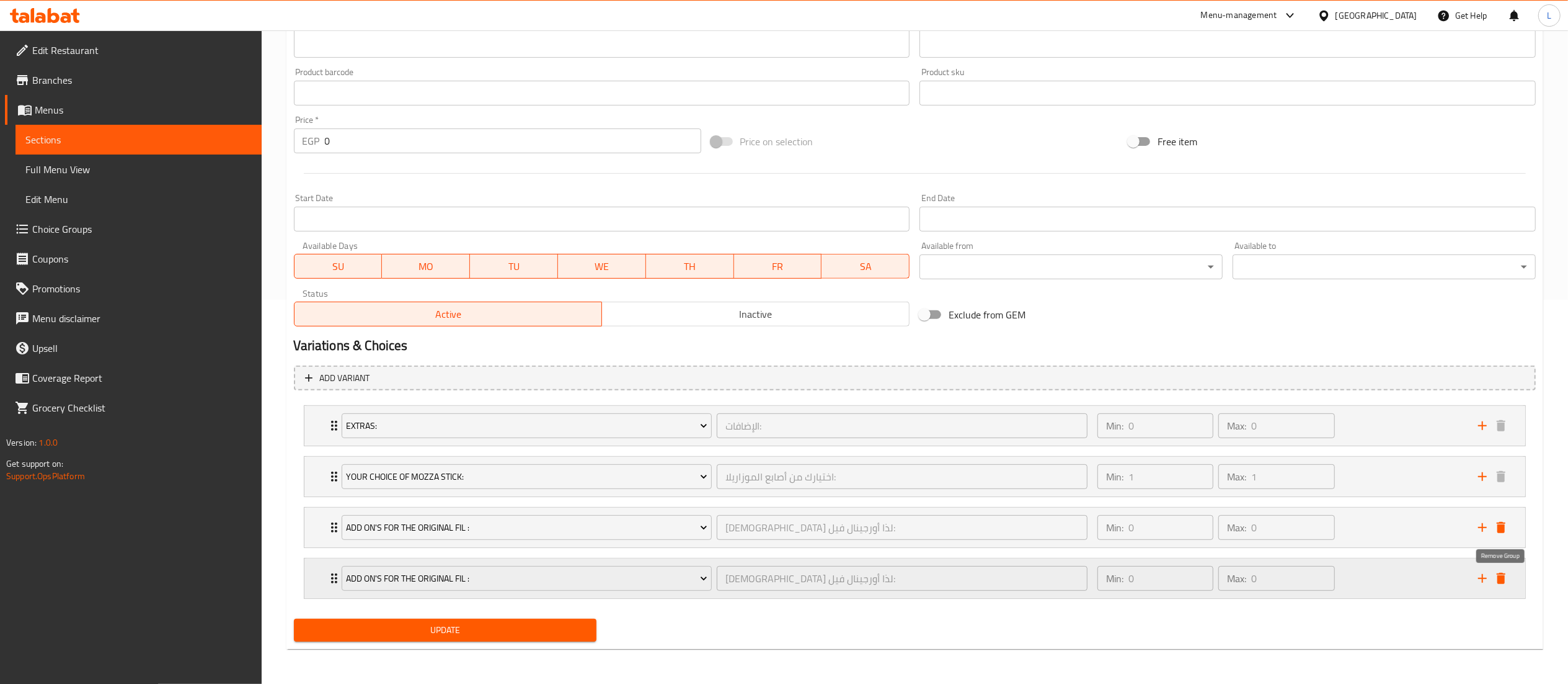
click at [1504, 572] on icon "delete" at bounding box center [1501, 578] width 15 height 15
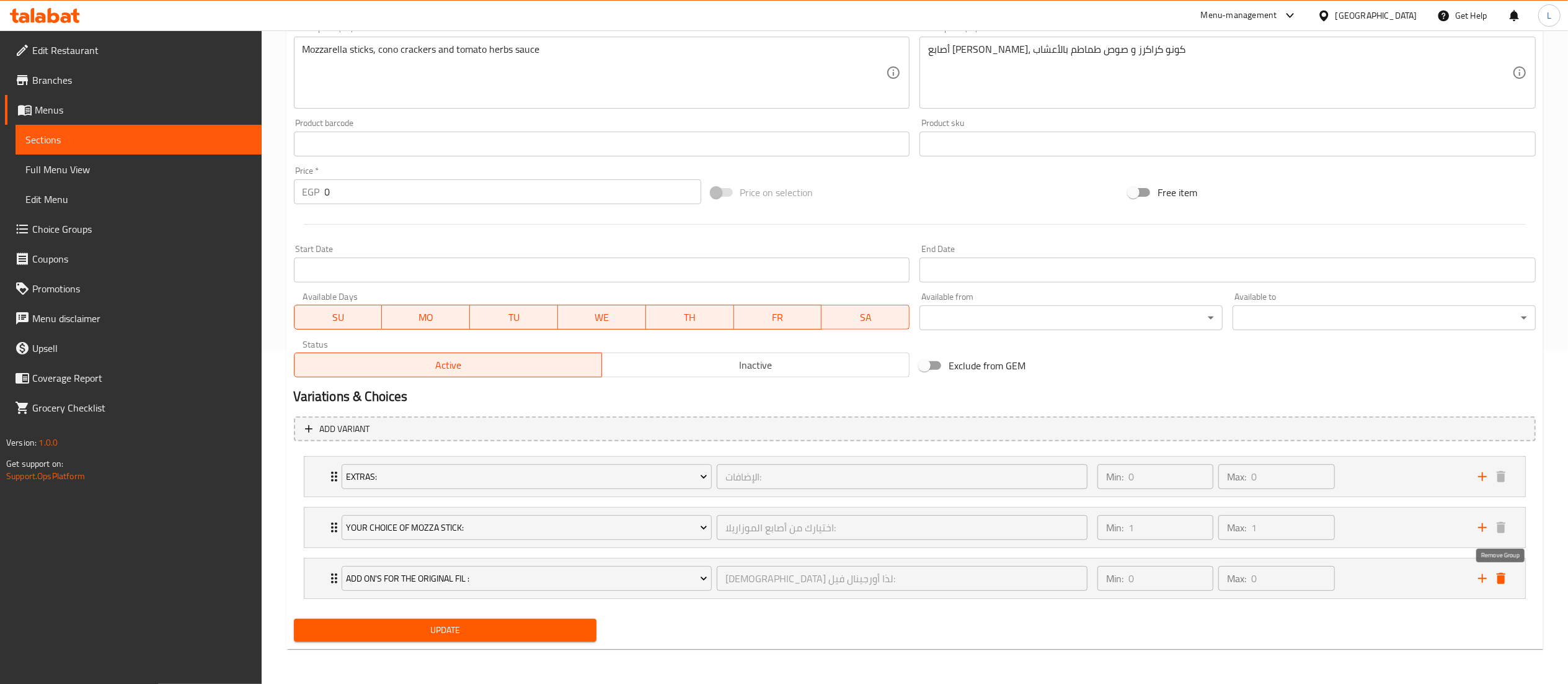
scroll to position [335, 0]
click at [1504, 580] on icon "delete" at bounding box center [1501, 578] width 9 height 11
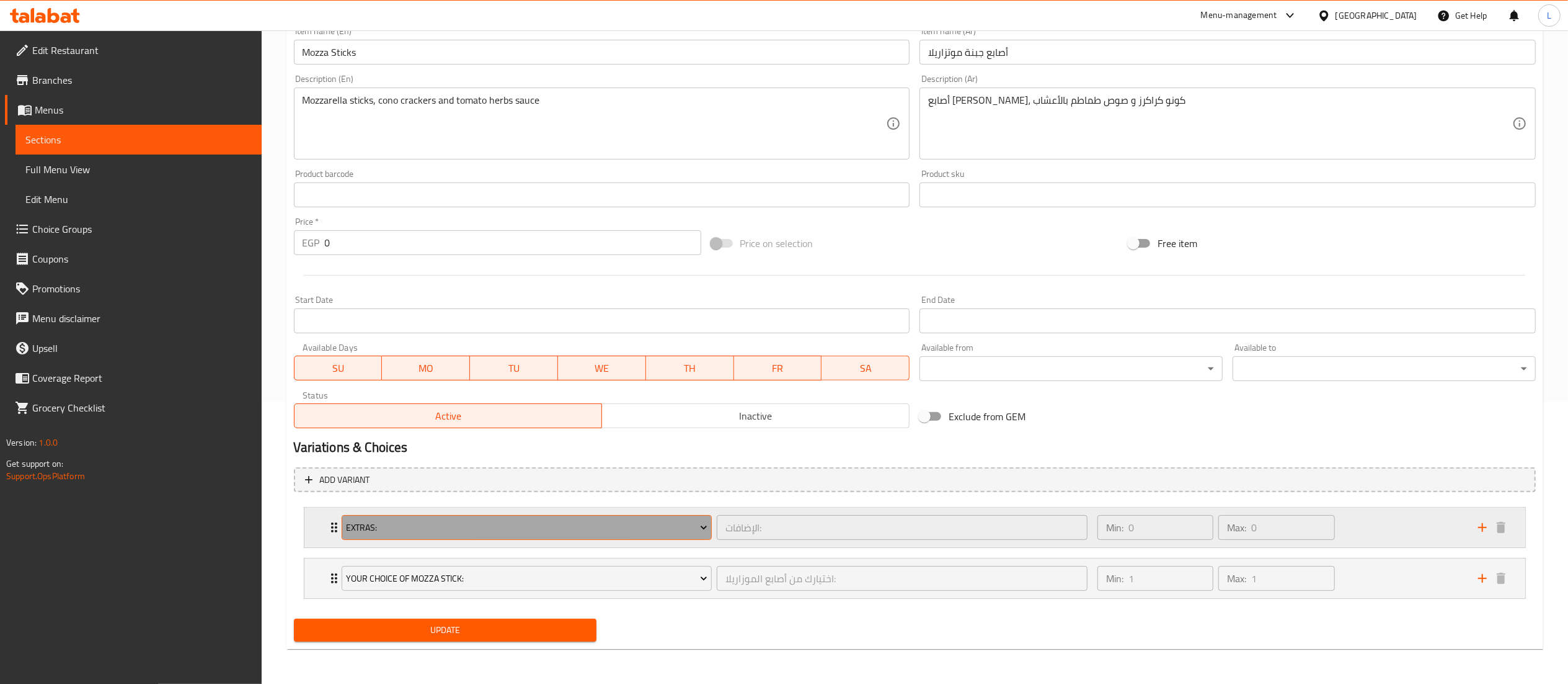
click at [708, 526] on icon "Expand" at bounding box center [704, 527] width 13 height 13
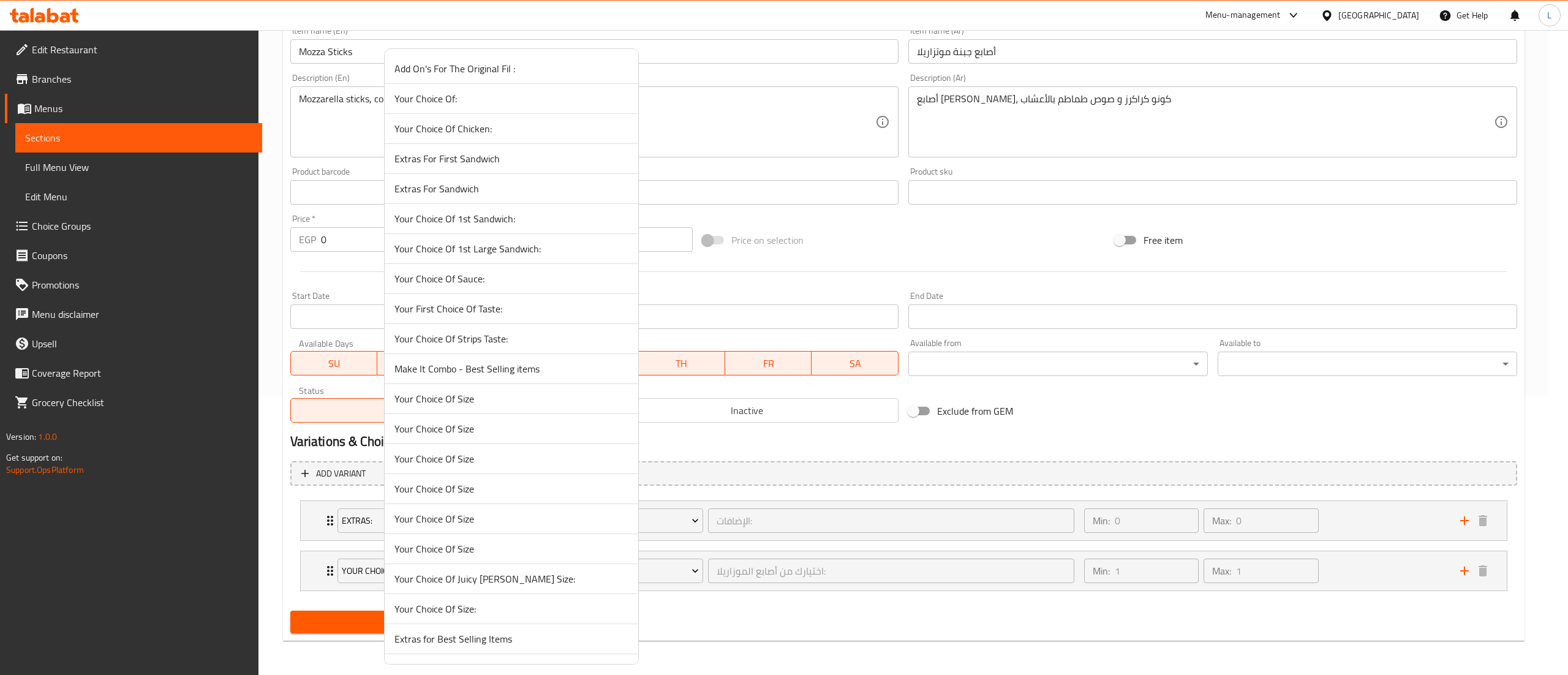
click at [807, 474] on div at bounding box center [784, 337] width 1568 height 675
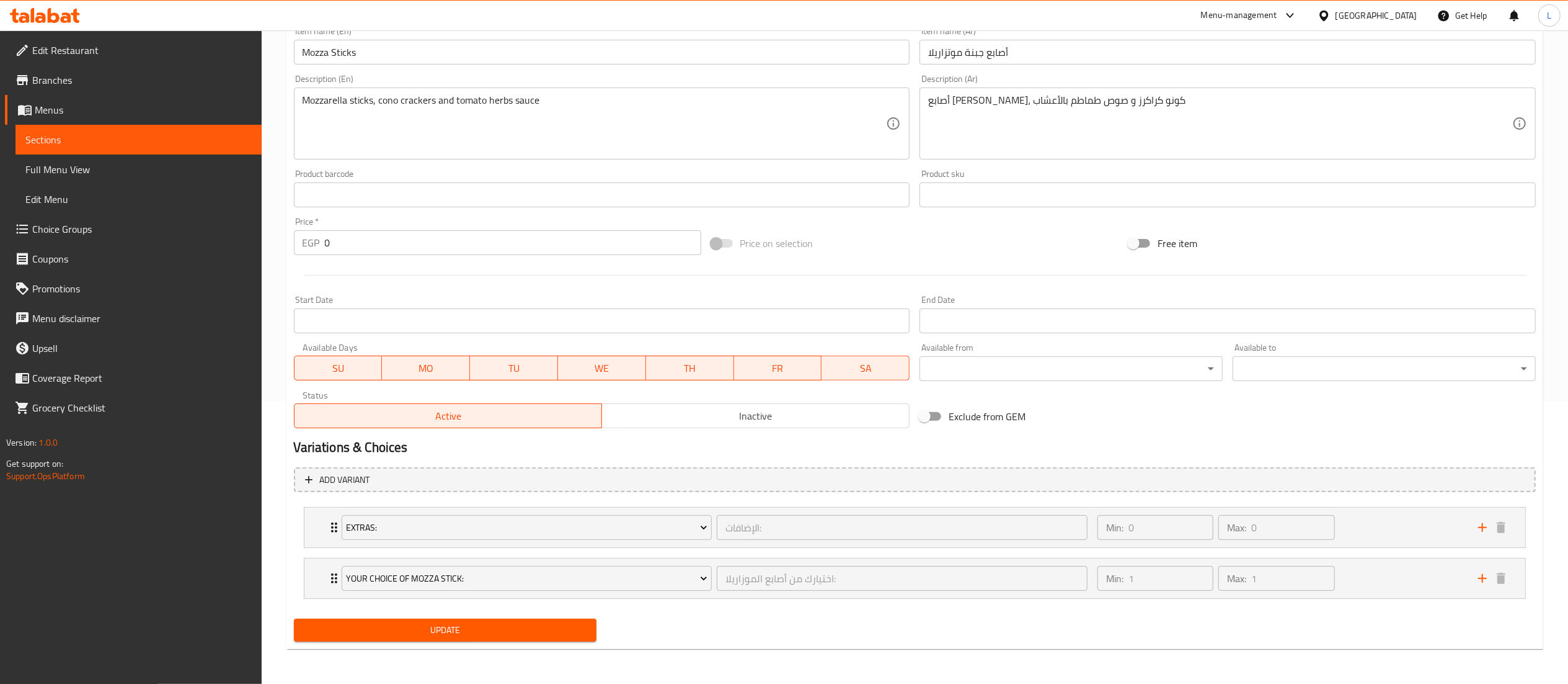
scroll to position [0, 0]
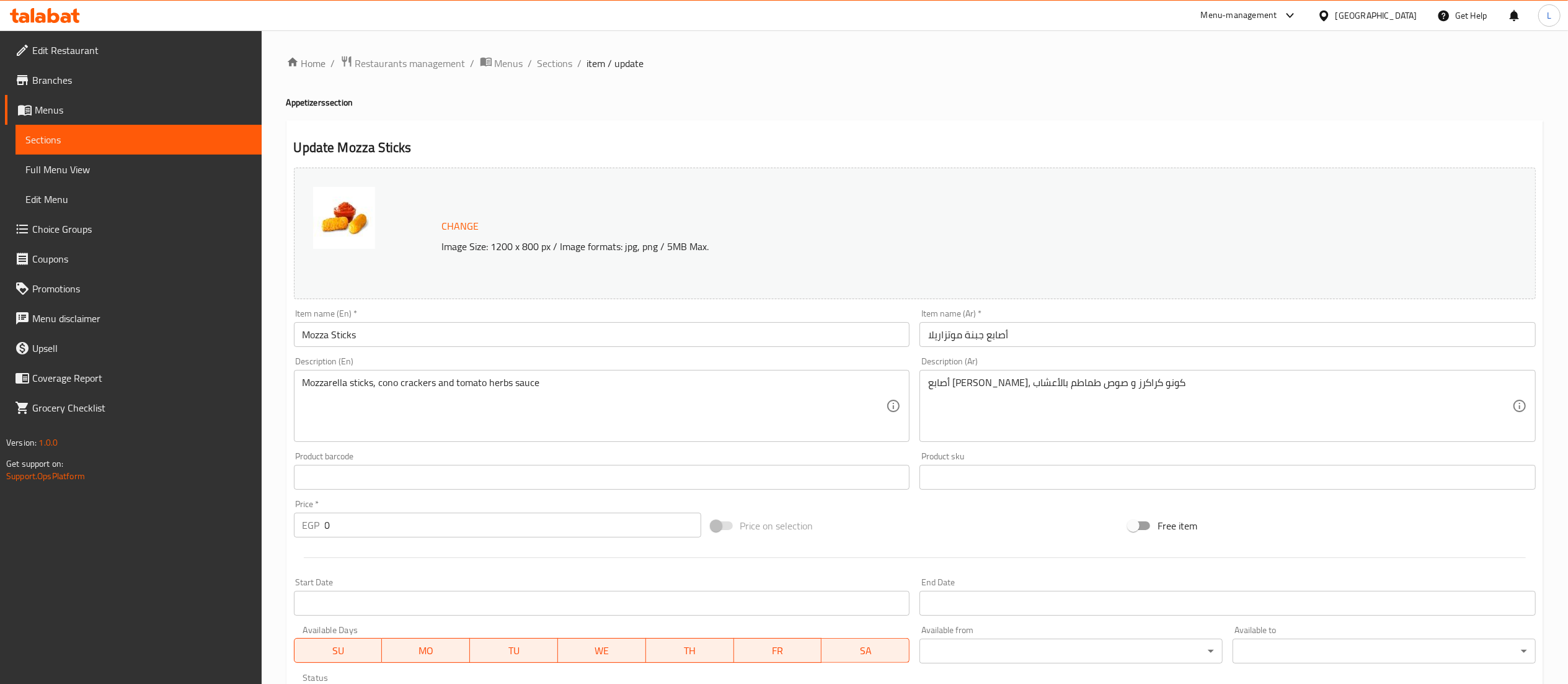
click at [1130, 121] on div "Update Mozza Sticks Change Image Size: 1200 x 800 px / Image formats: jpg, png …" at bounding box center [915, 526] width 1257 height 811
drag, startPoint x: 390, startPoint y: 47, endPoint x: 397, endPoint y: 71, distance: 25.0
click at [397, 71] on div "Home / Restaurants management / Menus / Sections / item / update Appetizers sec…" at bounding box center [915, 498] width 1306 height 936
click at [397, 71] on span "Restaurants management" at bounding box center [411, 63] width 110 height 15
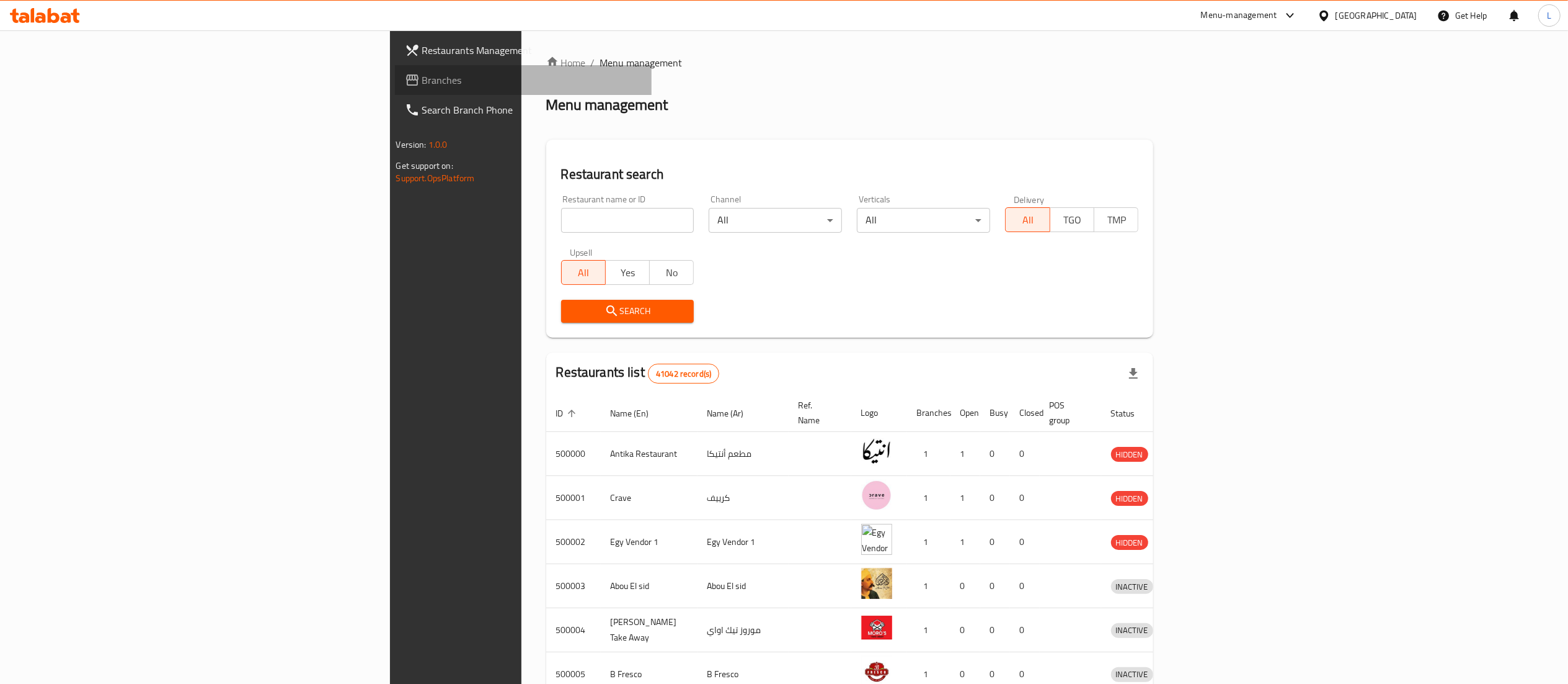
click at [423, 84] on span "Branches" at bounding box center [532, 80] width 219 height 15
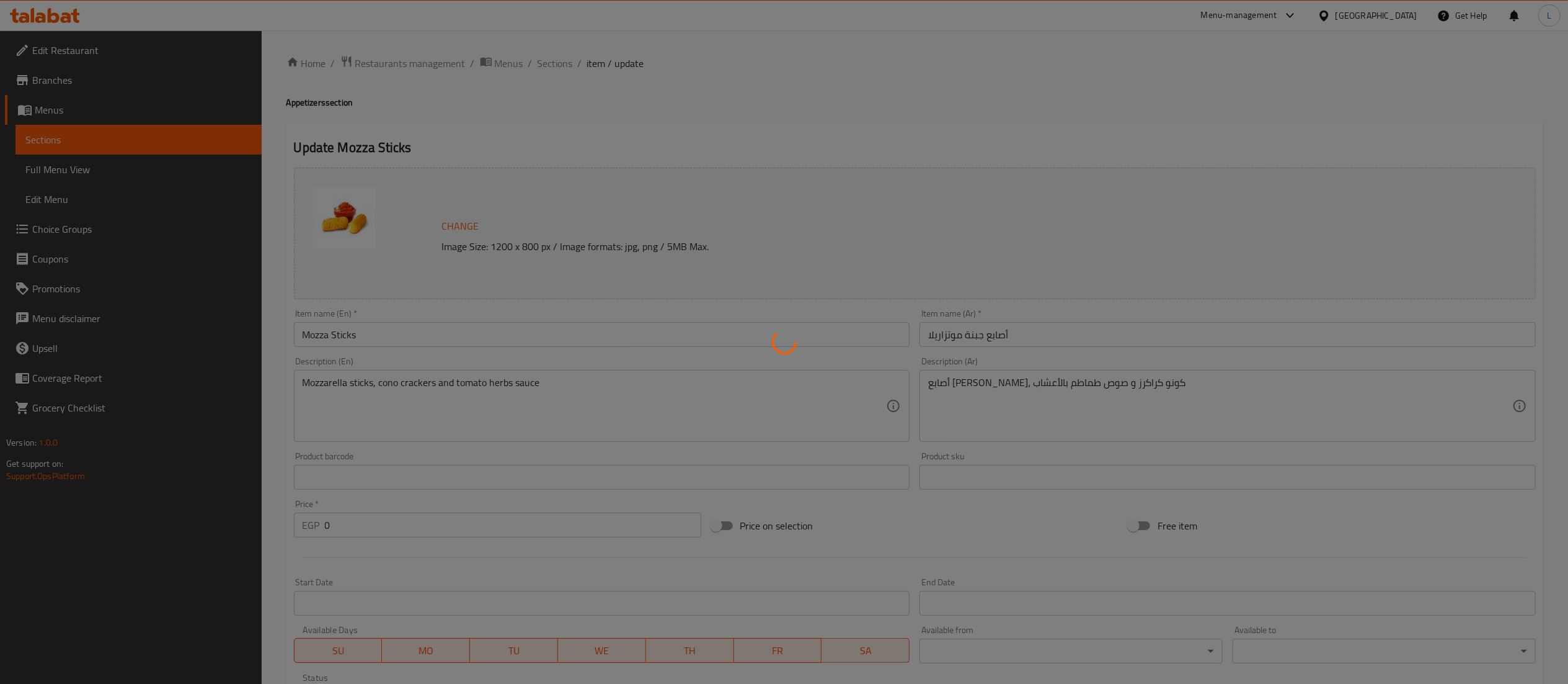
scroll to position [283, 0]
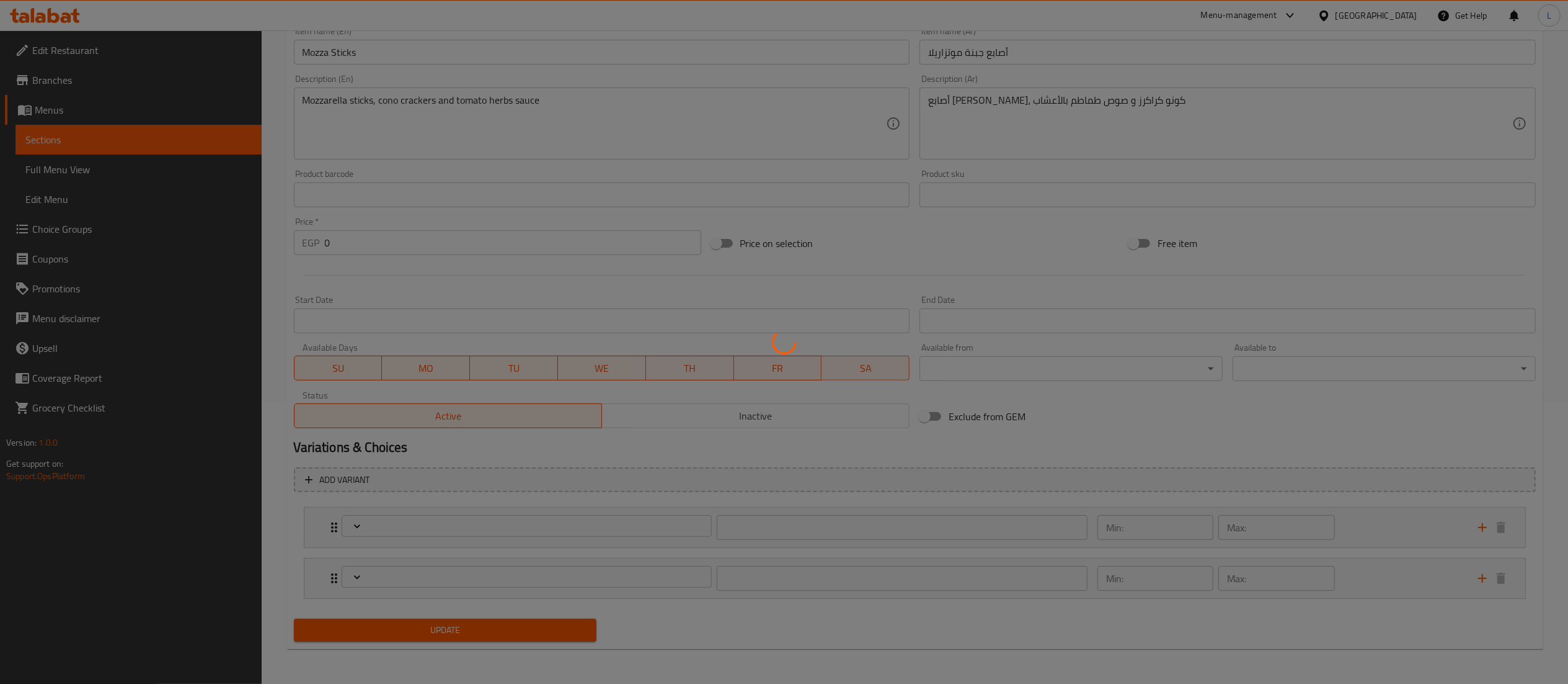
type input "الإضافات:"
type input "0"
type input "اختيارك من أصابع الموزاريلا:"
type input "1"
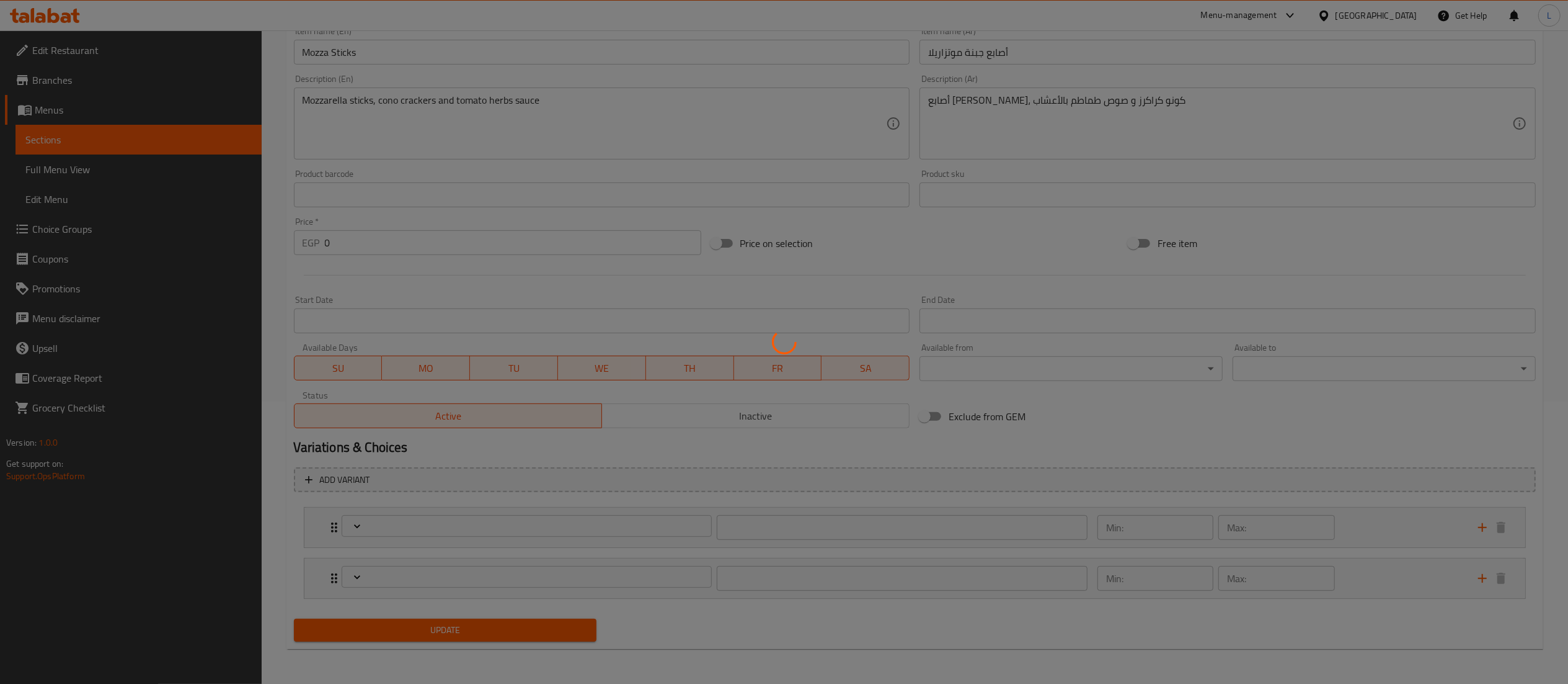
type input "1"
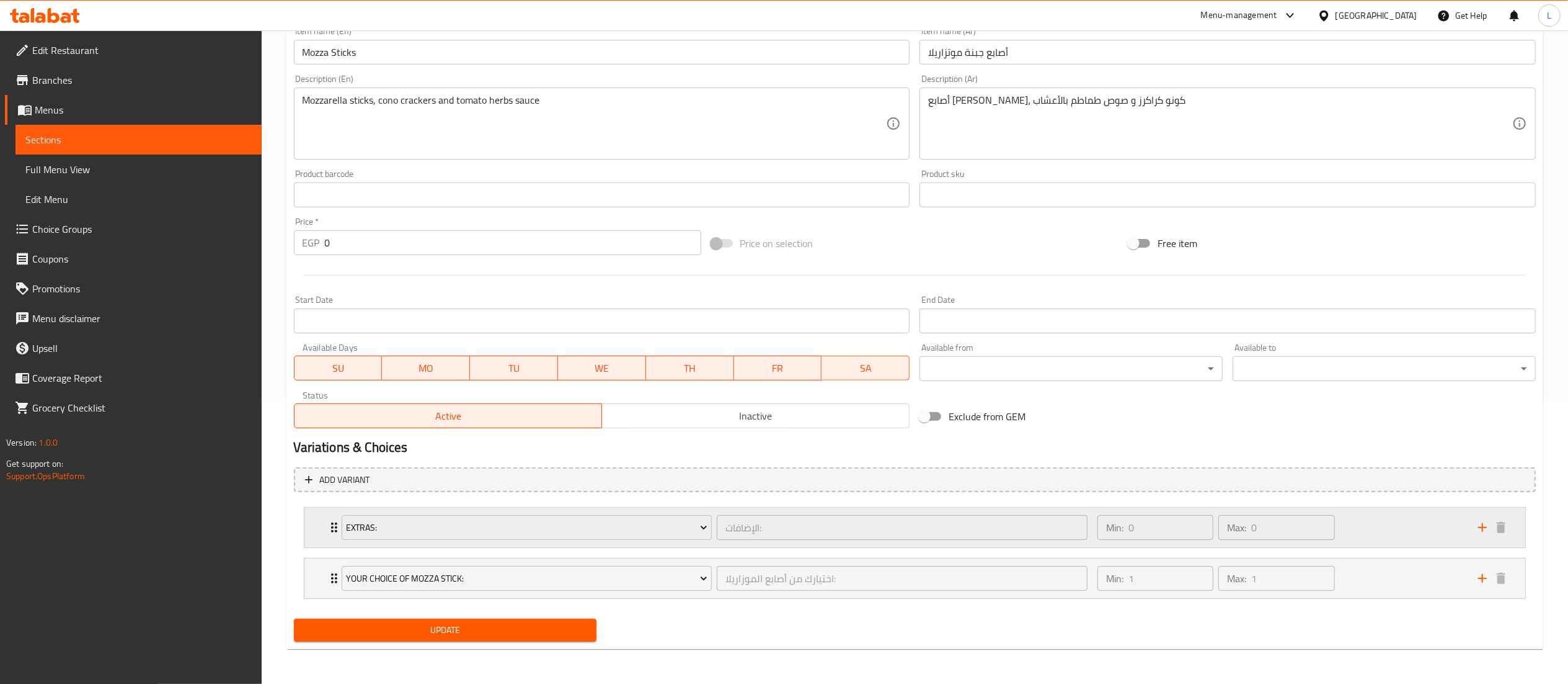
scroll to position [0, 0]
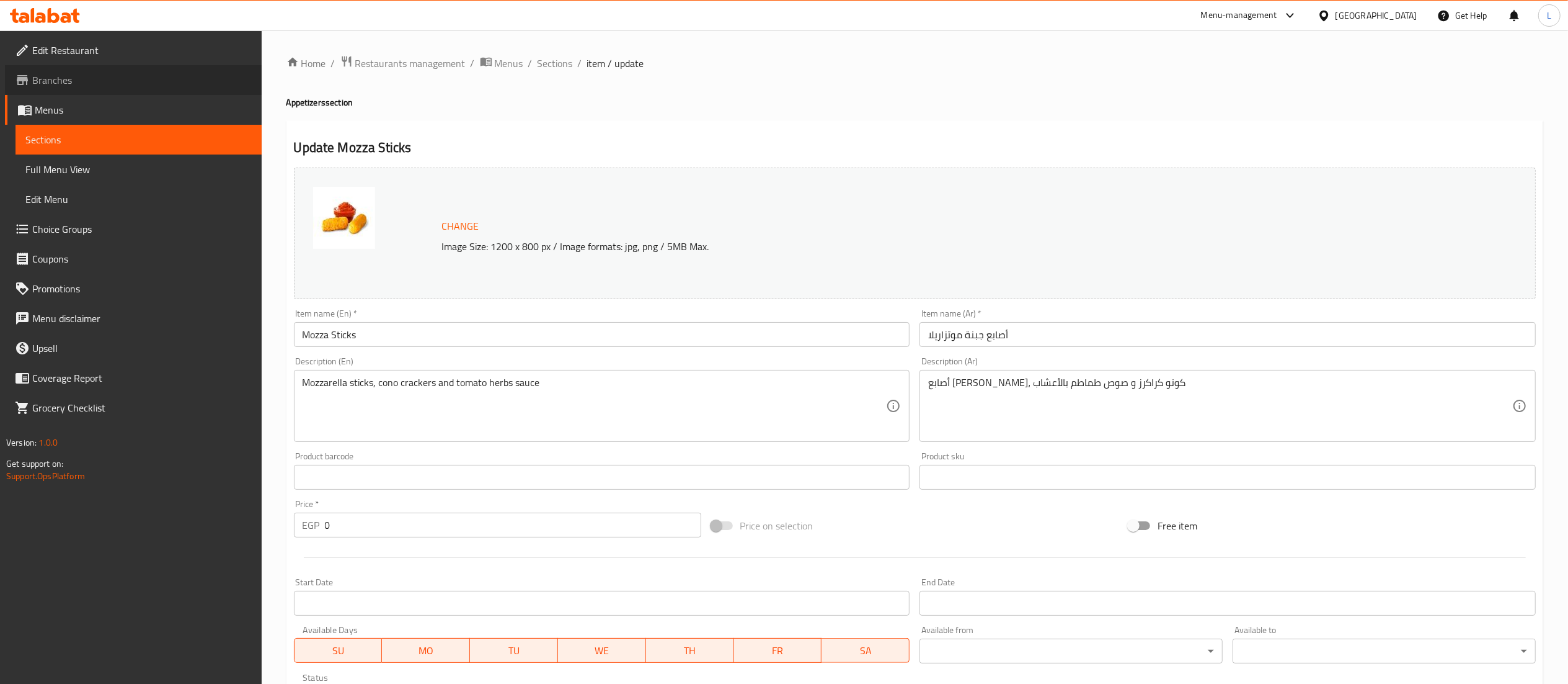
click at [66, 78] on span "Branches" at bounding box center [142, 80] width 219 height 15
